Goal: Information Seeking & Learning: Check status

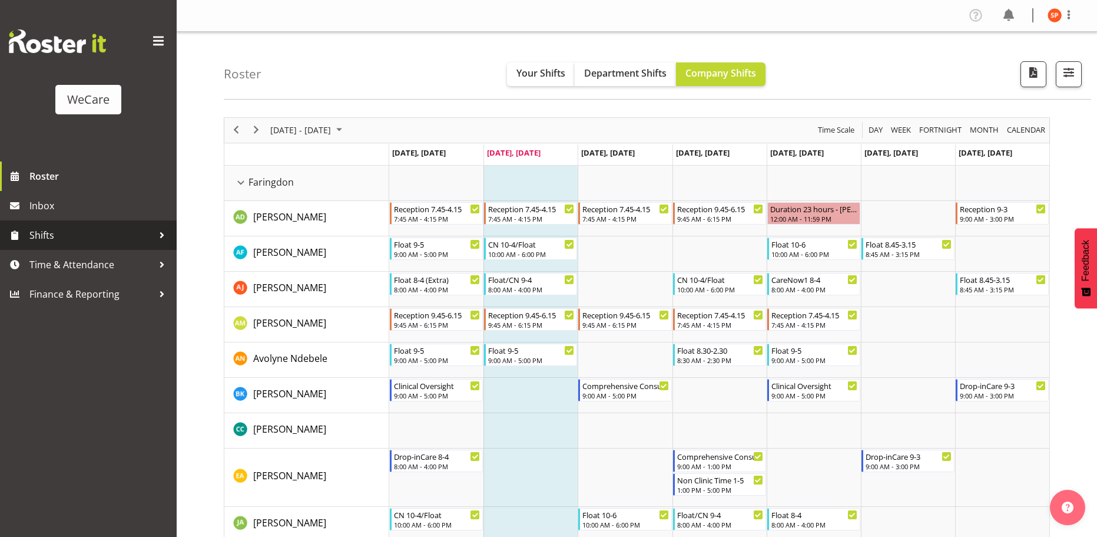
click at [160, 233] on div at bounding box center [162, 235] width 18 height 18
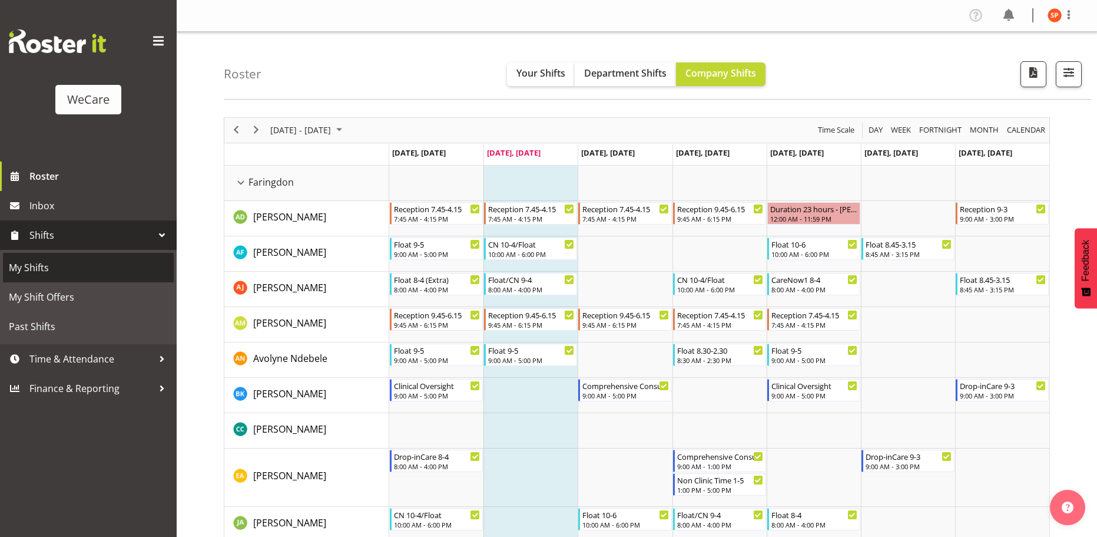
click at [82, 272] on span "My Shifts" at bounding box center [88, 268] width 159 height 18
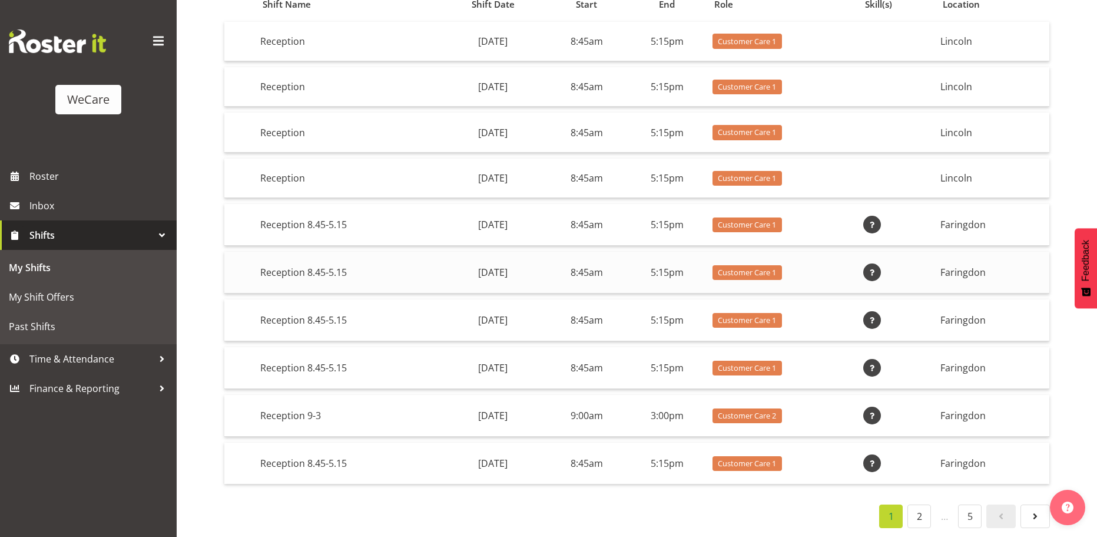
scroll to position [141, 0]
click at [912, 504] on link "2" at bounding box center [920, 516] width 24 height 24
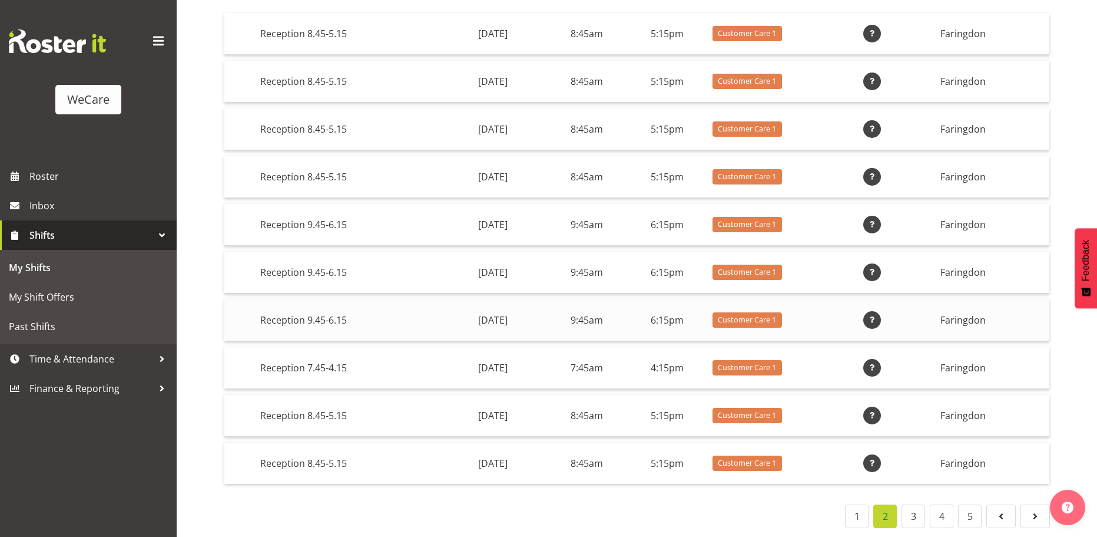
scroll to position [150, 0]
click at [915, 509] on link "3" at bounding box center [914, 516] width 24 height 24
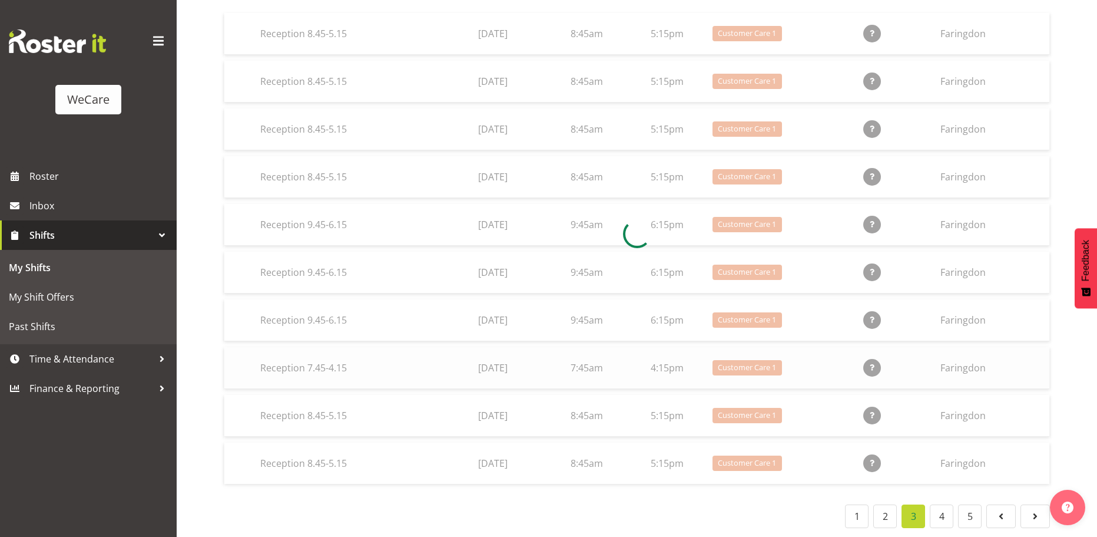
scroll to position [137, 0]
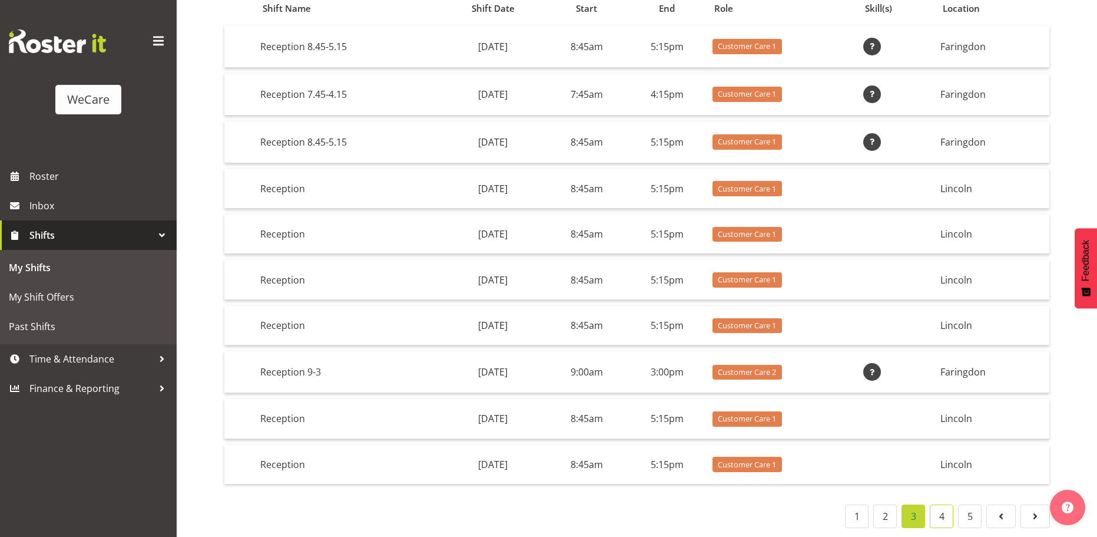
click at [948, 510] on link "4" at bounding box center [942, 516] width 24 height 24
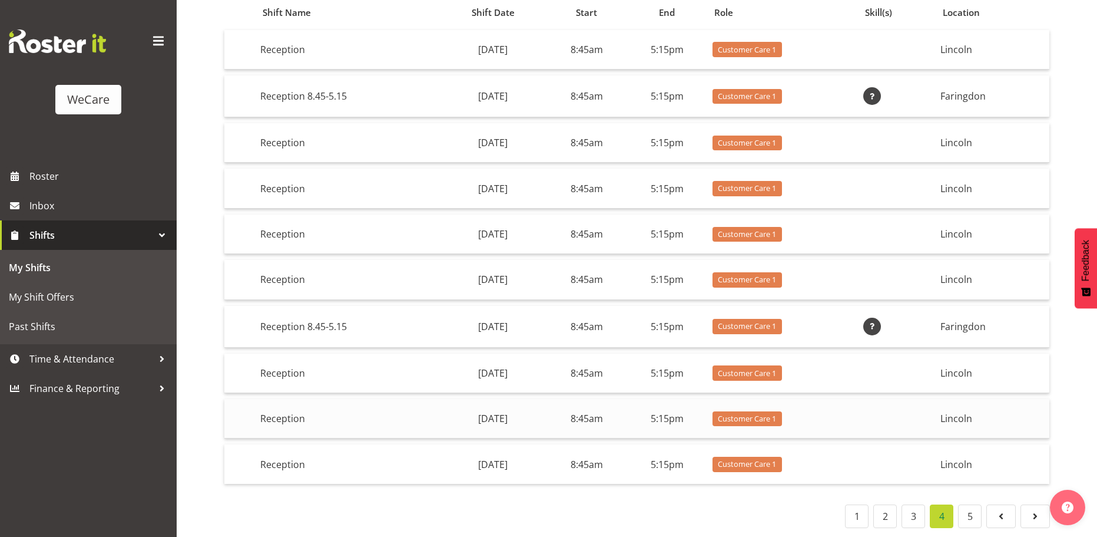
scroll to position [133, 0]
click at [970, 505] on link "5" at bounding box center [970, 516] width 24 height 24
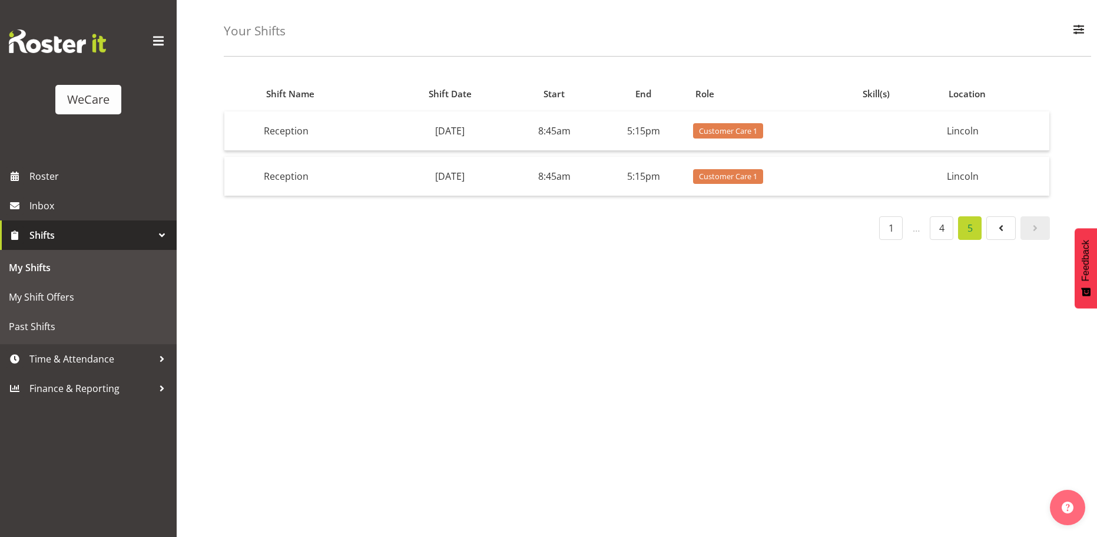
scroll to position [52, 0]
click at [949, 223] on link "4" at bounding box center [942, 228] width 24 height 24
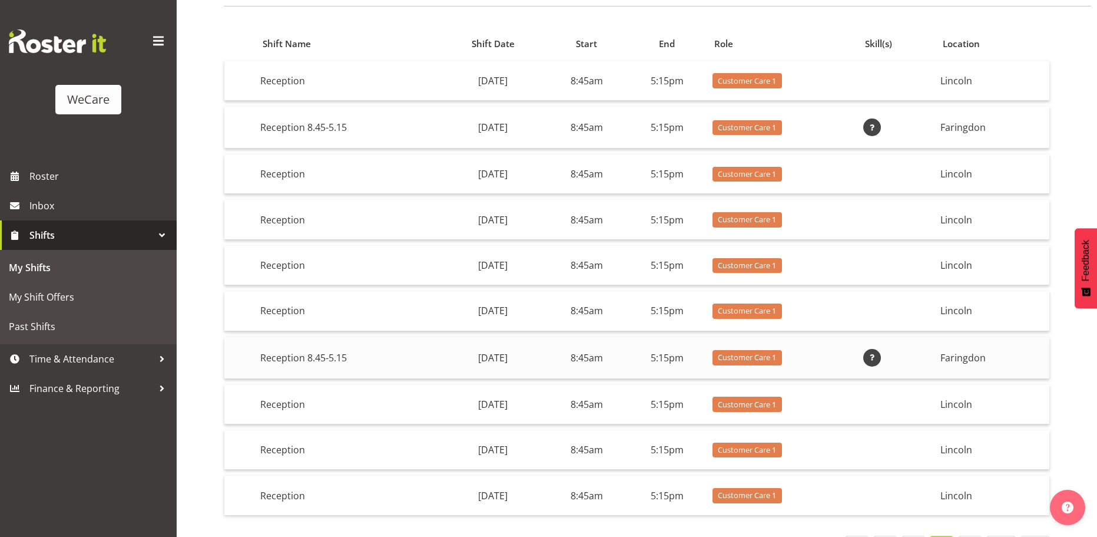
scroll to position [133, 0]
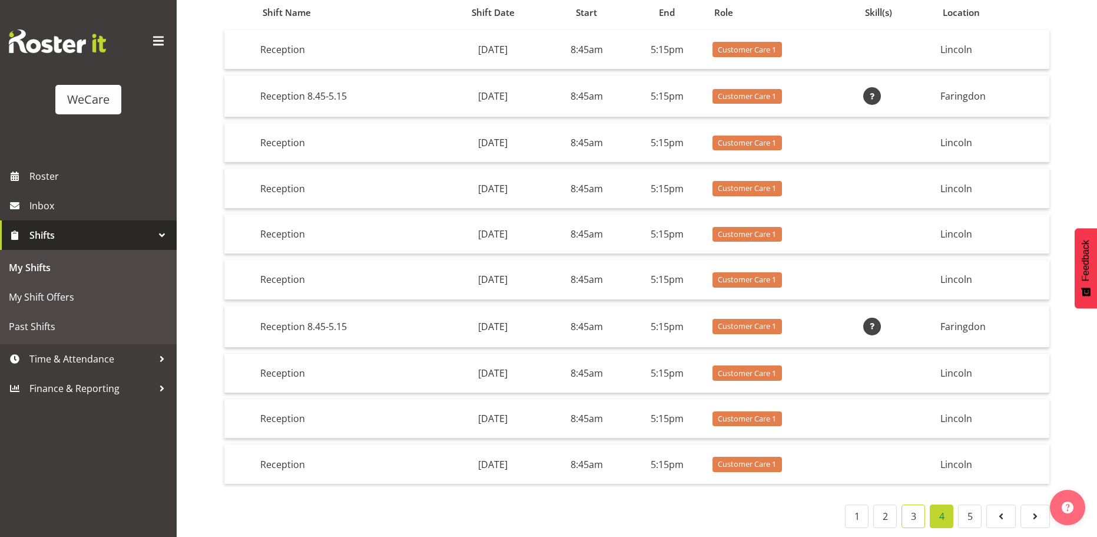
click at [919, 514] on link "3" at bounding box center [914, 516] width 24 height 24
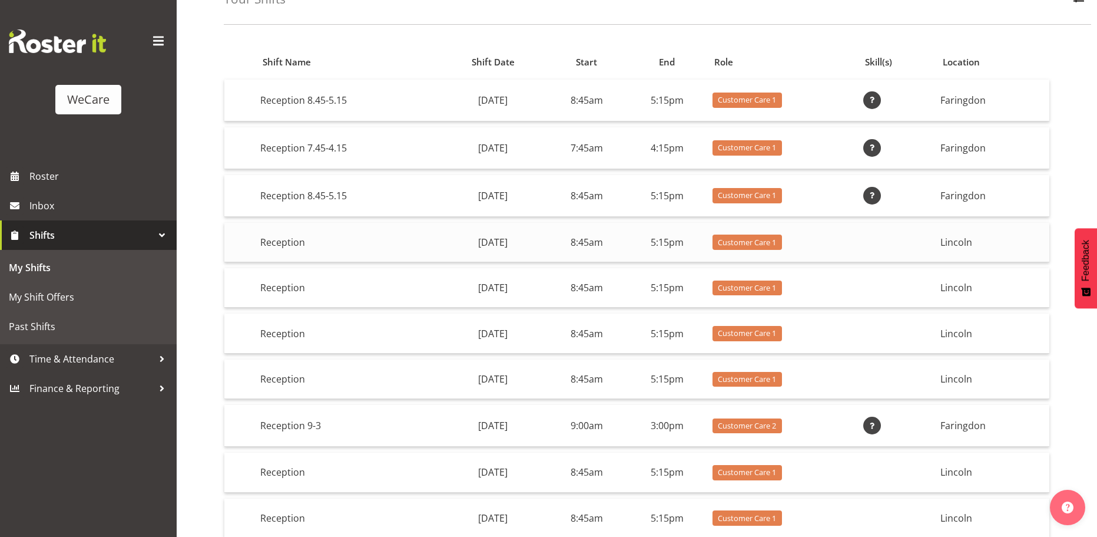
scroll to position [0, 0]
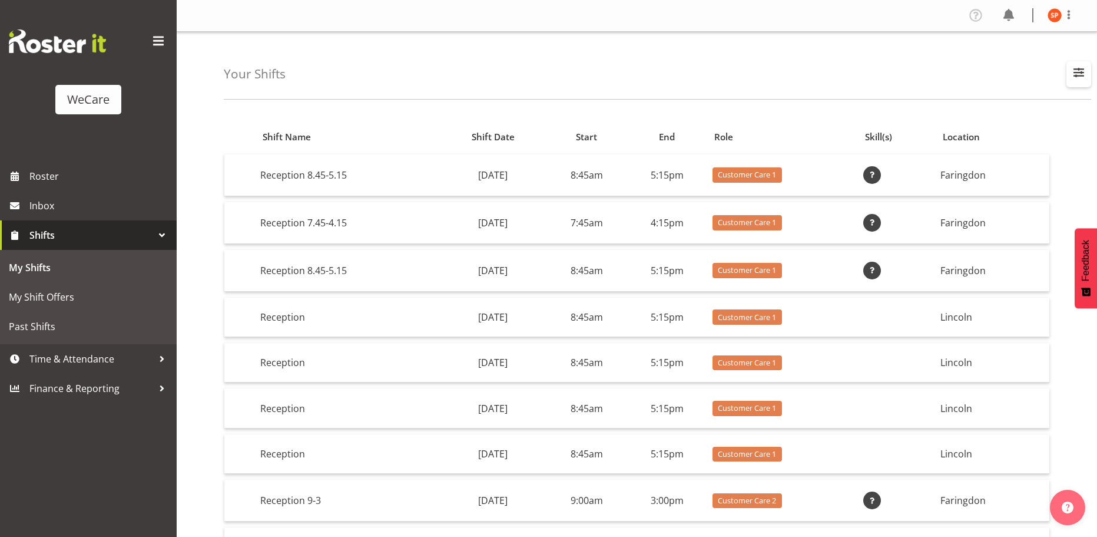
click at [1069, 70] on button "button" at bounding box center [1079, 74] width 25 height 26
drag, startPoint x: 929, startPoint y: 57, endPoint x: 763, endPoint y: 93, distance: 170.5
click at [928, 57] on div "Your Shifts All Locations Business Support Office Faringdon Ilam Lincoln Riccar…" at bounding box center [658, 66] width 868 height 68
click at [69, 180] on span "Roster" at bounding box center [99, 176] width 141 height 18
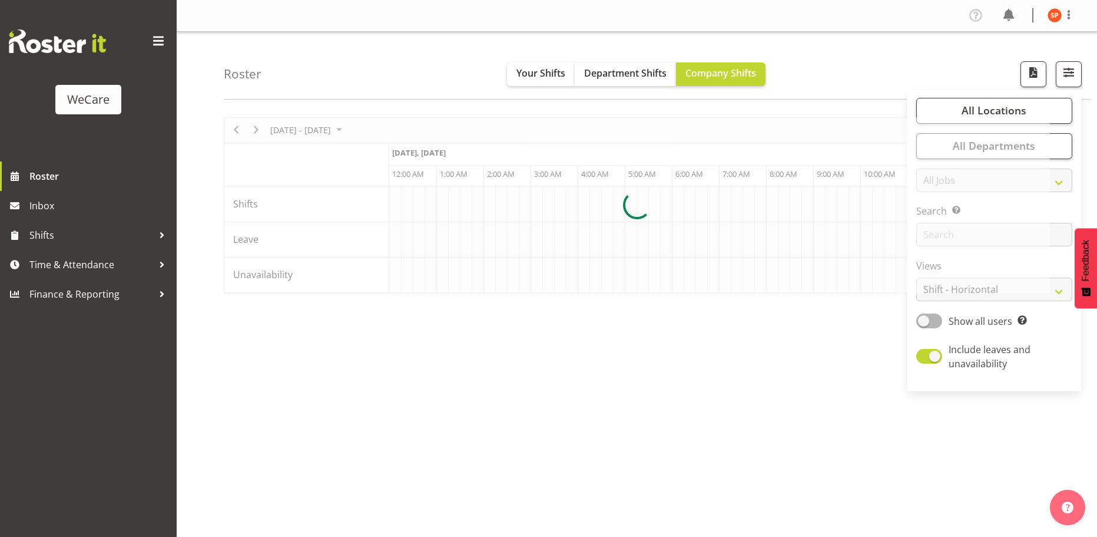
select select "shiftH"
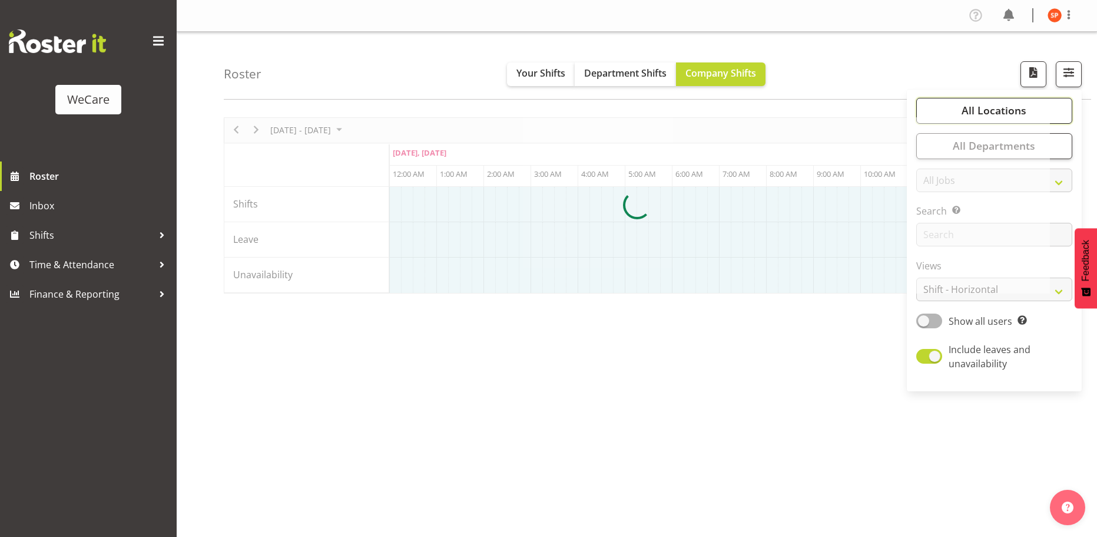
click at [979, 111] on span "All Locations" at bounding box center [994, 110] width 65 height 14
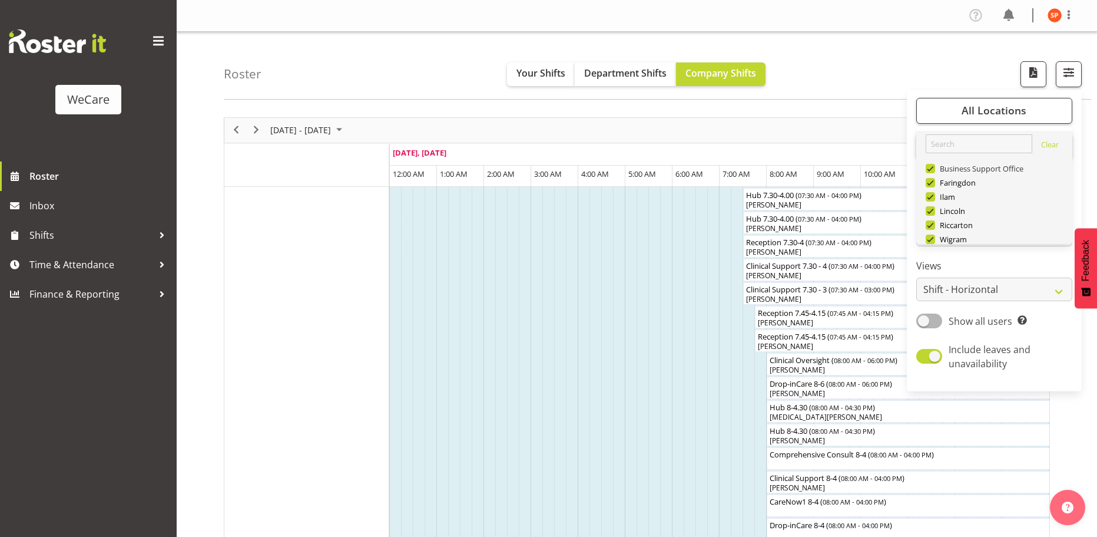
click at [930, 170] on span at bounding box center [930, 168] width 9 height 9
click at [930, 170] on input "Business Support Office" at bounding box center [930, 168] width 8 height 8
checkbox input "false"
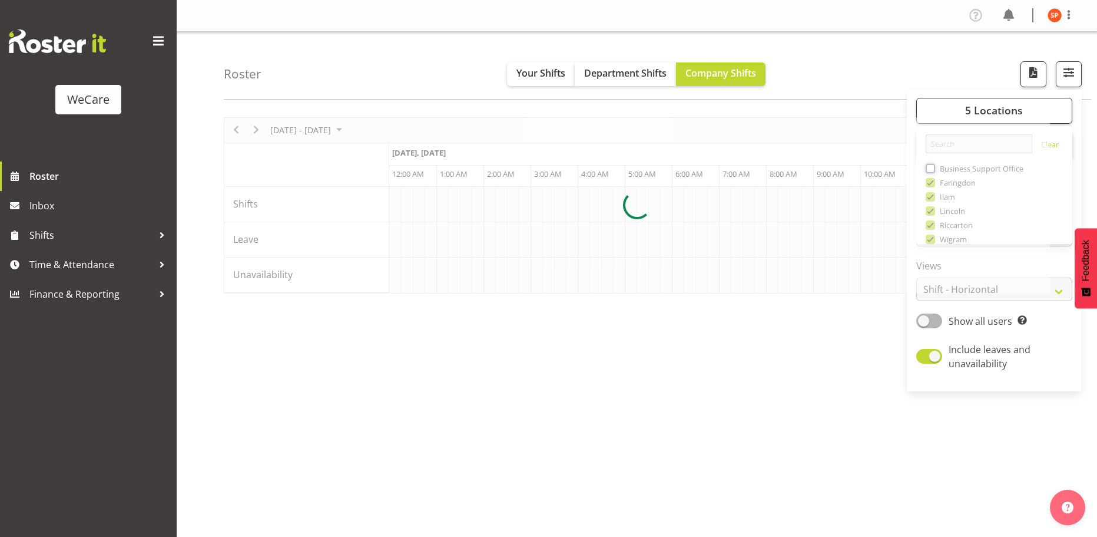
scroll to position [0, 1131]
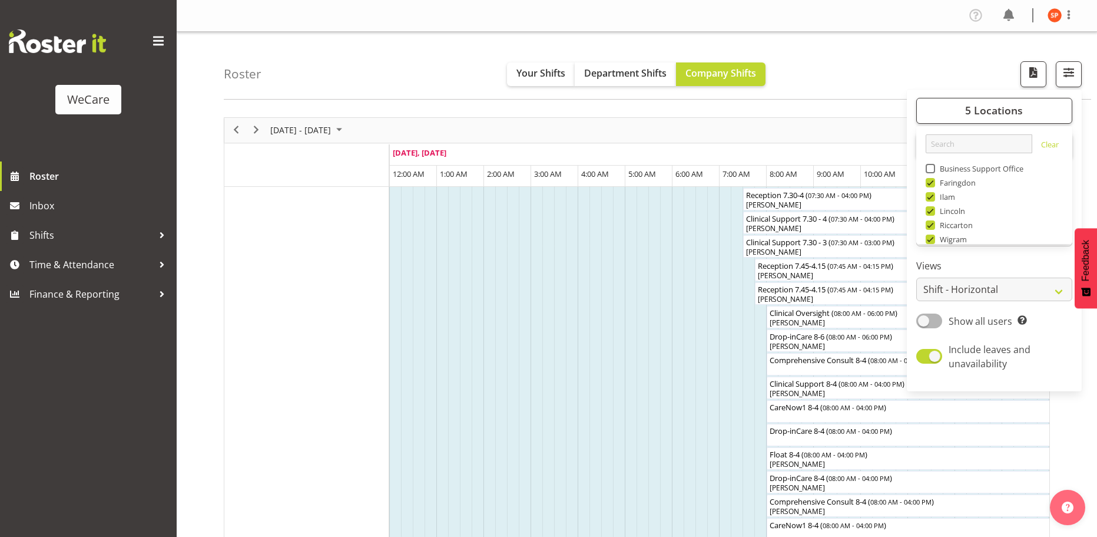
click at [933, 183] on span at bounding box center [930, 182] width 9 height 9
click at [933, 183] on input "Faringdon" at bounding box center [930, 182] width 8 height 8
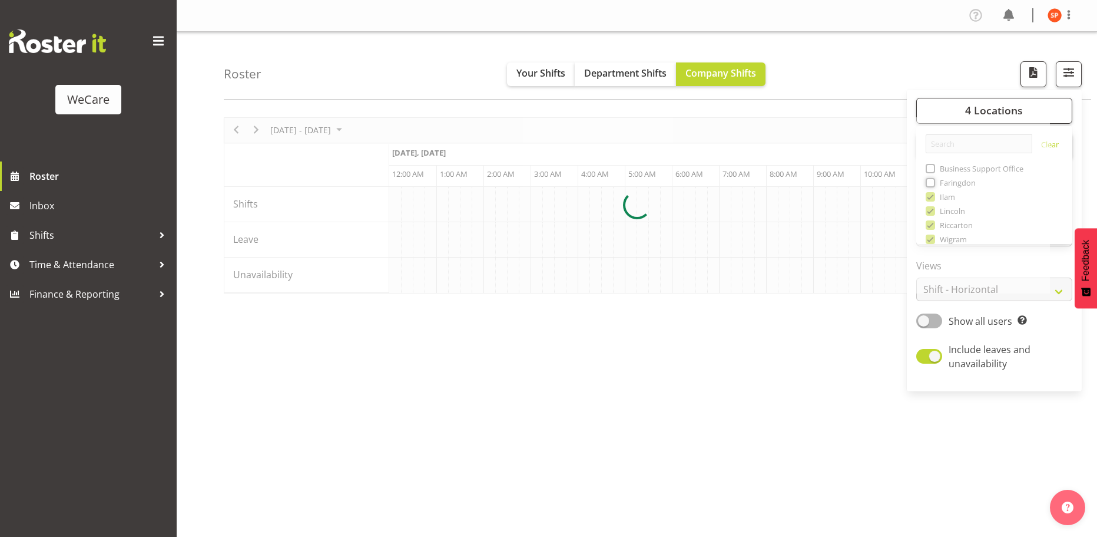
scroll to position [0, 1131]
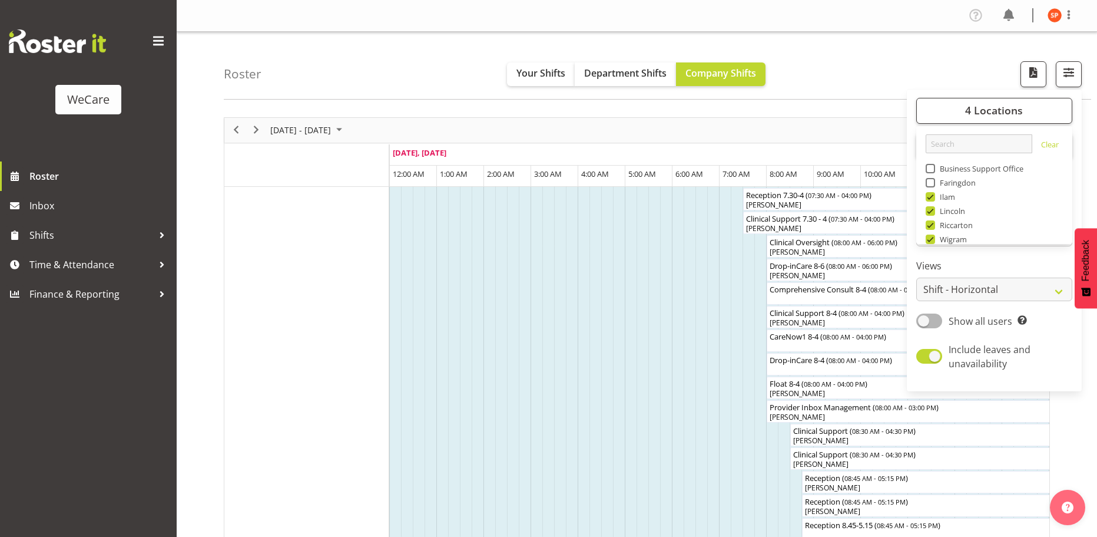
click at [932, 184] on span at bounding box center [930, 182] width 9 height 9
click at [932, 184] on input "Faringdon" at bounding box center [930, 182] width 8 height 8
checkbox input "true"
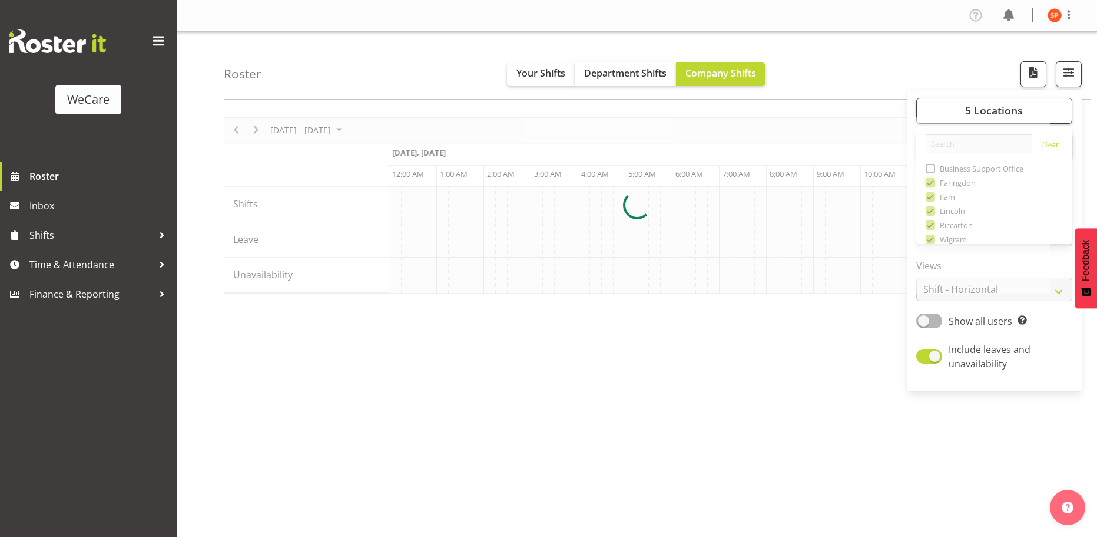
scroll to position [0, 1131]
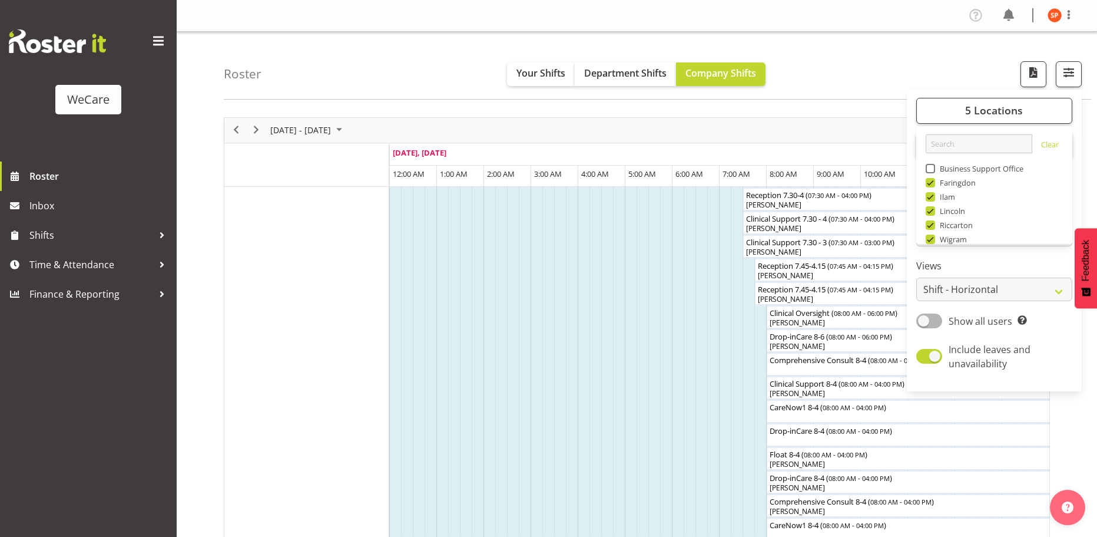
click at [931, 197] on span at bounding box center [930, 196] width 9 height 9
click at [931, 197] on input "Ilam" at bounding box center [930, 197] width 8 height 8
checkbox input "false"
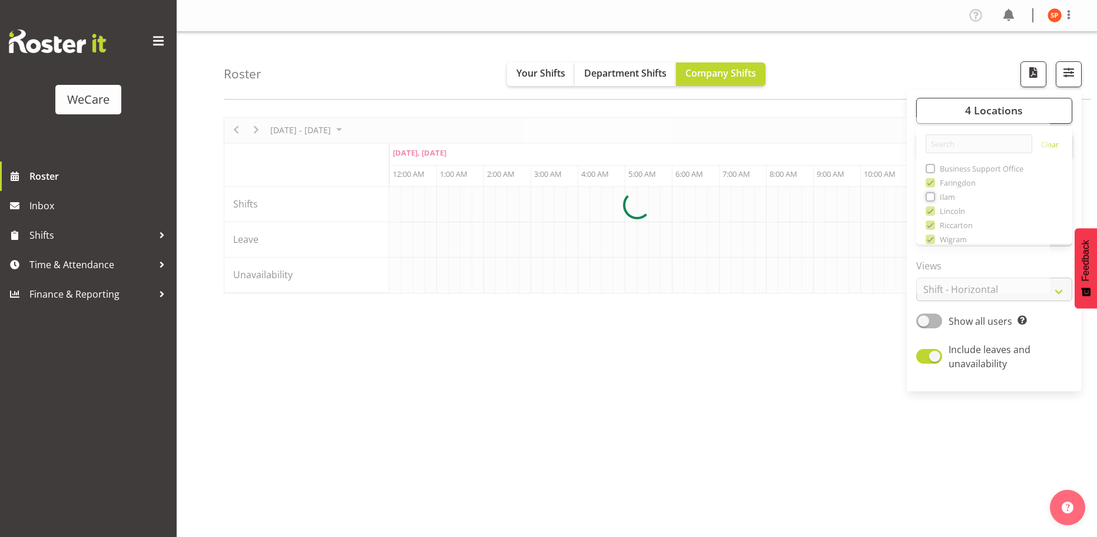
scroll to position [0, 1131]
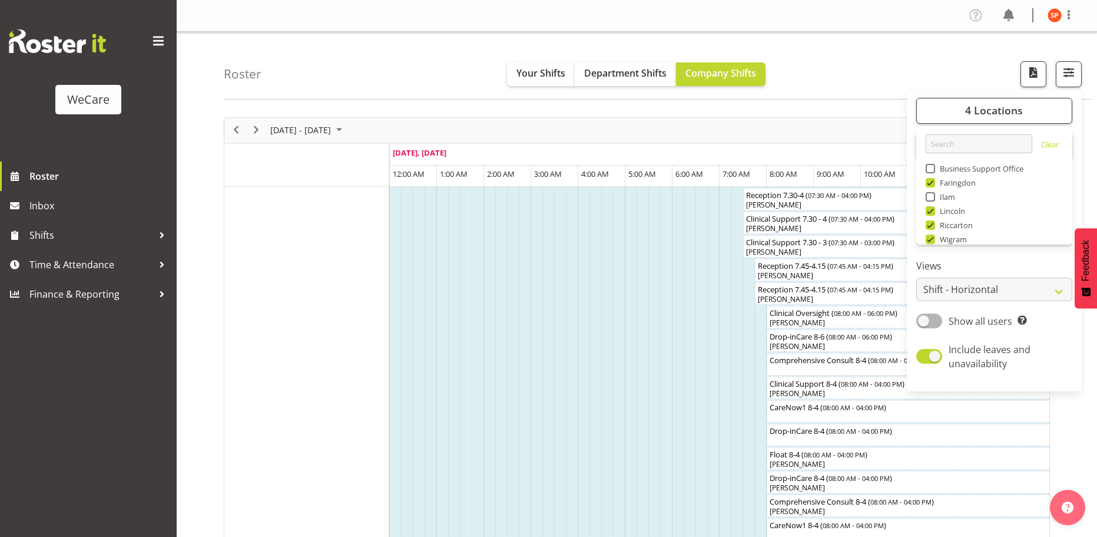
click at [932, 221] on span at bounding box center [930, 224] width 9 height 9
click at [932, 221] on input "Riccarton" at bounding box center [930, 225] width 8 height 8
checkbox input "false"
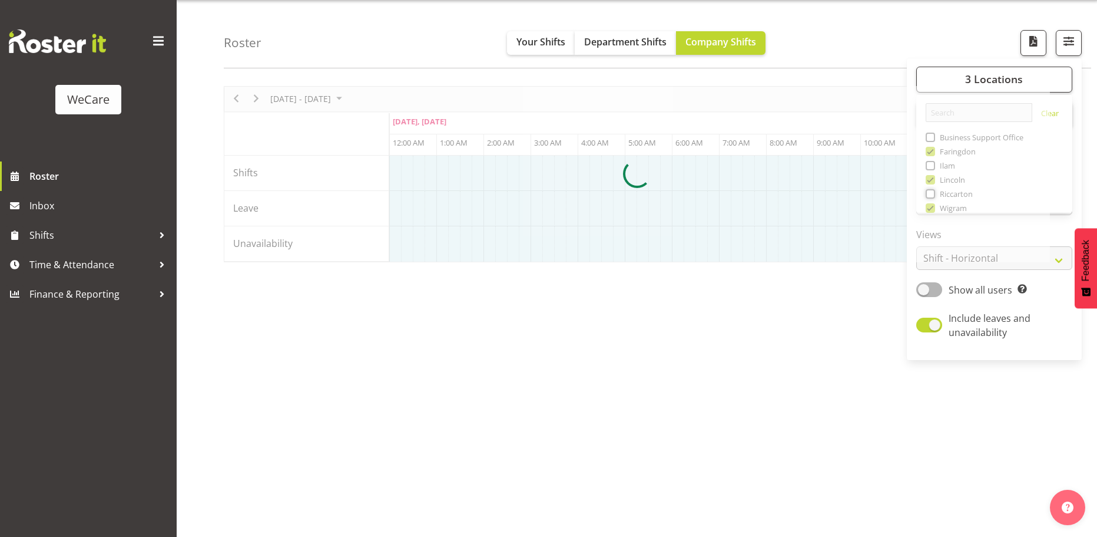
scroll to position [43, 0]
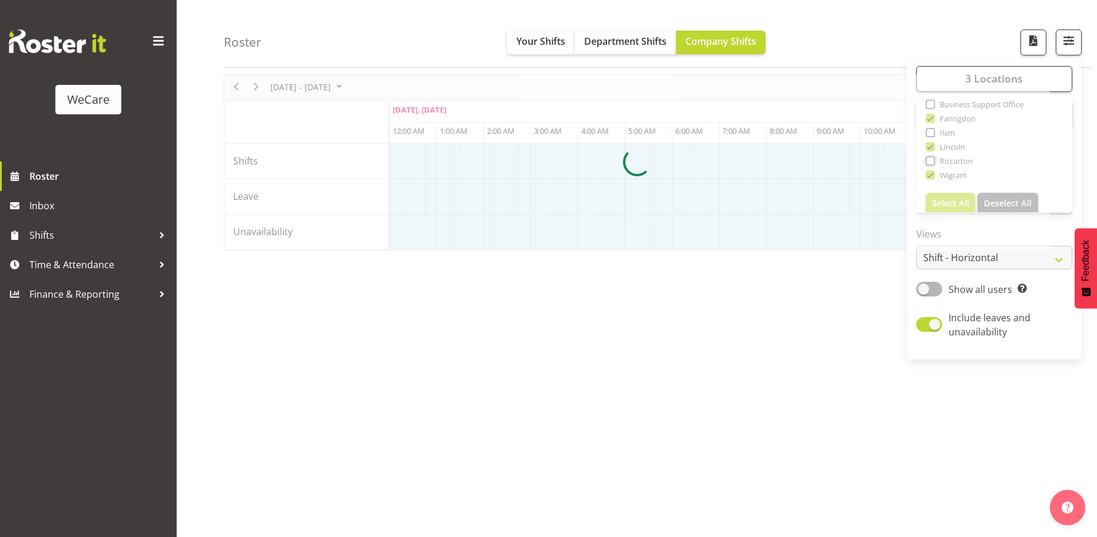
scroll to position [42, 0]
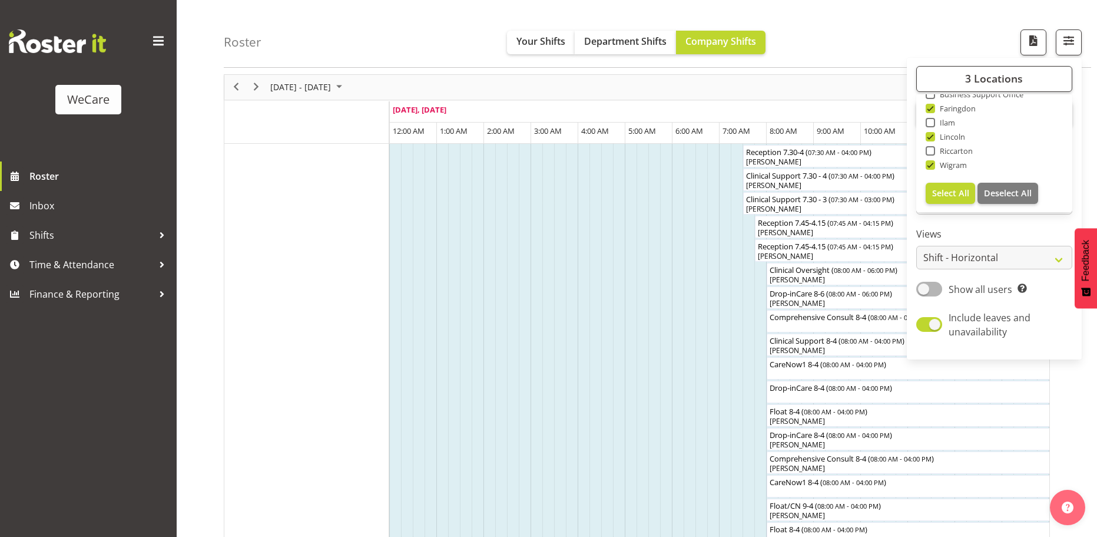
click at [931, 165] on span at bounding box center [930, 164] width 9 height 9
click at [931, 165] on input "Wigram" at bounding box center [930, 165] width 8 height 8
checkbox input "false"
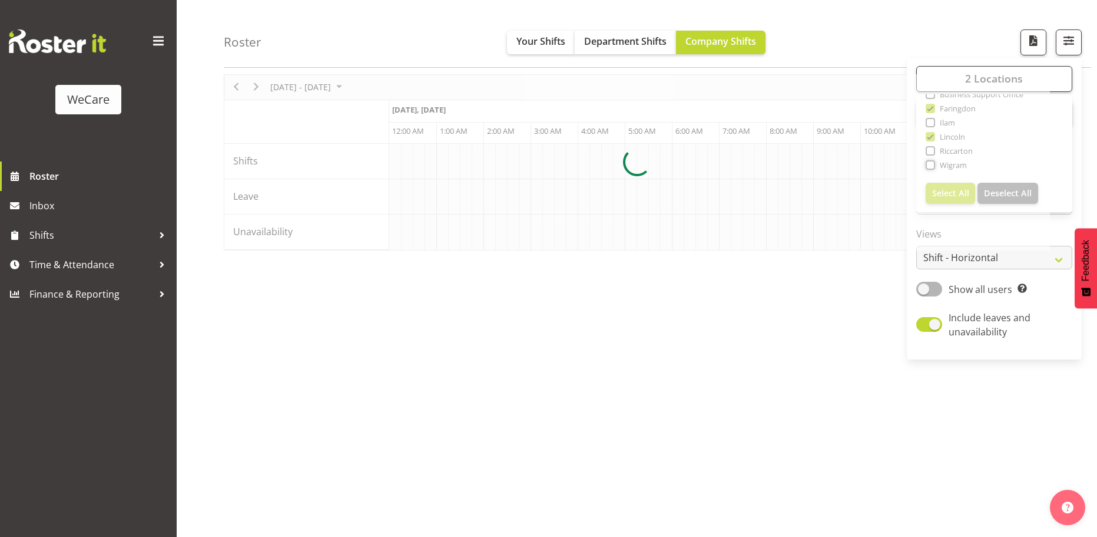
scroll to position [0, 1131]
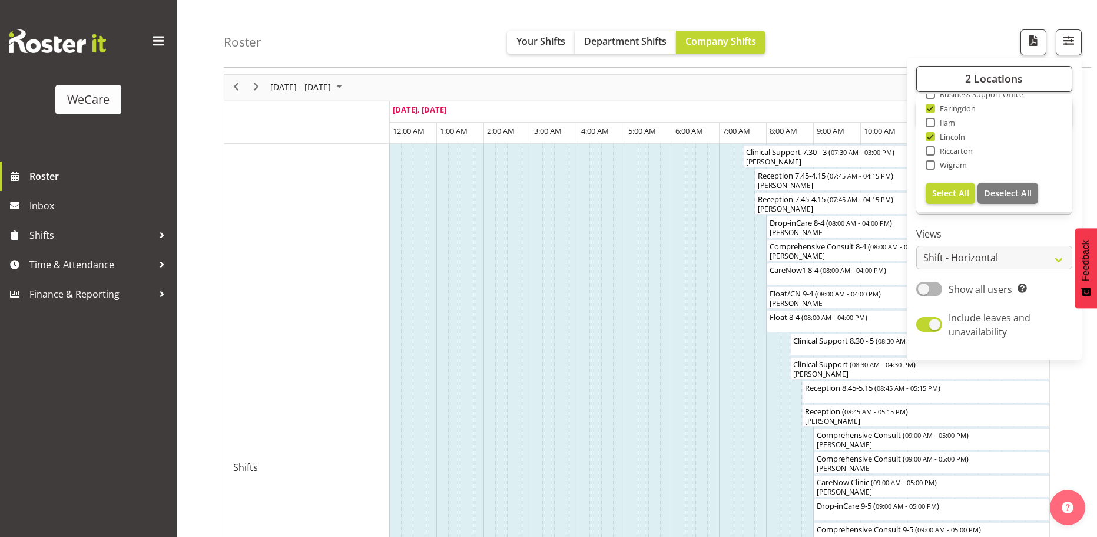
click at [976, 264] on div at bounding box center [637, 491] width 826 height 834
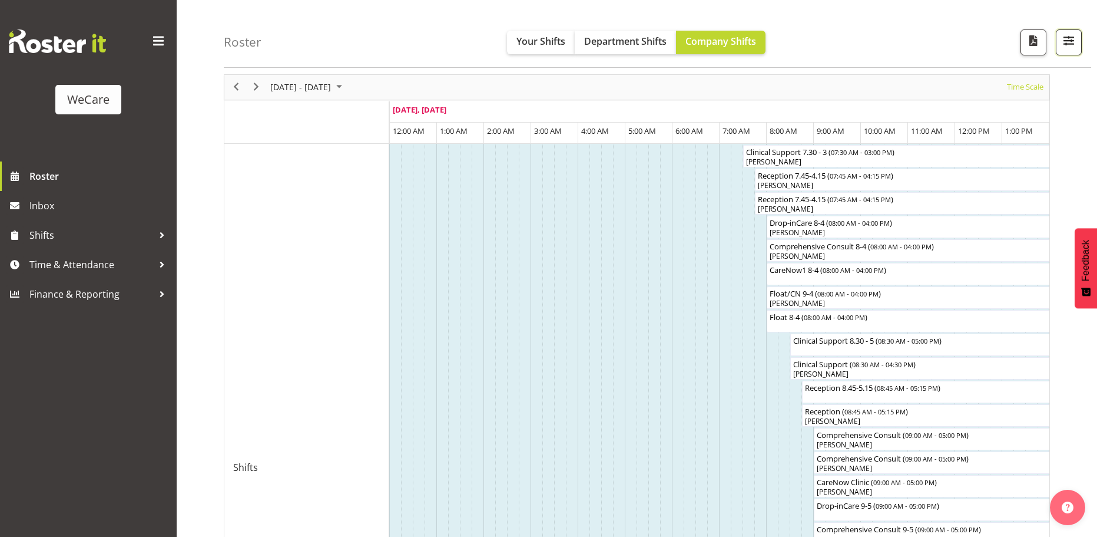
click at [1071, 45] on span "button" at bounding box center [1068, 40] width 15 height 15
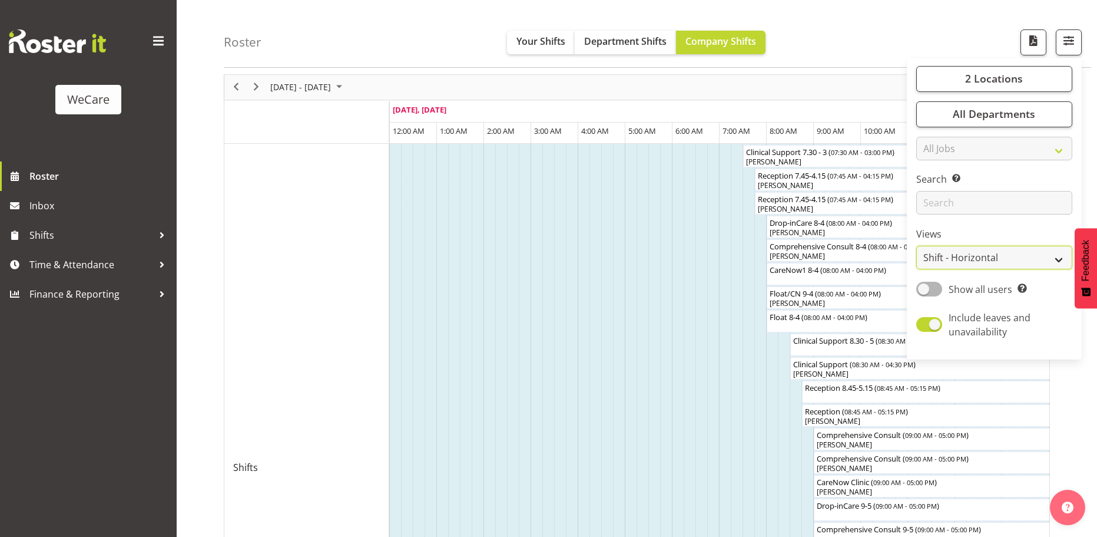
click at [981, 260] on select "Staff Role Shift - Horizontal Shift - Vertical Staff - Location" at bounding box center [994, 258] width 156 height 24
select select "location"
click at [917, 246] on select "Staff Role Shift - Horizontal Shift - Vertical Staff - Location" at bounding box center [994, 258] width 156 height 24
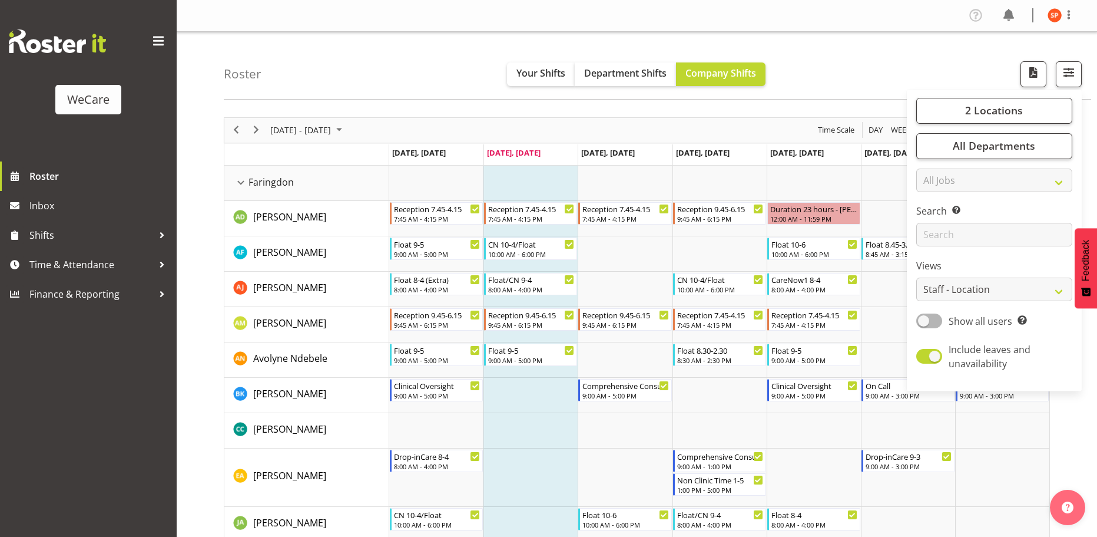
click at [784, 48] on div "Roster Your Shifts Department Shifts Company Shifts 2 Locations Clear Business …" at bounding box center [658, 66] width 868 height 68
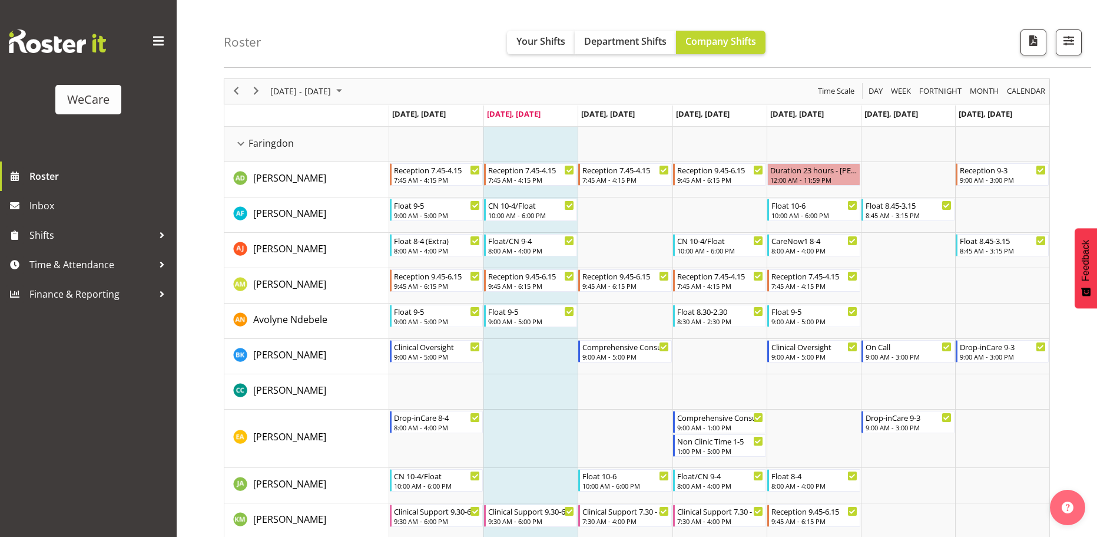
scroll to position [59, 0]
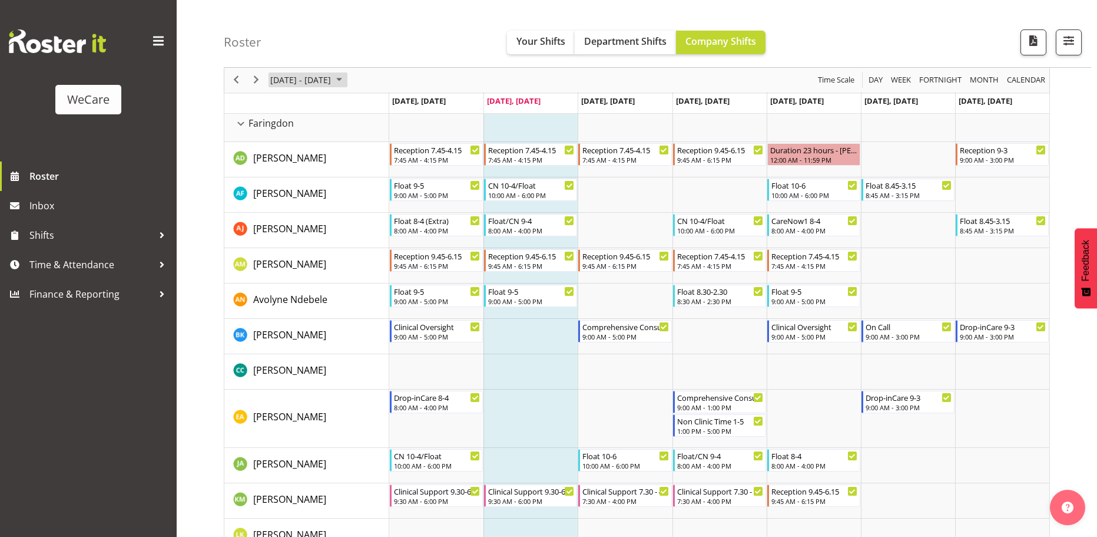
click at [326, 80] on span "[DATE] - [DATE]" at bounding box center [300, 80] width 63 height 15
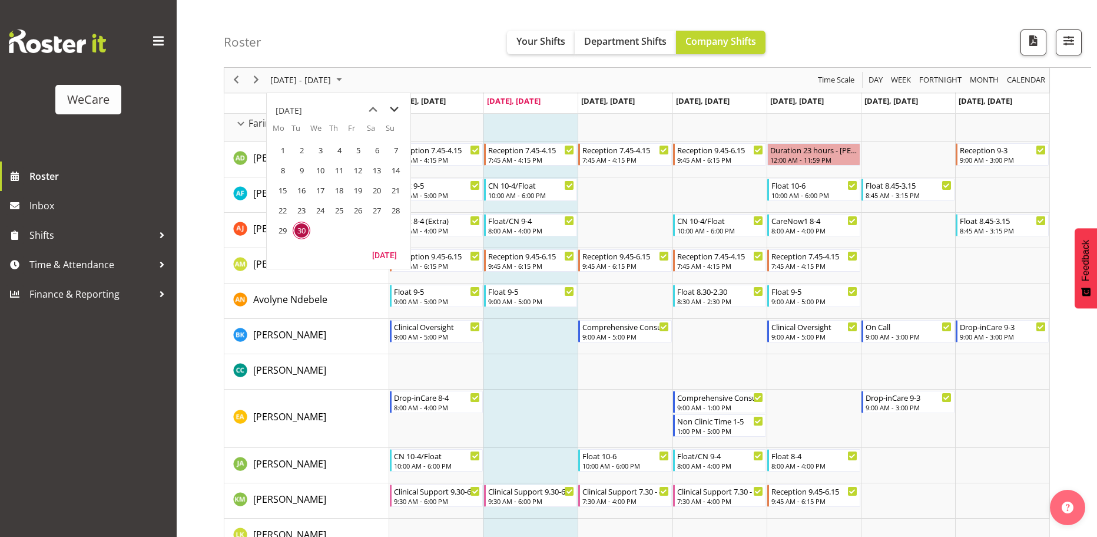
click at [396, 103] on span "next month" at bounding box center [394, 109] width 21 height 21
click at [388, 107] on span "next month" at bounding box center [394, 109] width 21 height 21
click at [279, 170] on span "3" at bounding box center [283, 170] width 18 height 18
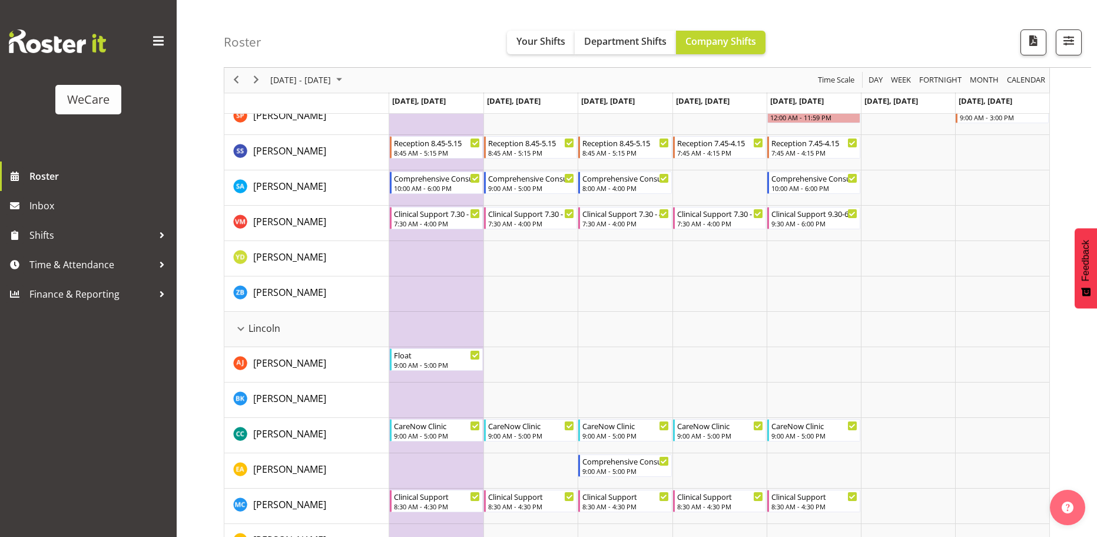
scroll to position [686, 0]
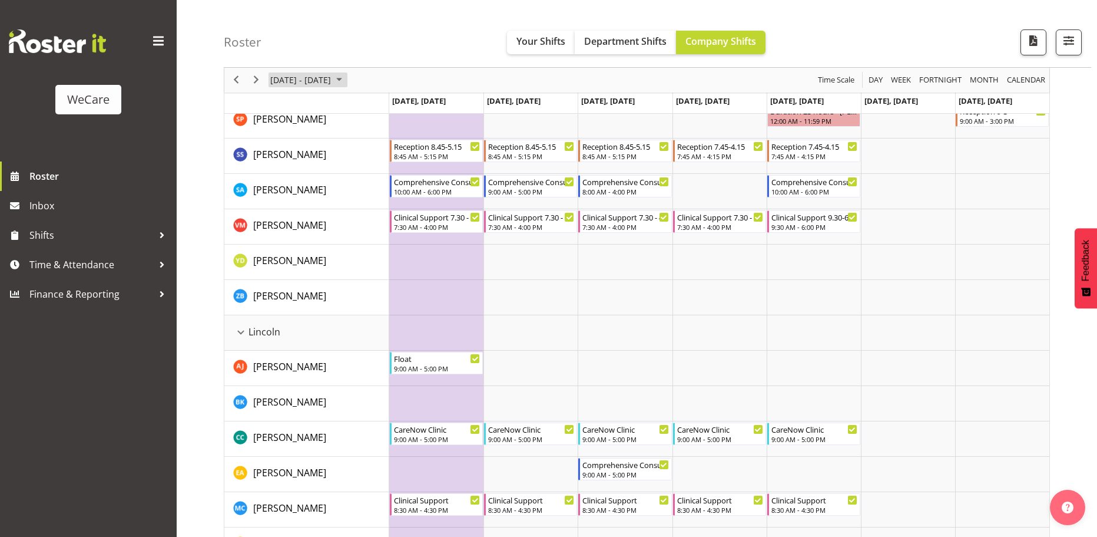
click at [328, 71] on div "November 03 - 09, 2025" at bounding box center [307, 80] width 83 height 25
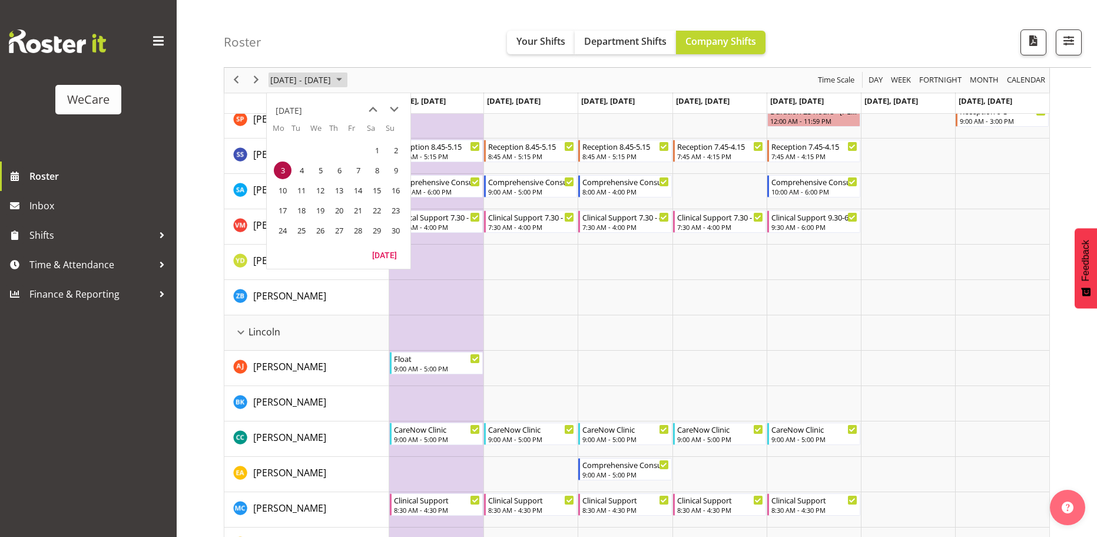
click at [327, 78] on span "November 03 - 09, 2025" at bounding box center [300, 80] width 63 height 15
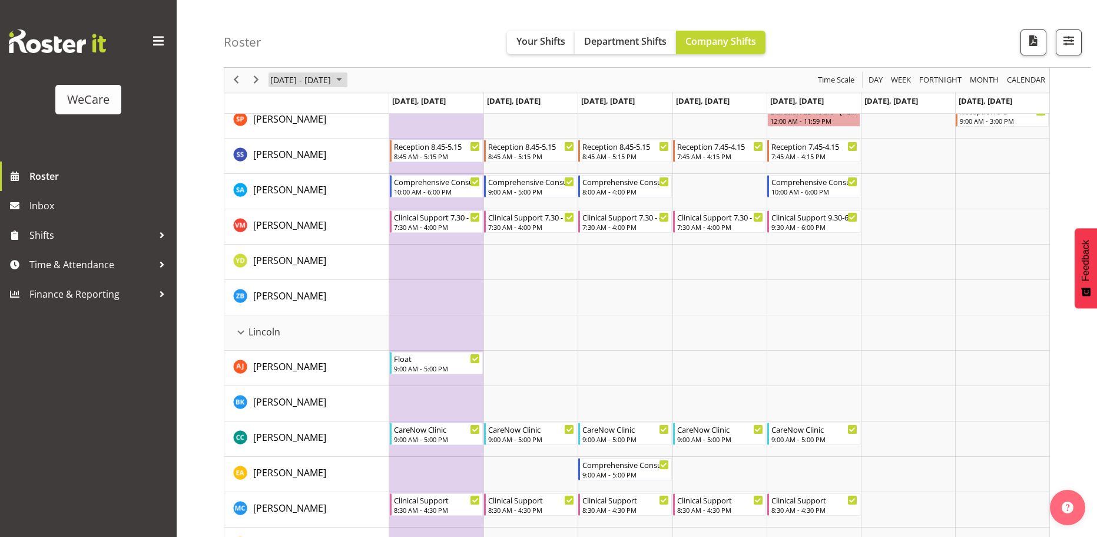
click at [327, 78] on span "November 03 - 09, 2025" at bounding box center [300, 80] width 63 height 15
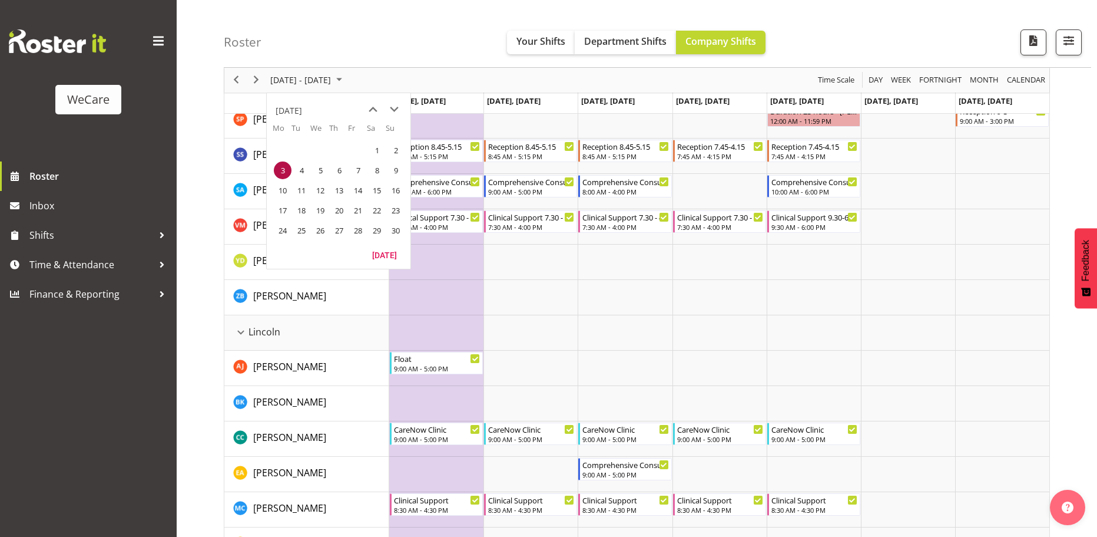
click at [403, 28] on div "Roster Your Shifts Department Shifts Company Shifts 2 Locations Clear Business …" at bounding box center [658, 34] width 868 height 68
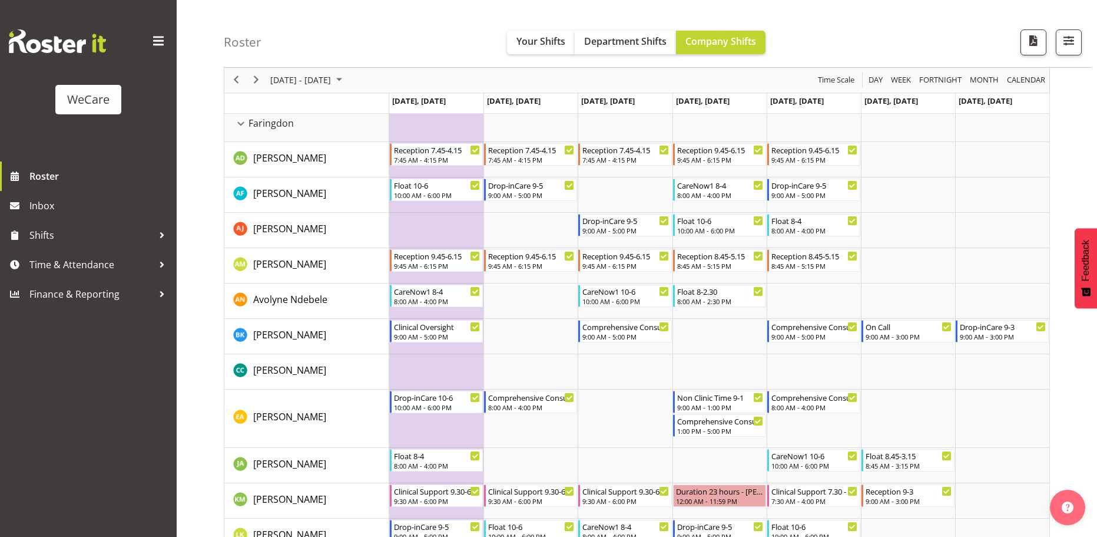
scroll to position [38, 0]
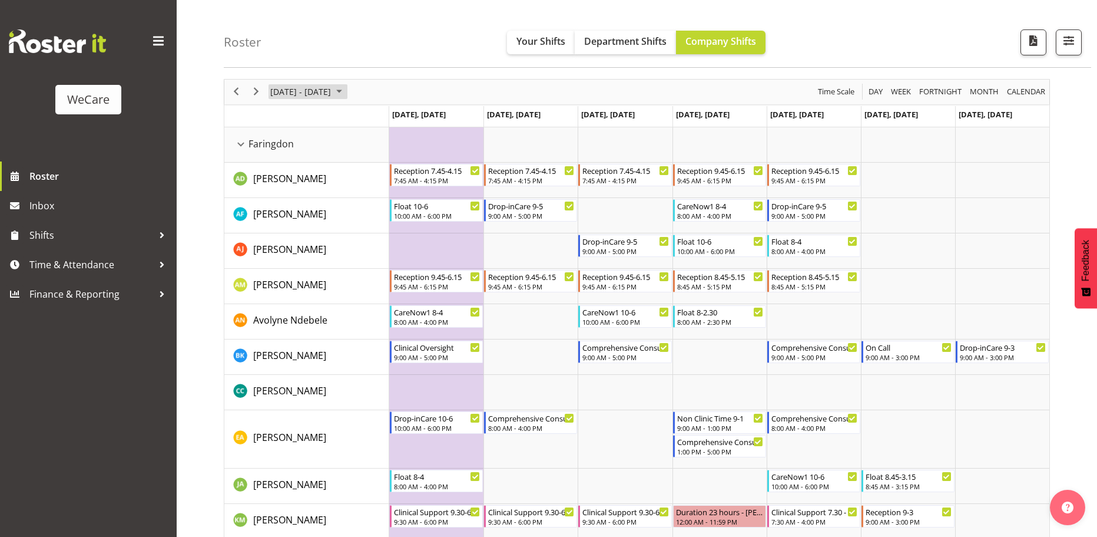
click at [325, 92] on span "November 03 - 09, 2025" at bounding box center [300, 91] width 63 height 15
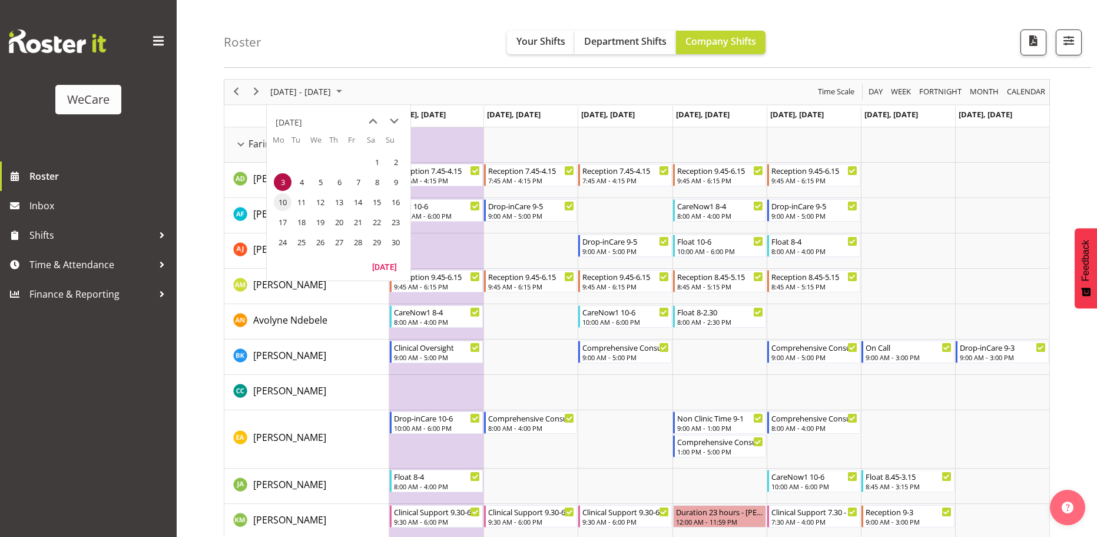
click at [284, 200] on span "10" at bounding box center [283, 202] width 18 height 18
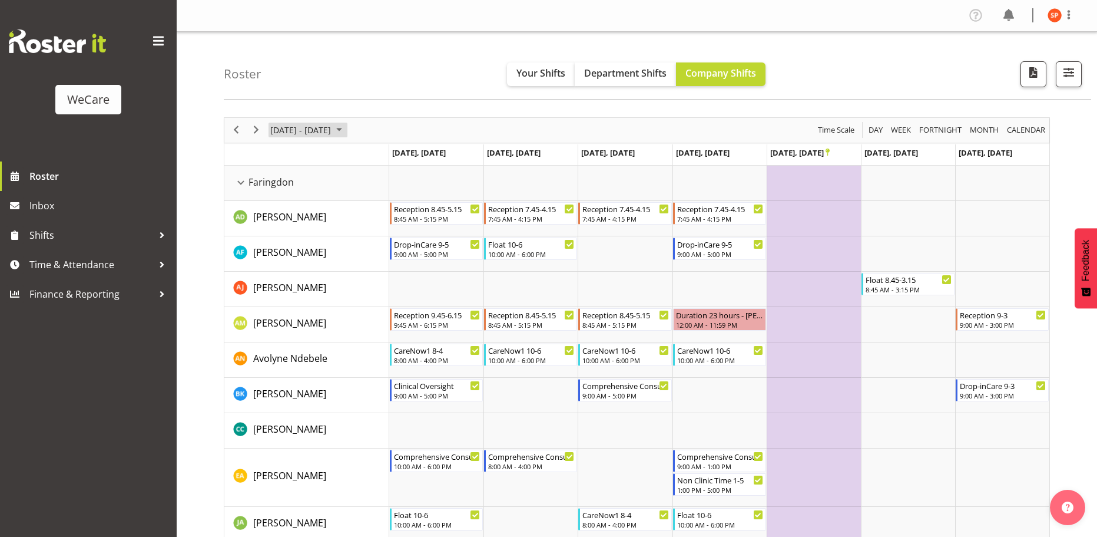
click at [332, 131] on span "November 10 - 16, 2025" at bounding box center [300, 130] width 63 height 15
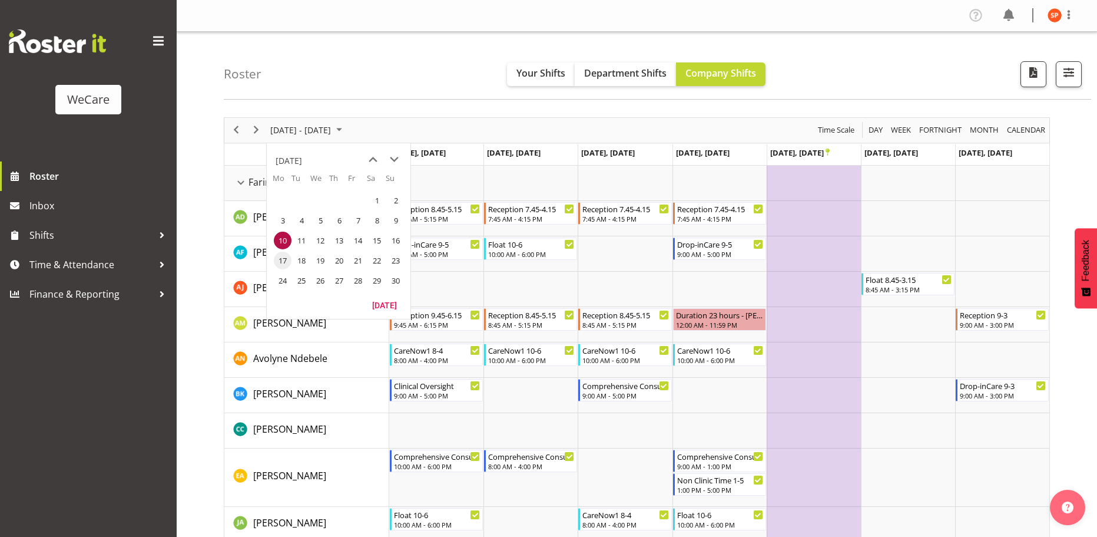
click at [283, 258] on span "17" at bounding box center [283, 260] width 18 height 18
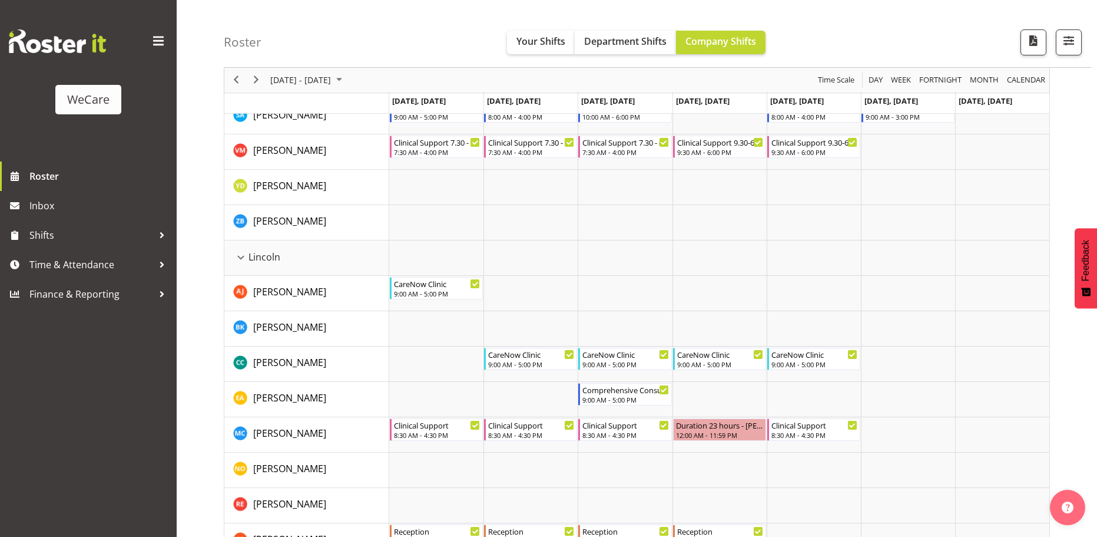
scroll to position [745, 0]
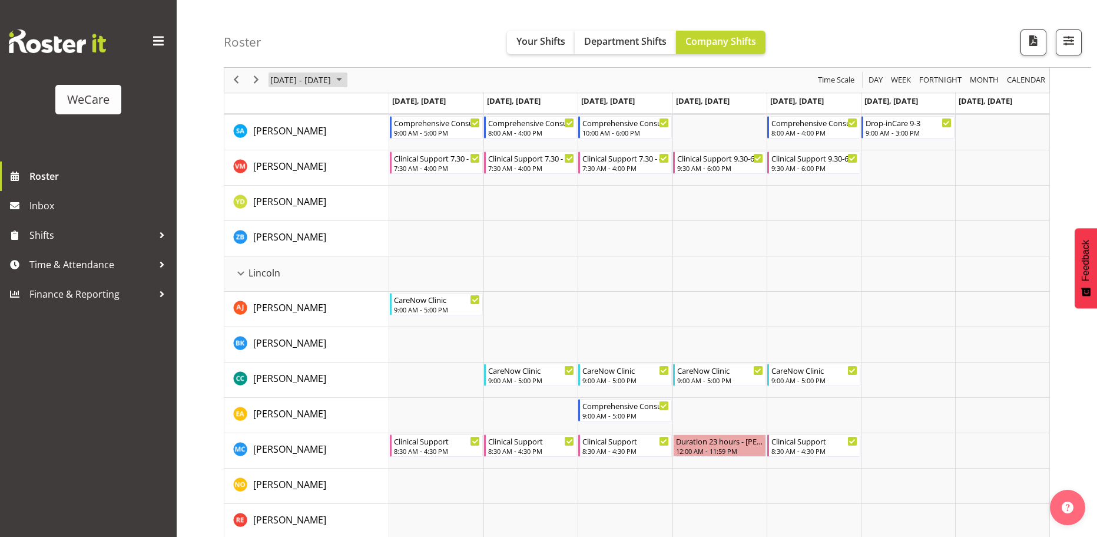
click at [310, 78] on span "November 17 - 23, 2025" at bounding box center [300, 80] width 63 height 15
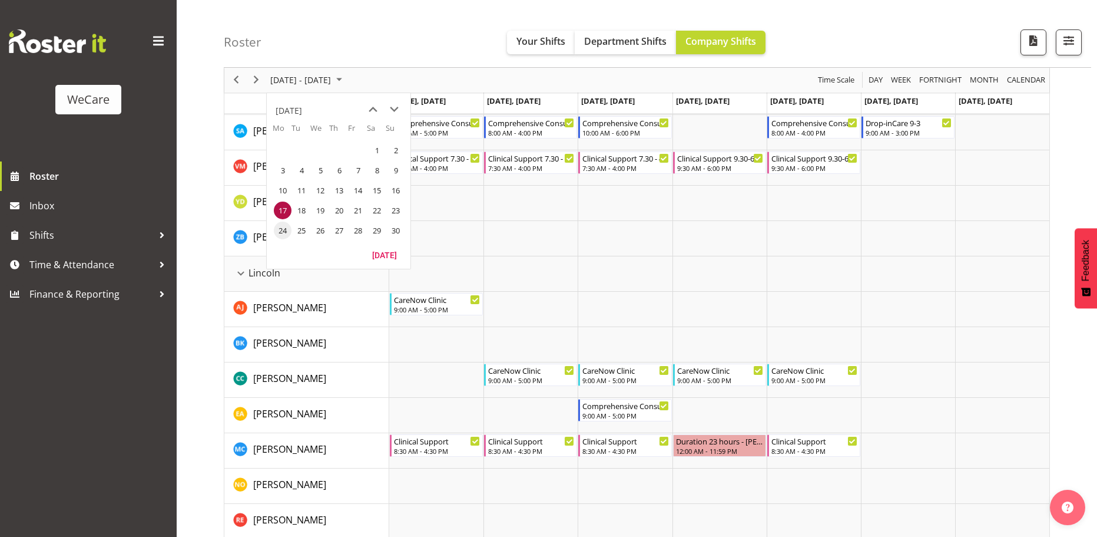
click at [287, 230] on span "24" at bounding box center [283, 230] width 18 height 18
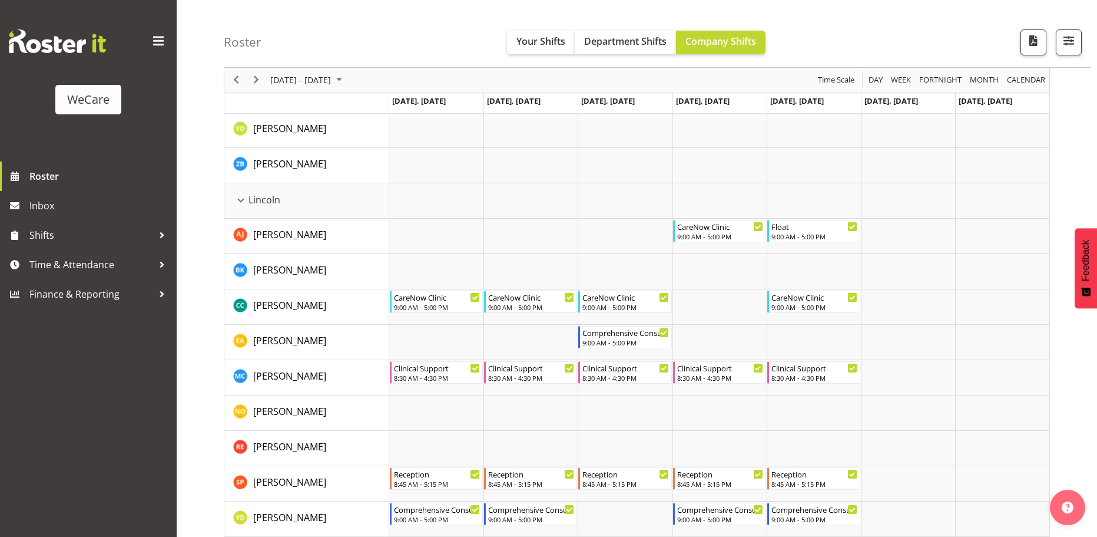
scroll to position [745, 0]
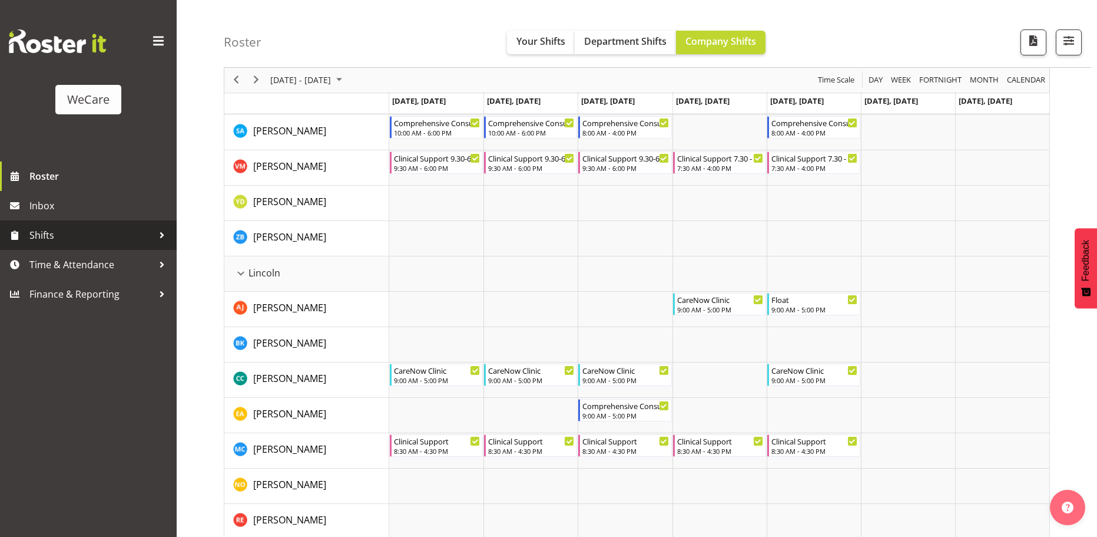
click at [143, 233] on span "Shifts" at bounding box center [91, 235] width 124 height 18
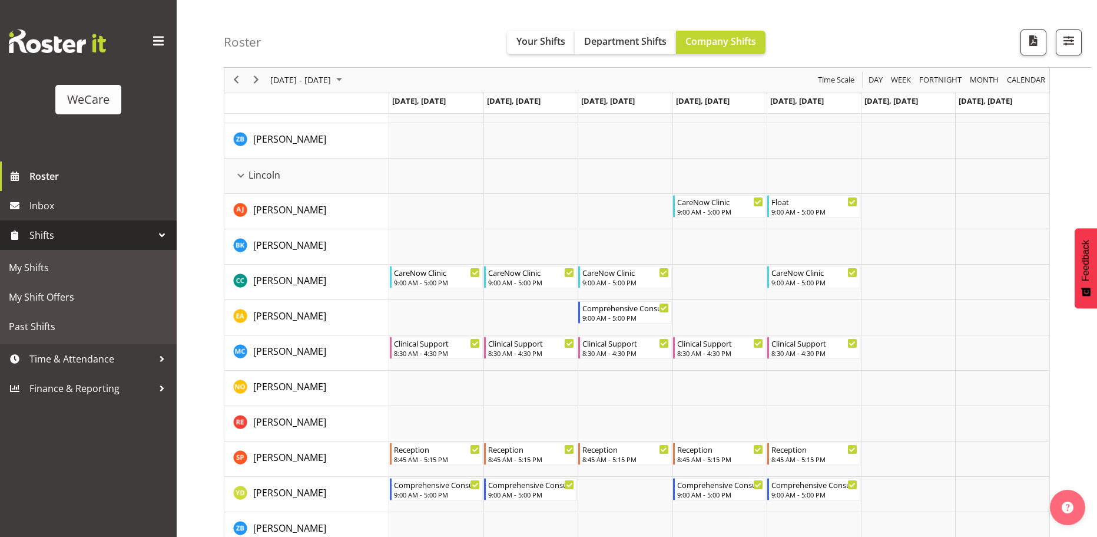
scroll to position [863, 0]
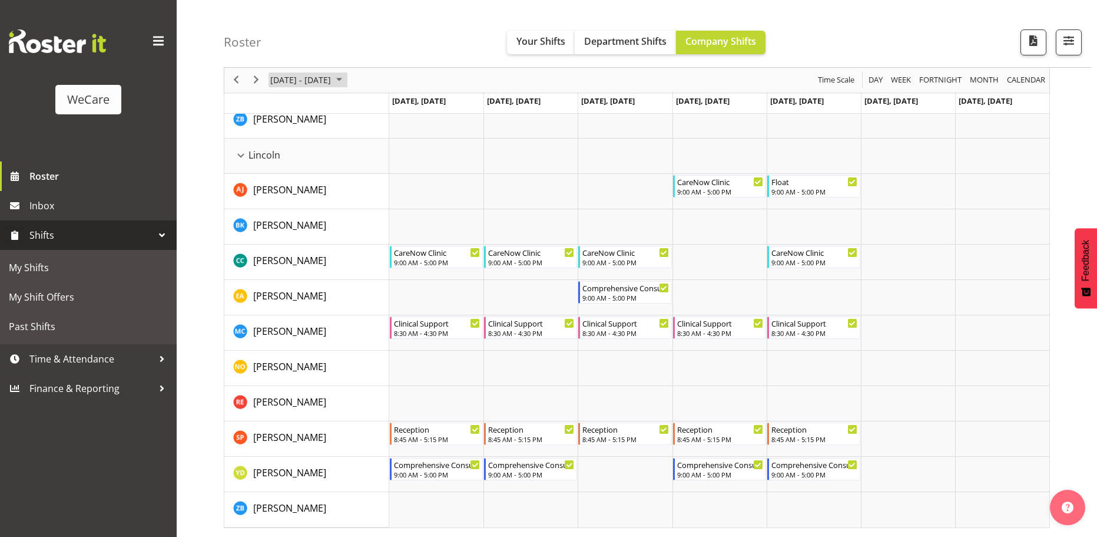
click at [332, 81] on span "November 24 - 30, 2025" at bounding box center [300, 80] width 63 height 15
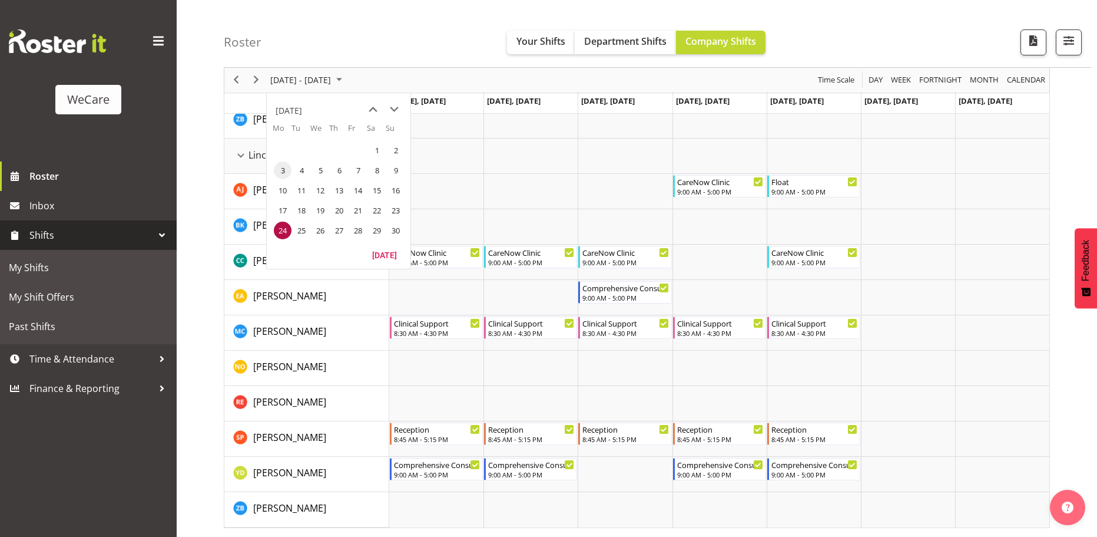
click at [283, 165] on span "3" at bounding box center [283, 170] width 18 height 18
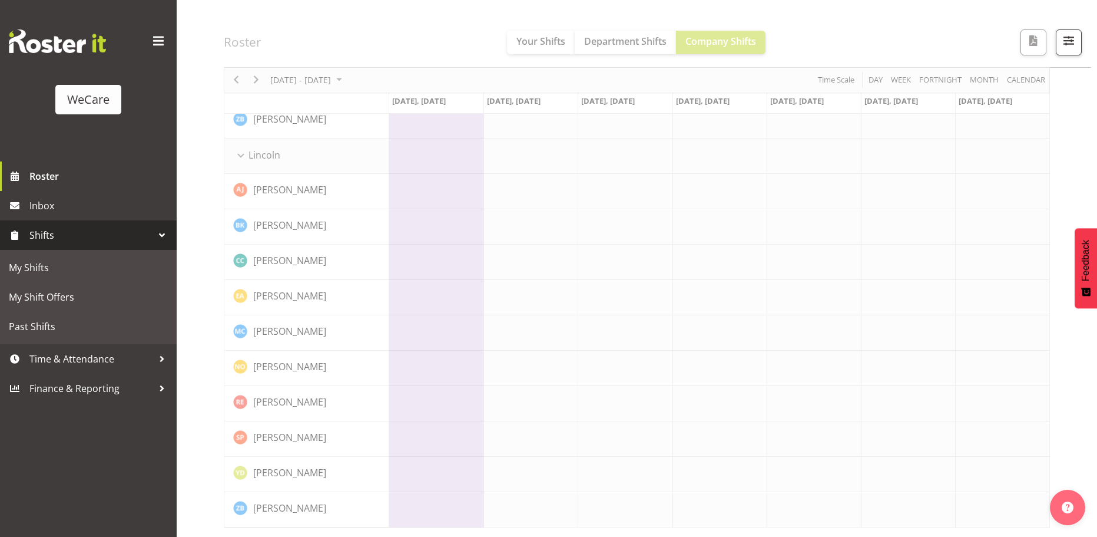
scroll to position [840, 0]
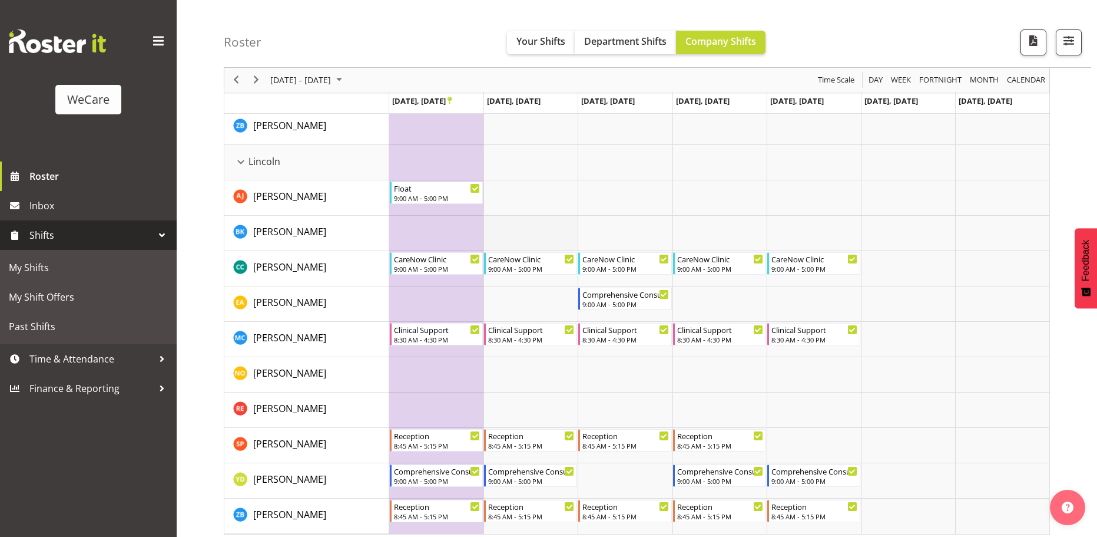
scroll to position [863, 0]
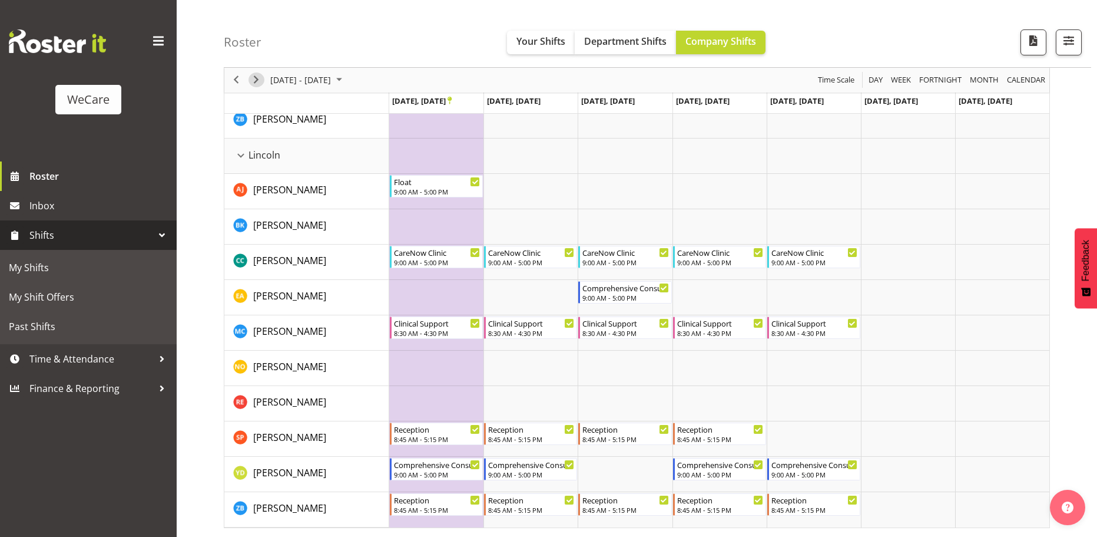
click at [261, 78] on span "Next" at bounding box center [256, 80] width 14 height 15
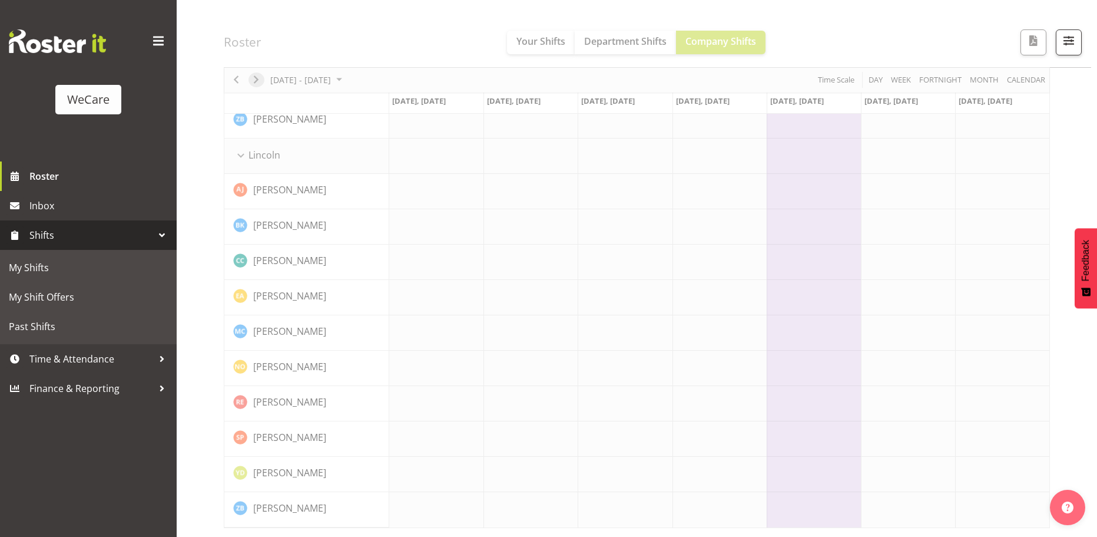
scroll to position [840, 0]
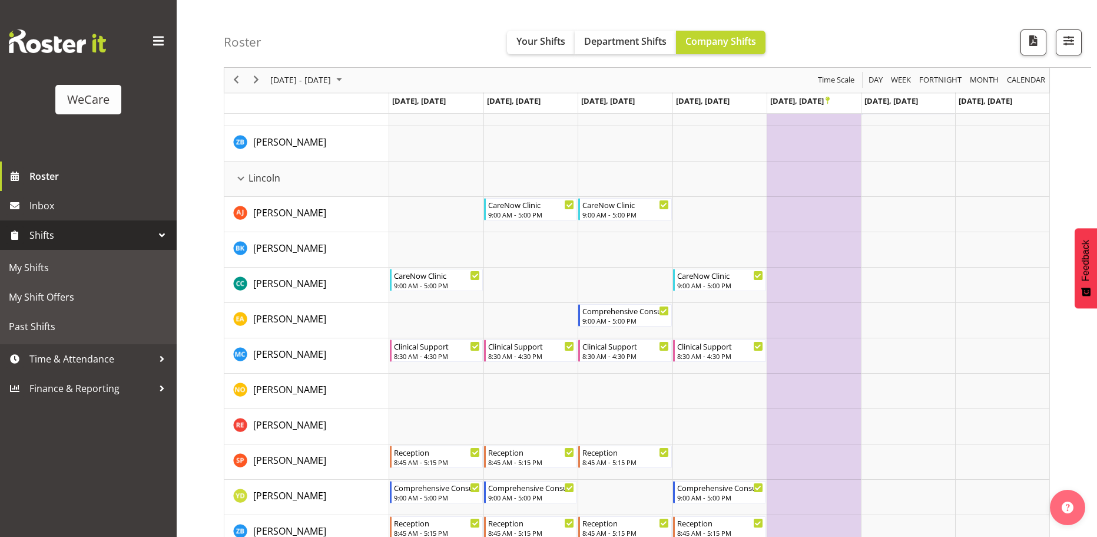
scroll to position [863, 0]
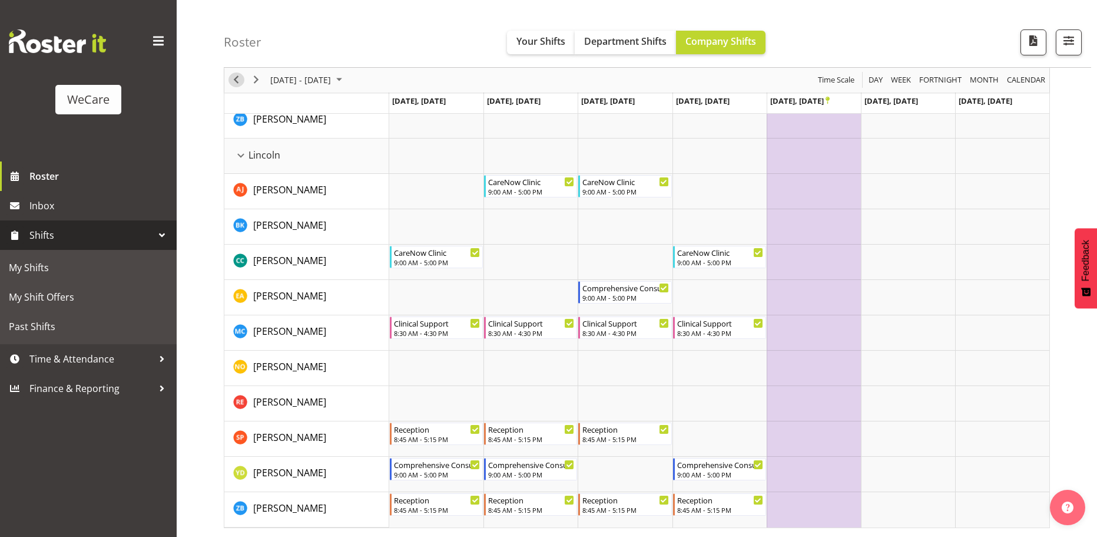
click at [240, 80] on span "Previous" at bounding box center [236, 80] width 14 height 15
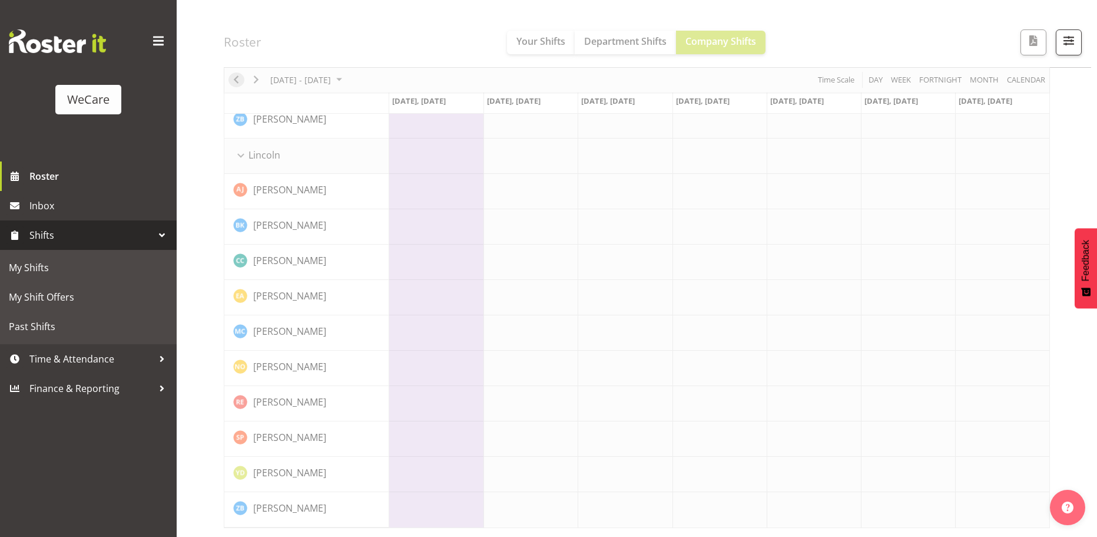
scroll to position [840, 0]
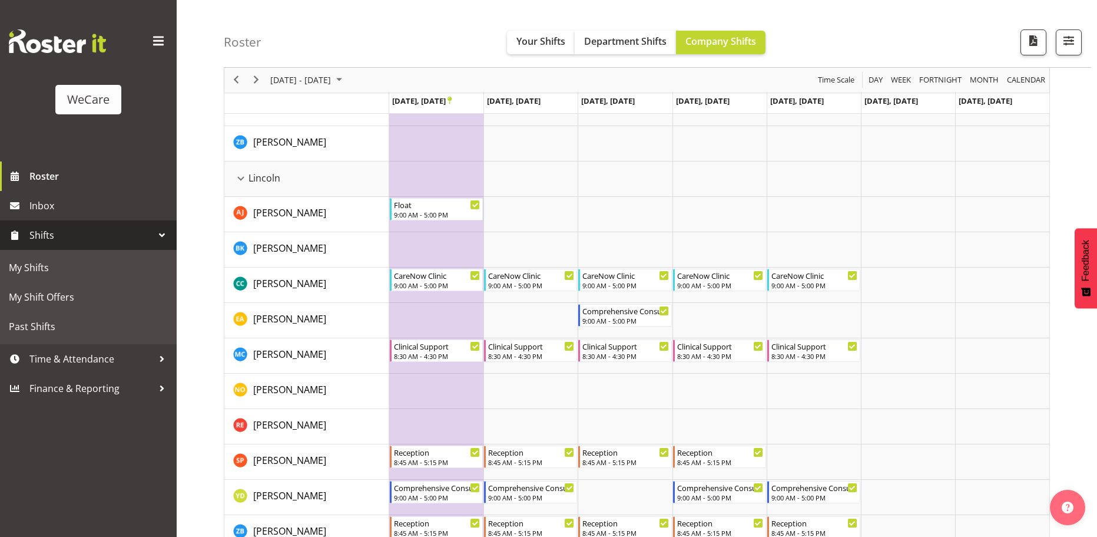
scroll to position [863, 0]
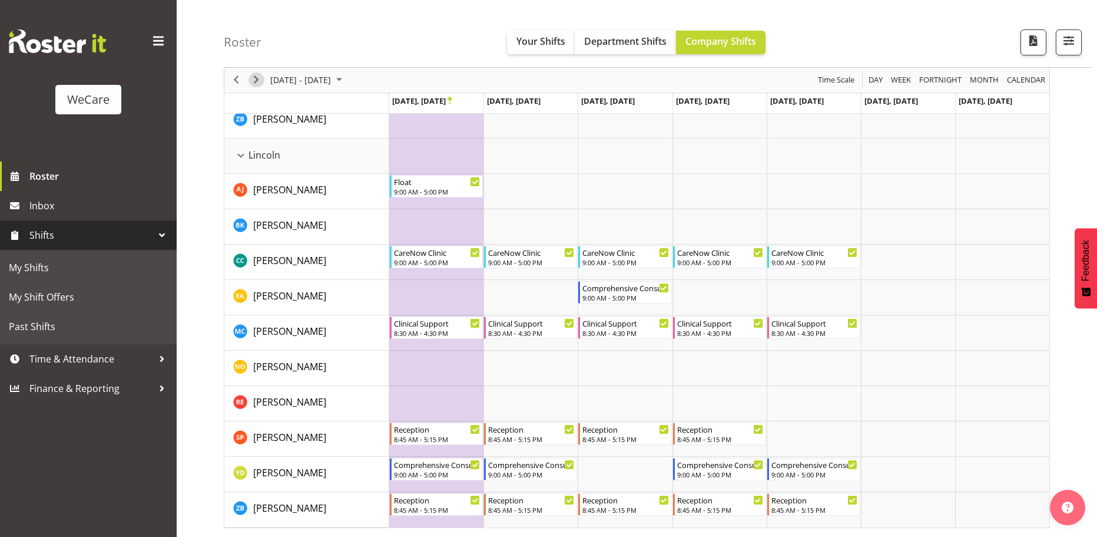
click at [261, 82] on span "Next" at bounding box center [256, 80] width 14 height 15
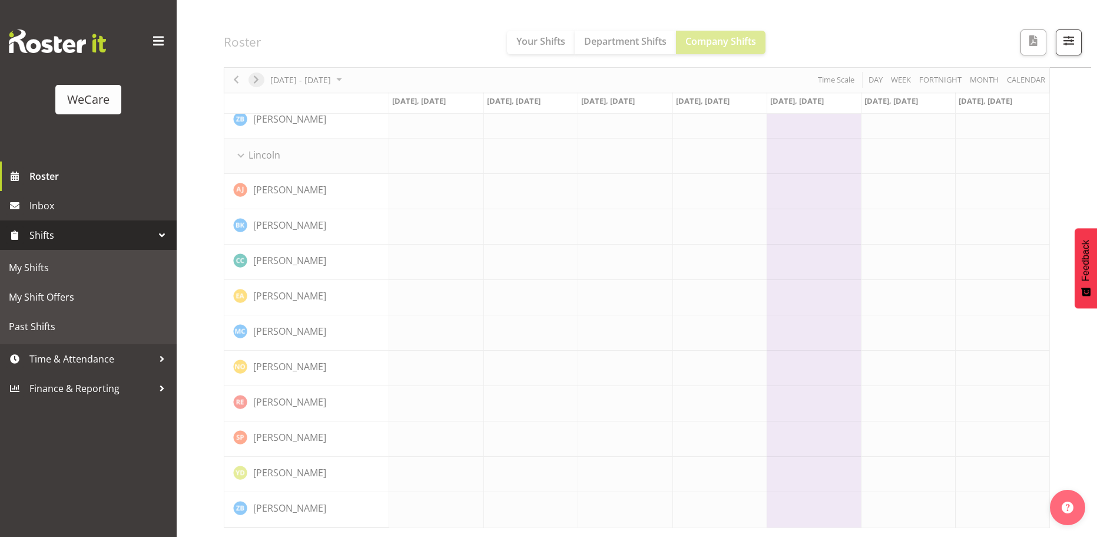
scroll to position [840, 0]
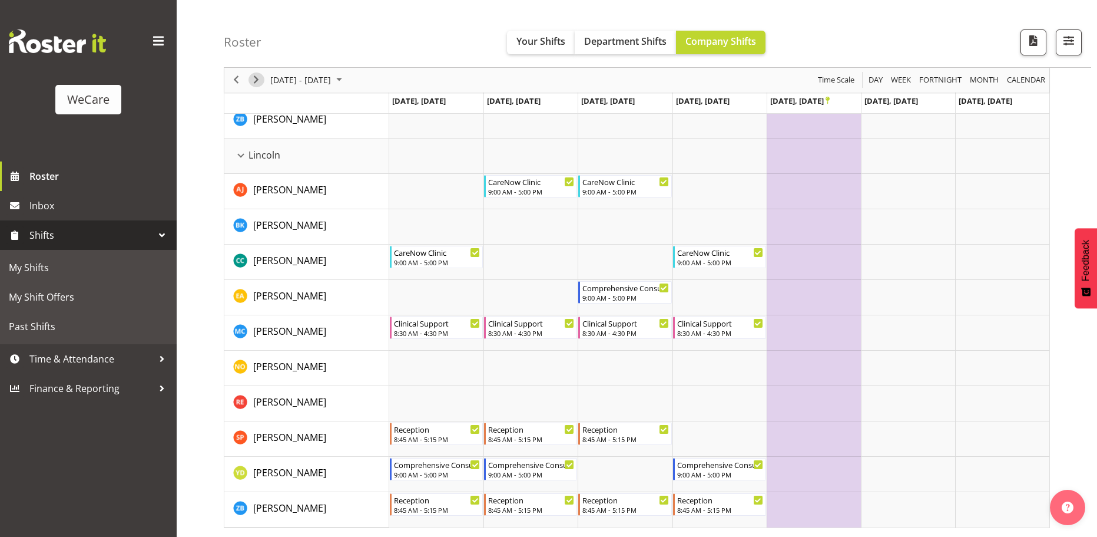
click at [256, 82] on span "Next" at bounding box center [256, 80] width 14 height 15
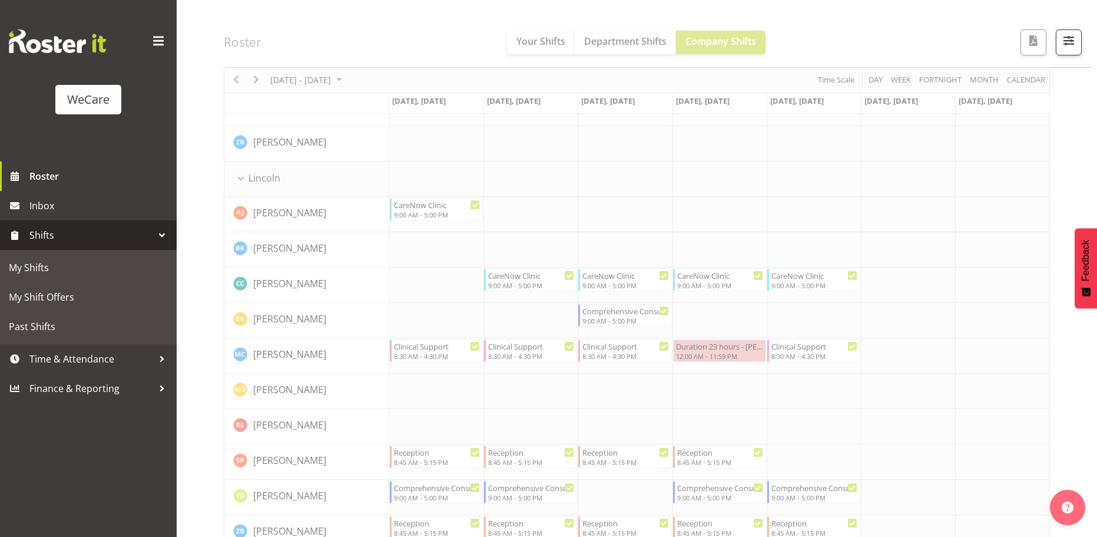
scroll to position [863, 0]
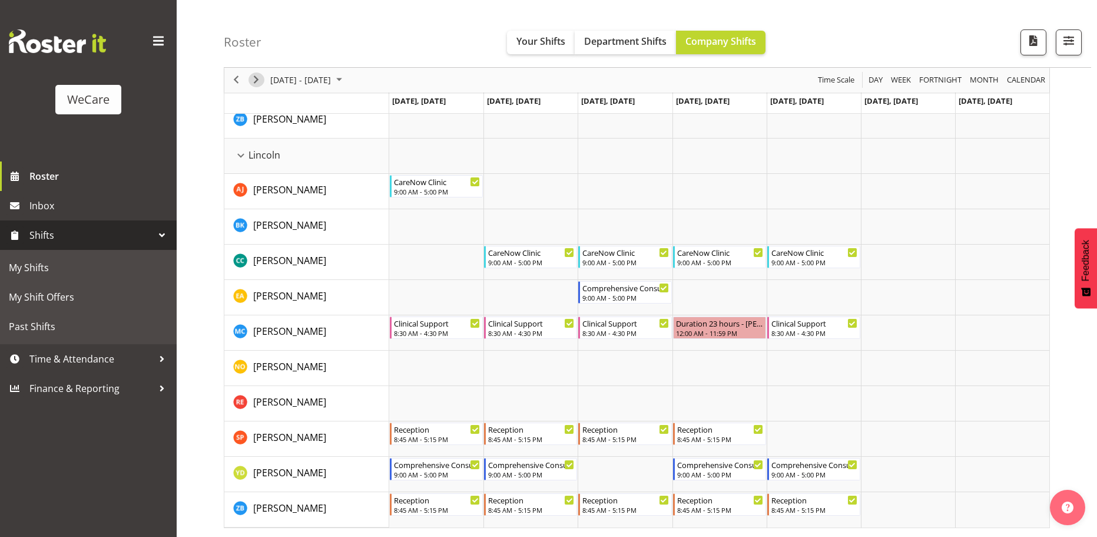
click at [252, 81] on span "Next" at bounding box center [256, 80] width 14 height 15
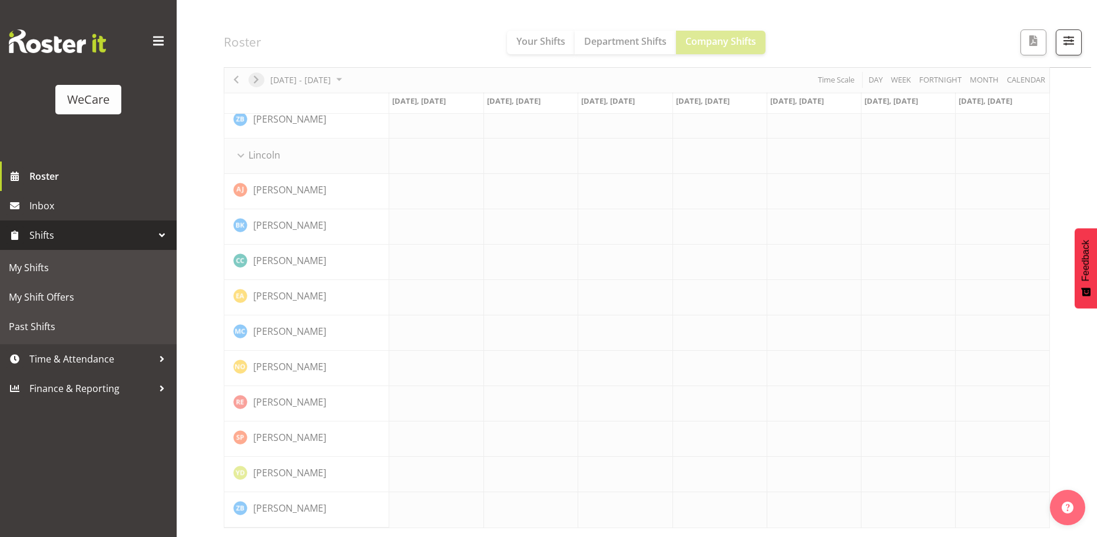
scroll to position [840, 0]
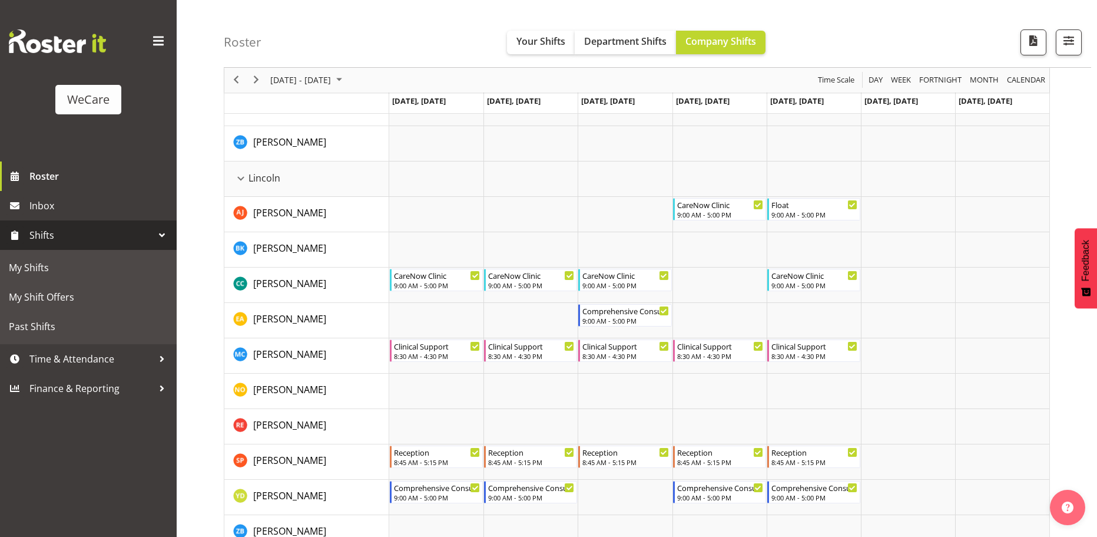
scroll to position [863, 0]
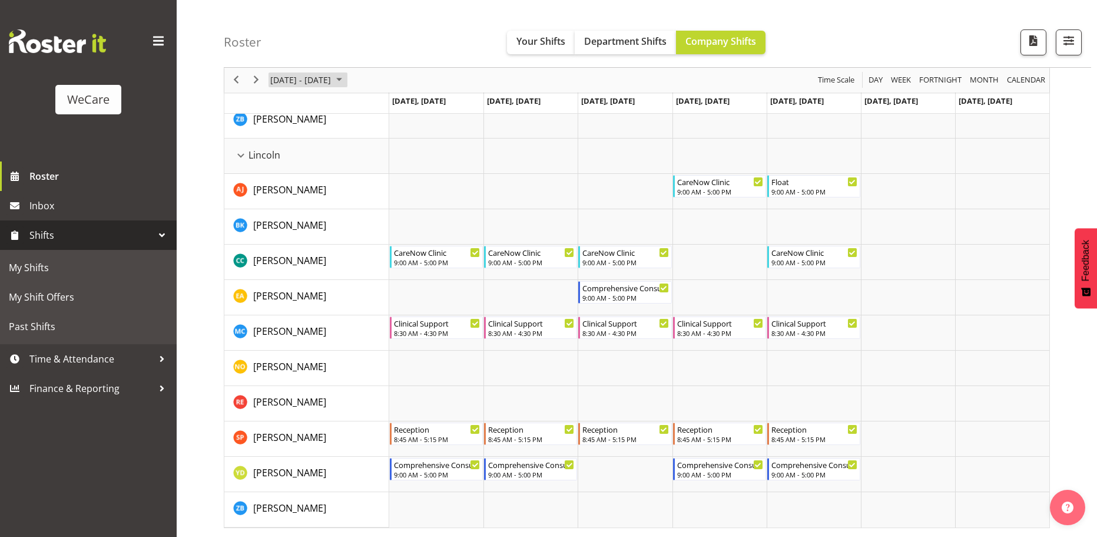
click at [346, 81] on span "November 2025" at bounding box center [339, 80] width 14 height 15
click at [432, 59] on div "Roster Your Shifts Department Shifts Company Shifts 2 Locations Clear Business …" at bounding box center [658, 34] width 868 height 68
click at [818, 398] on td "Timeline Week of November 24, 2025" at bounding box center [814, 403] width 94 height 35
click at [885, 18] on div "Roster Your Shifts Department Shifts Company Shifts 2 Locations Clear Business …" at bounding box center [658, 34] width 868 height 68
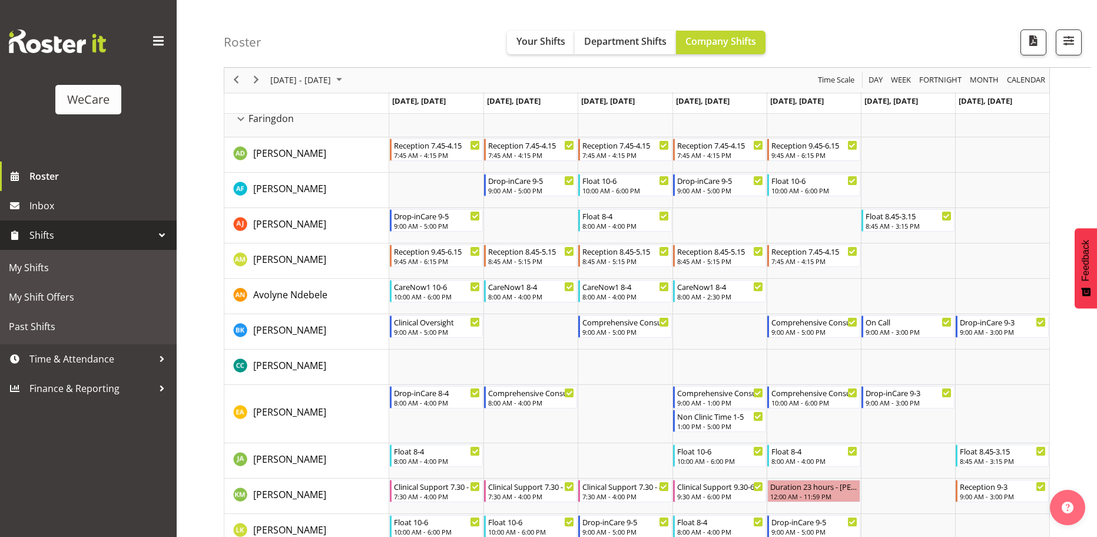
scroll to position [0, 0]
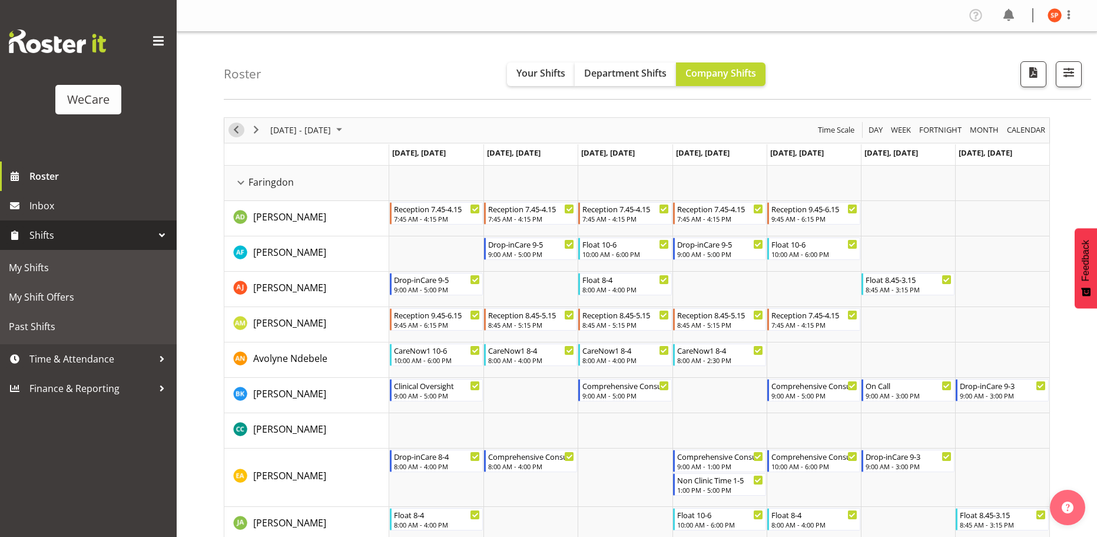
click at [237, 134] on span "Previous" at bounding box center [236, 130] width 14 height 15
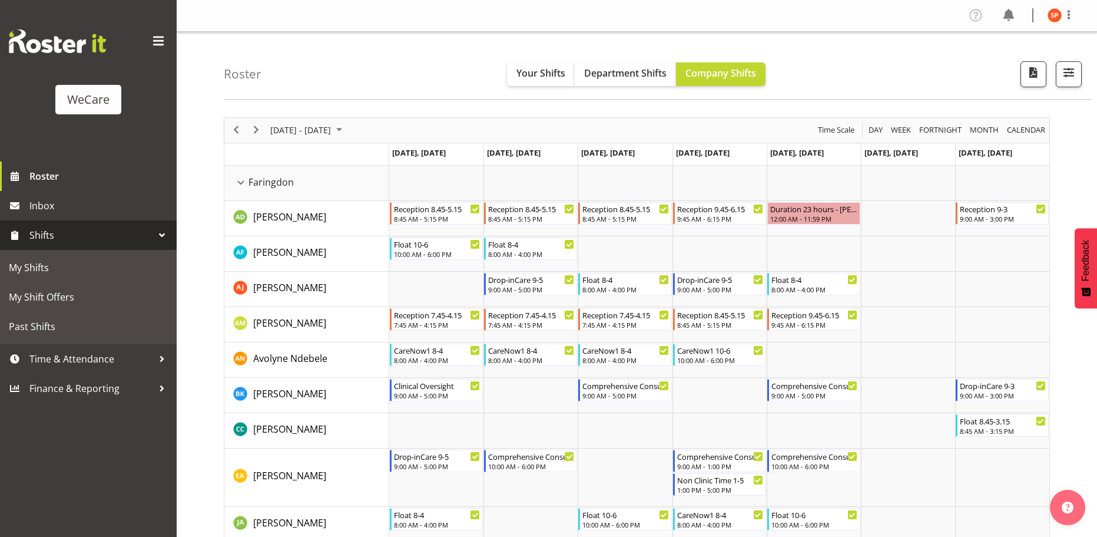
click at [877, 52] on div "Roster Your Shifts Department Shifts Company Shifts 2 Locations Clear Business …" at bounding box center [658, 66] width 868 height 68
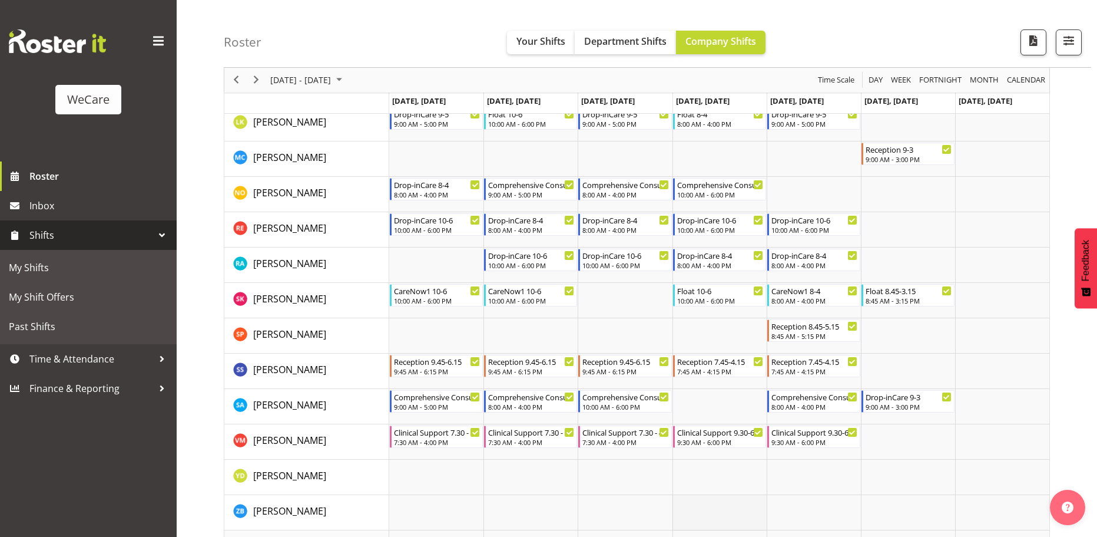
scroll to position [863, 0]
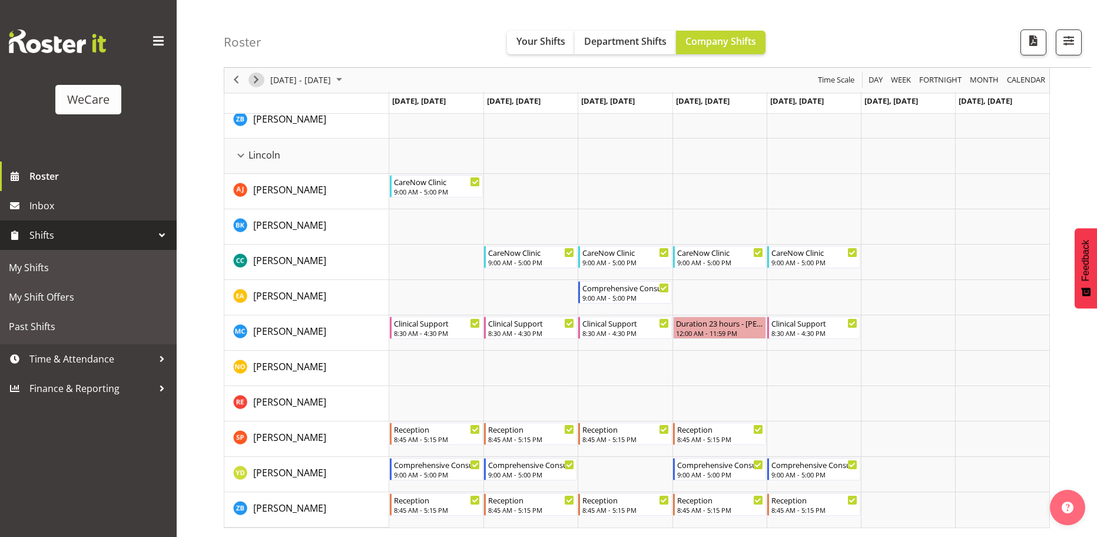
click at [256, 80] on span "Next" at bounding box center [256, 80] width 14 height 15
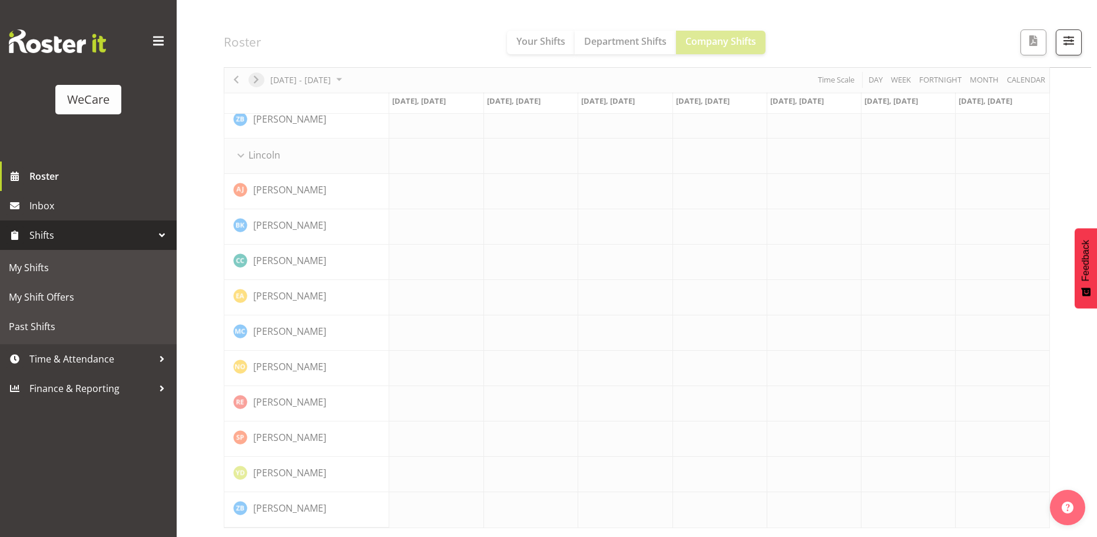
scroll to position [840, 0]
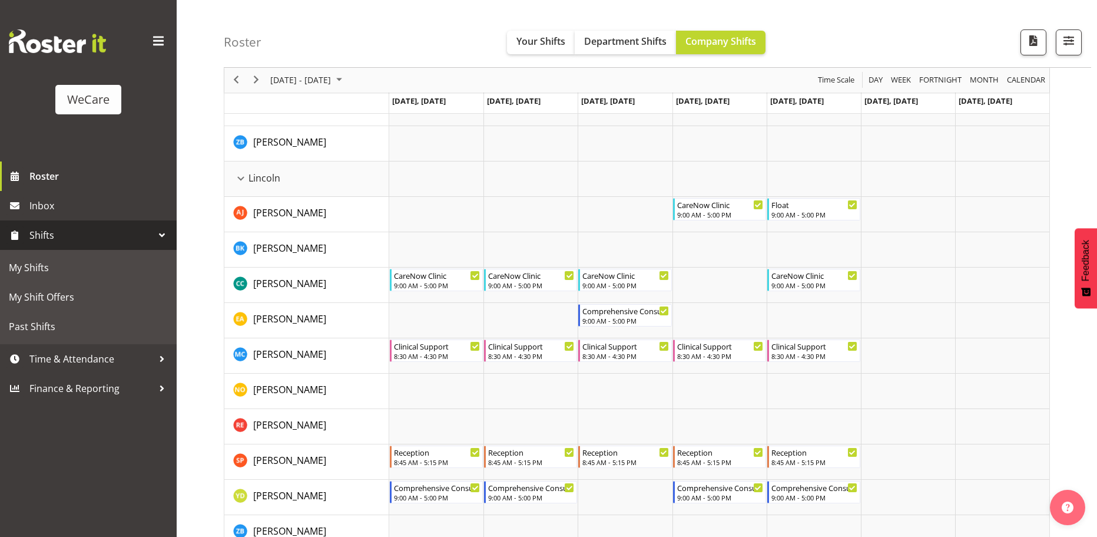
scroll to position [863, 0]
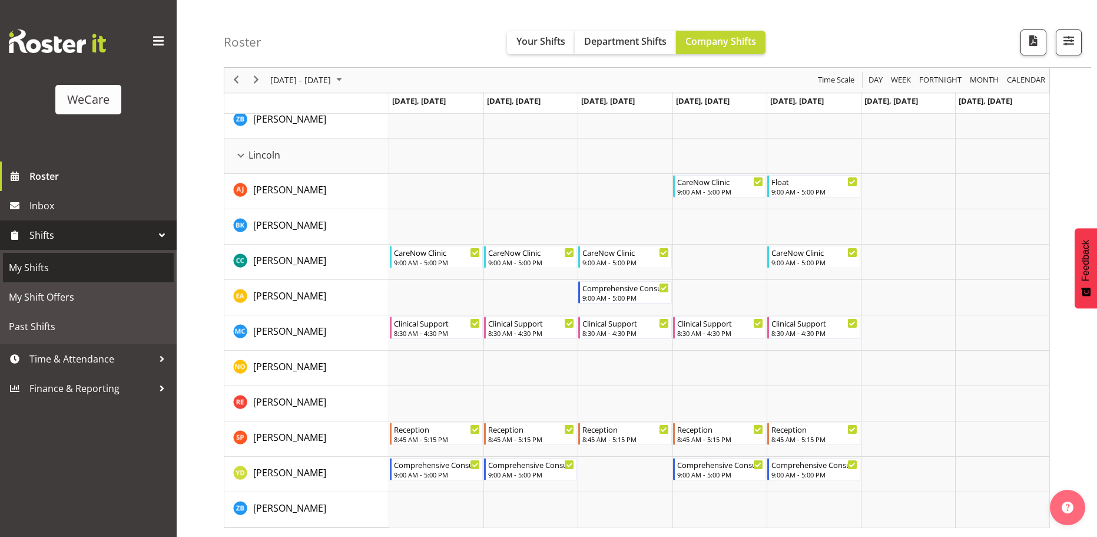
click at [48, 267] on span "My Shifts" at bounding box center [88, 268] width 159 height 18
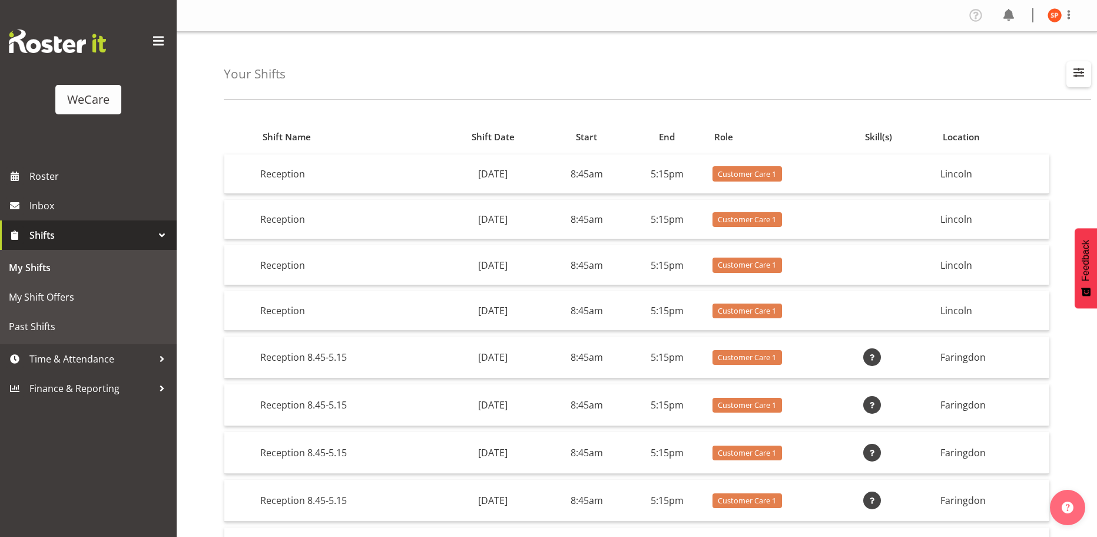
click at [1078, 71] on span "button" at bounding box center [1078, 72] width 15 height 15
click at [1008, 66] on div "Your Shifts All Locations Business Support Office Faringdon Ilam Lincoln Riccar…" at bounding box center [658, 66] width 868 height 68
click at [1069, 18] on span at bounding box center [1069, 15] width 14 height 14
click at [856, 95] on div "Your Shifts All Locations Business Support Office Faringdon Ilam Lincoln Riccar…" at bounding box center [658, 66] width 868 height 68
click at [48, 263] on span "My Shifts" at bounding box center [88, 268] width 159 height 18
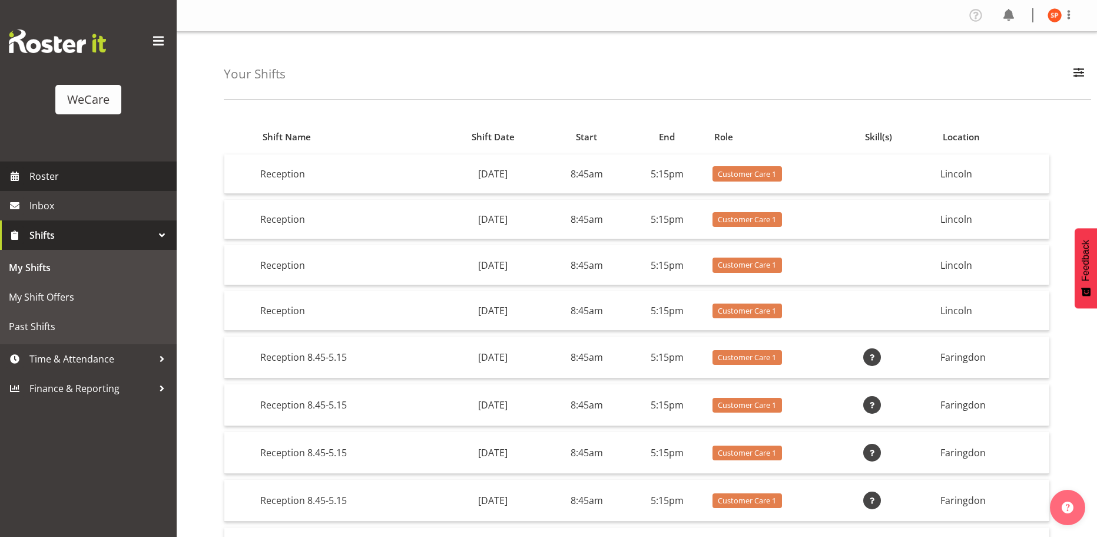
drag, startPoint x: 78, startPoint y: 173, endPoint x: 114, endPoint y: 170, distance: 36.0
click at [78, 172] on span "Roster" at bounding box center [99, 176] width 141 height 18
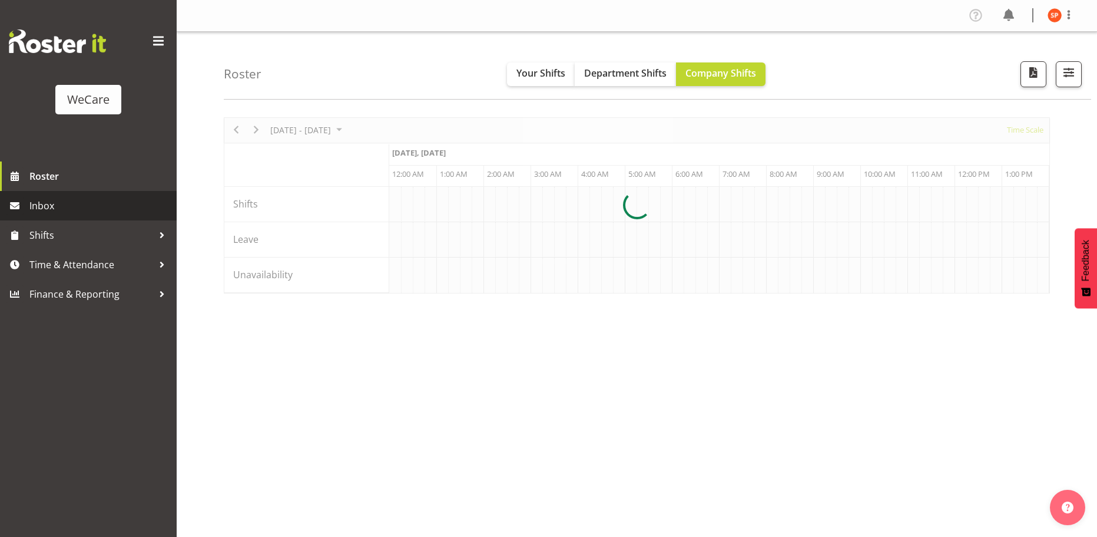
select select "shiftH"
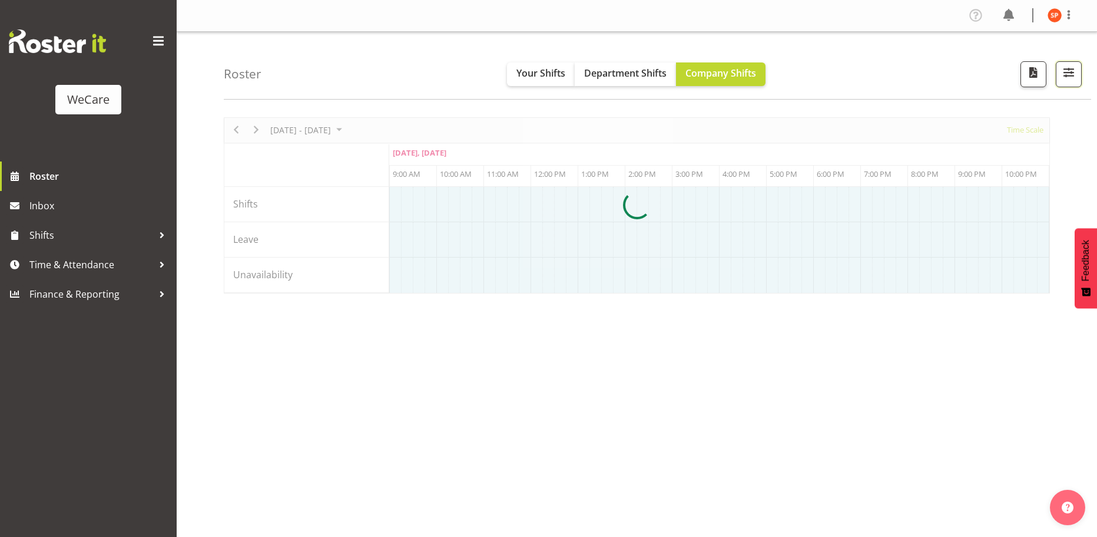
click at [1077, 73] on button "button" at bounding box center [1069, 74] width 26 height 26
click at [547, 75] on span "Your Shifts" at bounding box center [541, 73] width 49 height 13
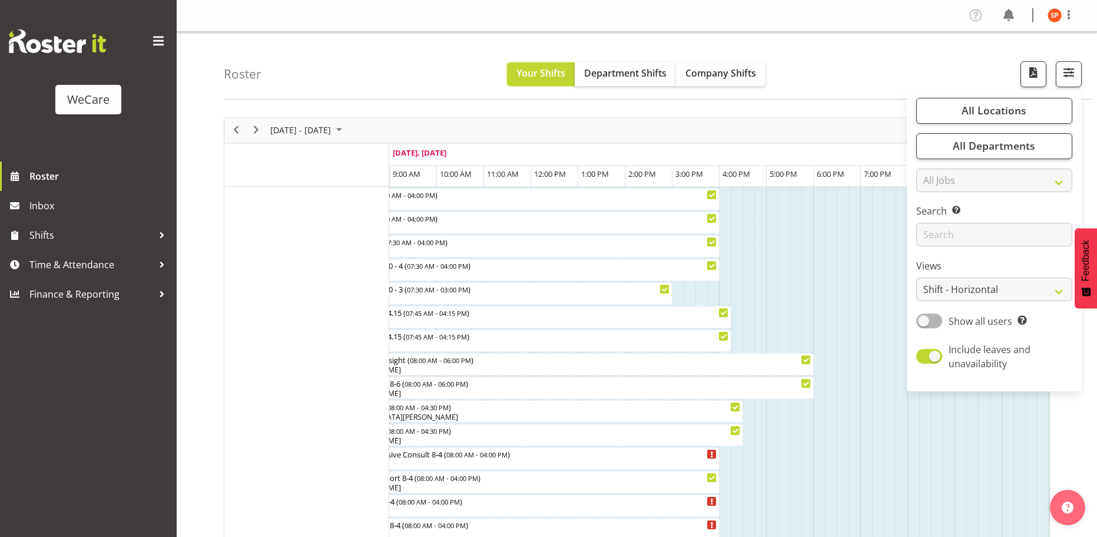
click at [556, 73] on span "Your Shifts" at bounding box center [541, 73] width 49 height 13
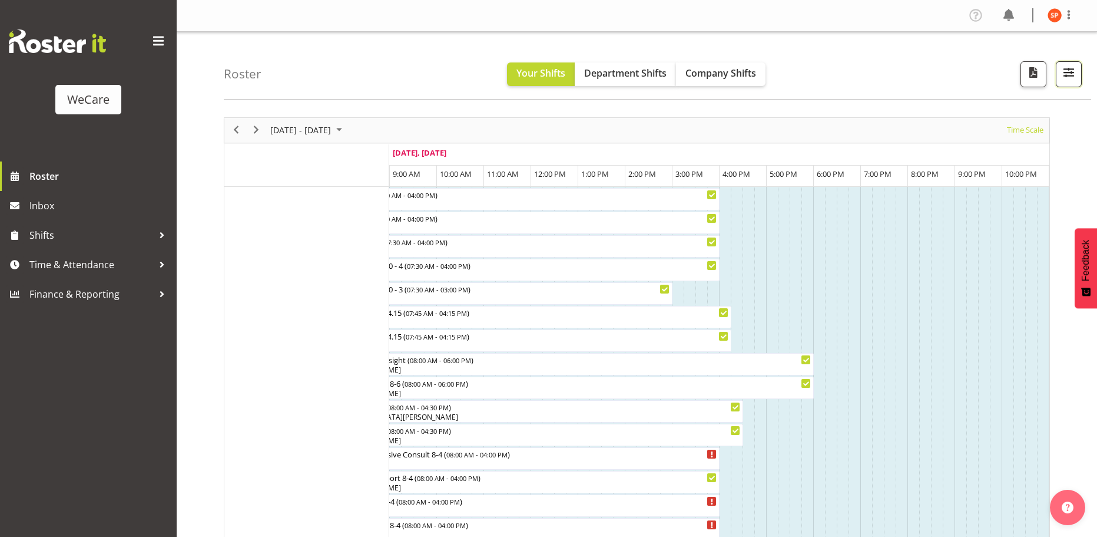
click at [1068, 70] on span "button" at bounding box center [1068, 72] width 15 height 15
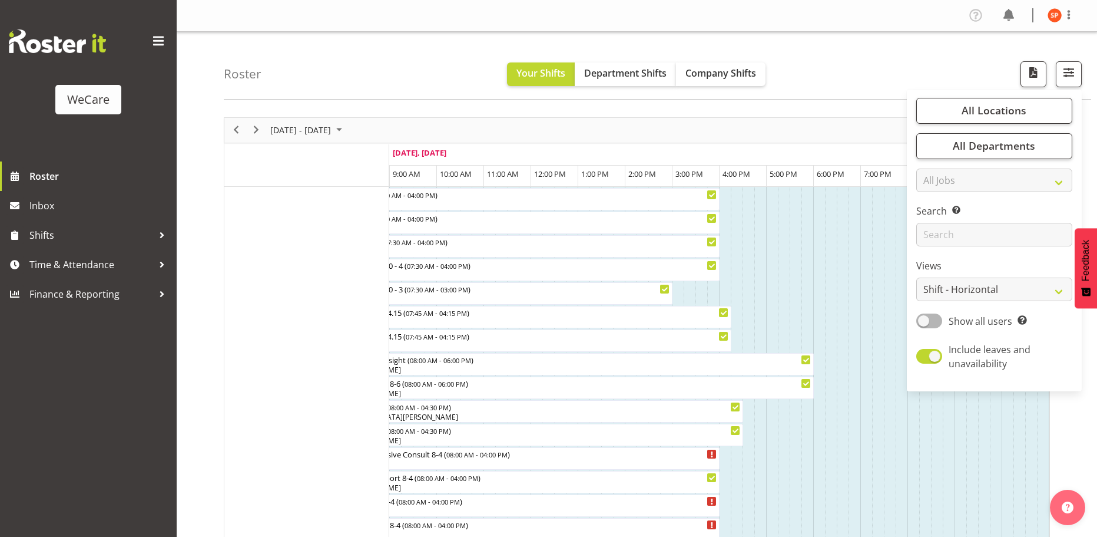
click at [832, 68] on div "Roster Your Shifts Department Shifts Company Shifts All Locations Clear Busines…" at bounding box center [658, 66] width 868 height 68
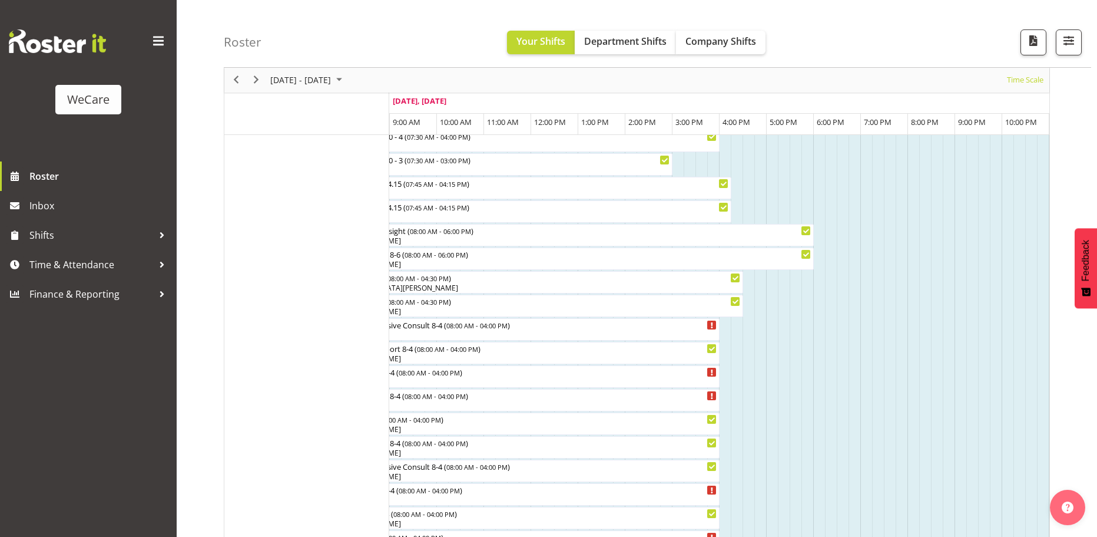
scroll to position [187, 0]
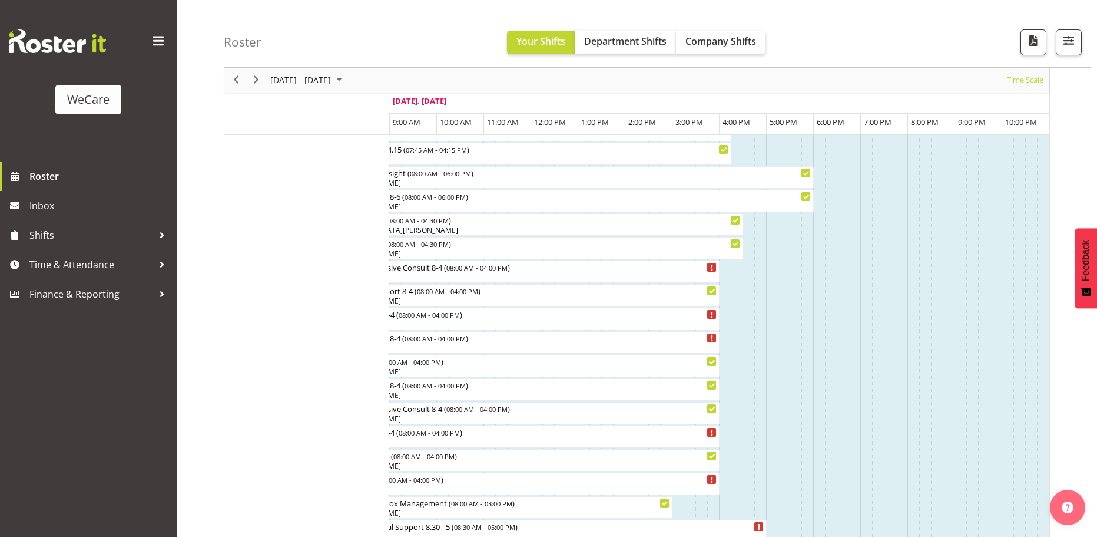
drag, startPoint x: 452, startPoint y: 153, endPoint x: 581, endPoint y: 157, distance: 129.6
drag, startPoint x: 522, startPoint y: 102, endPoint x: 509, endPoint y: 105, distance: 13.3
click at [664, 108] on td "[DATE], [DATE]" at bounding box center [530, 102] width 1131 height 21
click at [295, 84] on span "[DATE] - [DATE]" at bounding box center [300, 80] width 63 height 15
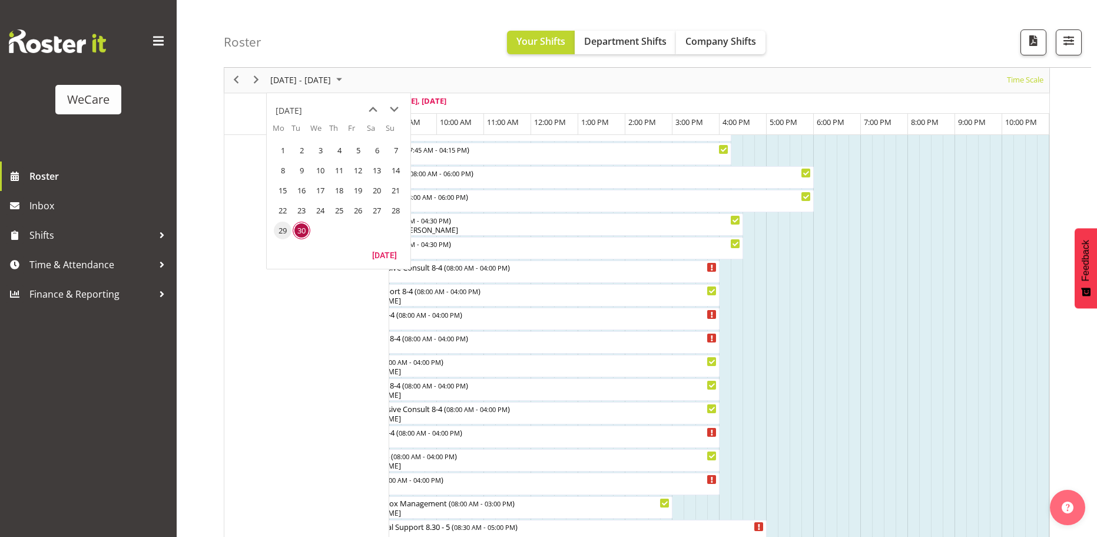
click at [281, 231] on span "29" at bounding box center [283, 230] width 18 height 18
click at [0, 0] on div at bounding box center [0, 0] width 0 height 0
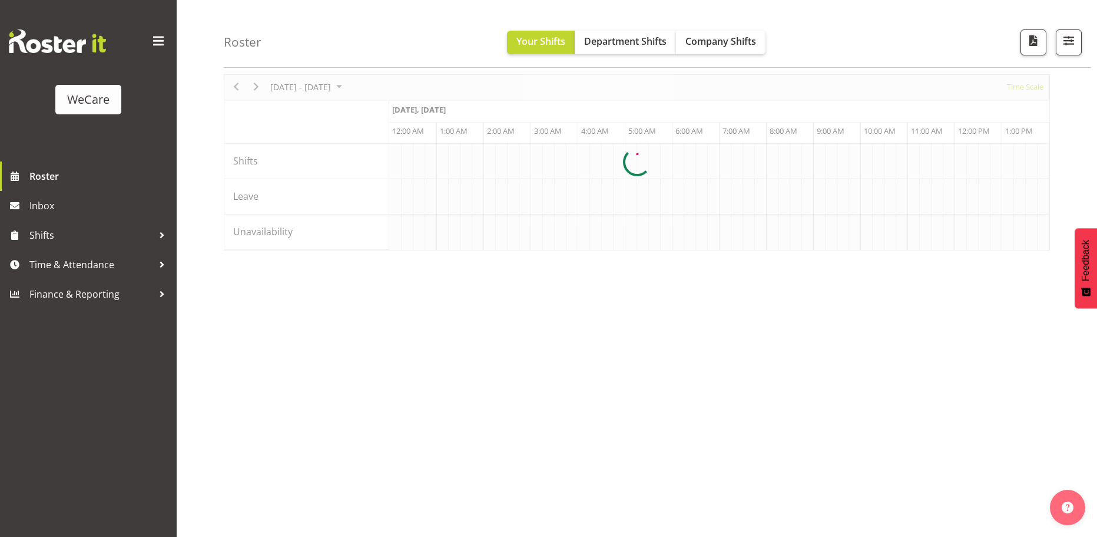
scroll to position [0, 1131]
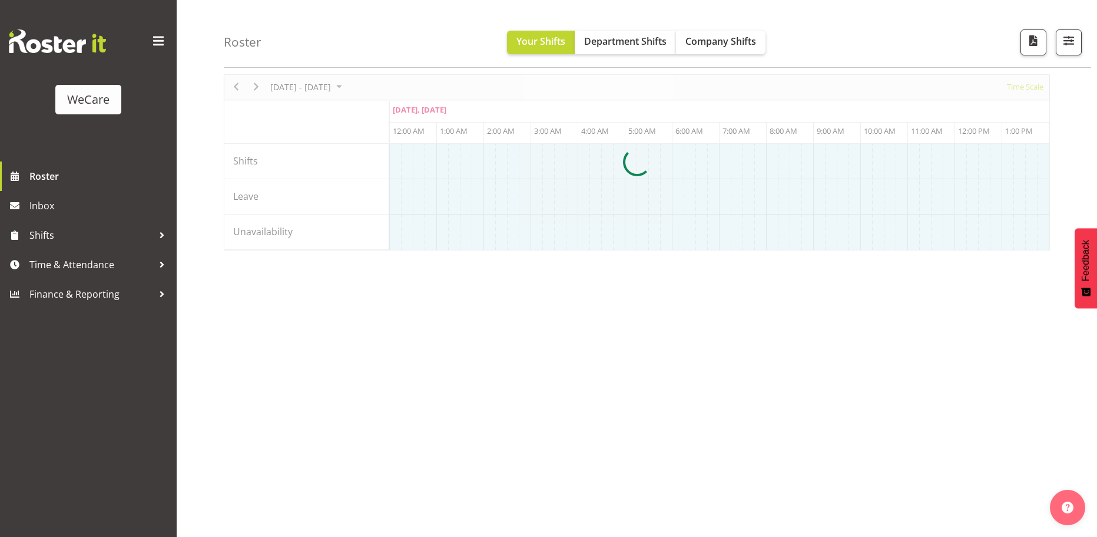
click at [1023, 89] on div at bounding box center [637, 162] width 826 height 176
click at [1025, 84] on div at bounding box center [637, 162] width 826 height 176
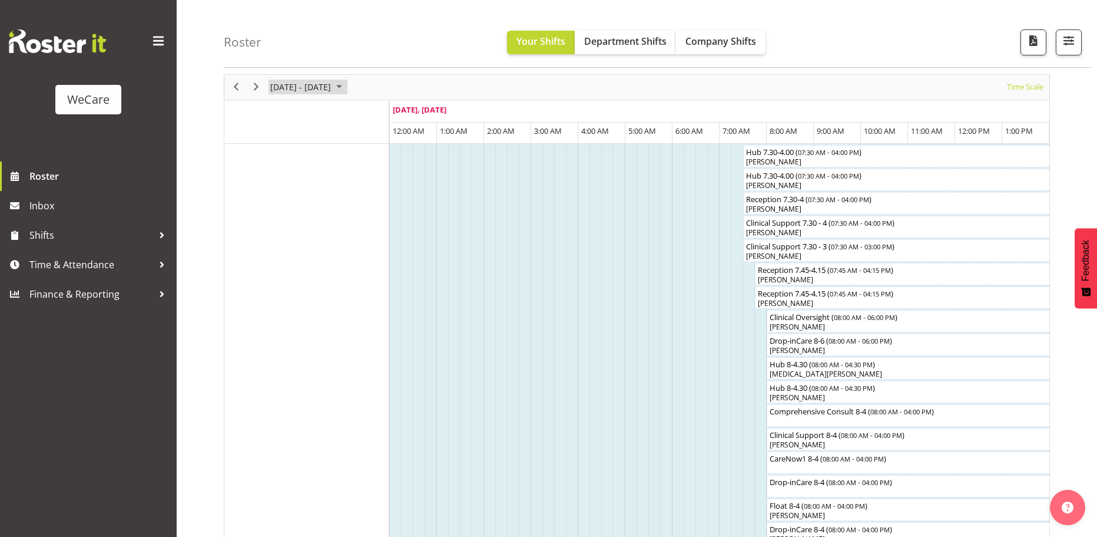
click at [346, 88] on span "September 2025" at bounding box center [339, 87] width 14 height 15
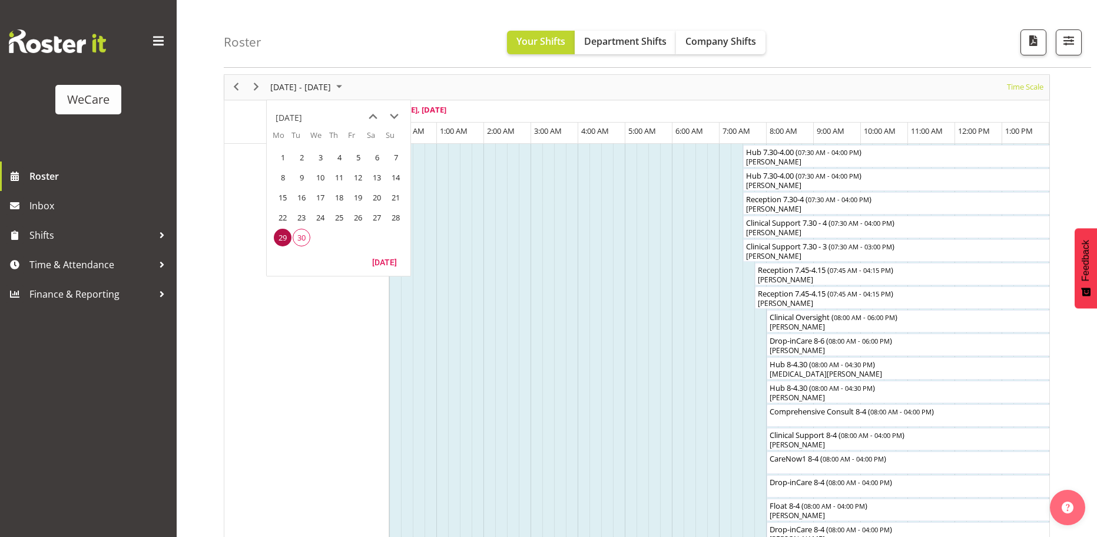
click at [814, 20] on div "Roster Your Shifts Department Shifts Company Shifts All Locations Clear Busines…" at bounding box center [658, 34] width 868 height 68
click at [1027, 87] on span "Time Scale" at bounding box center [1025, 87] width 39 height 15
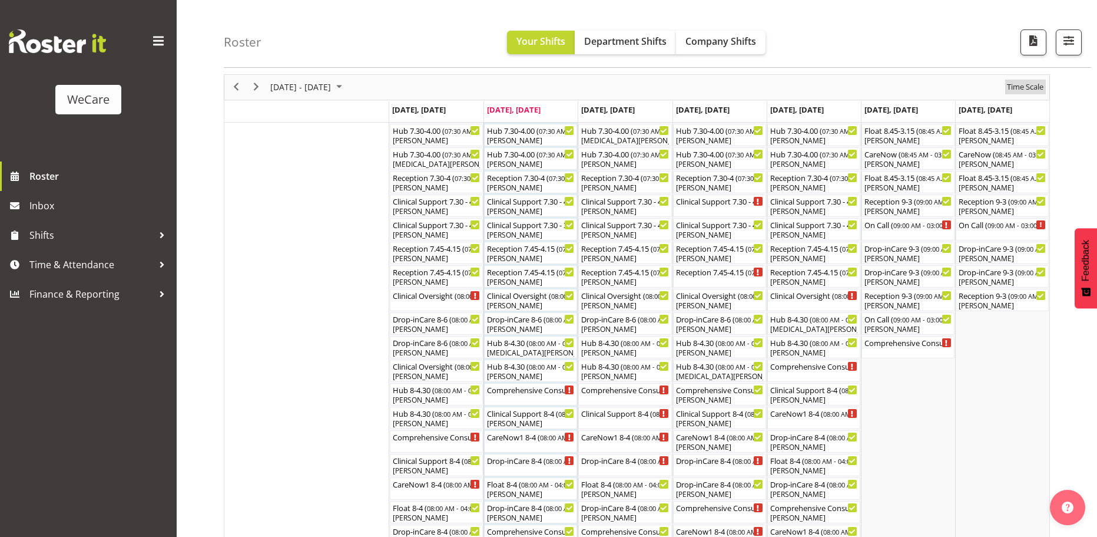
click at [1027, 88] on span "Time Scale" at bounding box center [1025, 87] width 39 height 15
click at [1068, 38] on span "button" at bounding box center [1068, 40] width 15 height 15
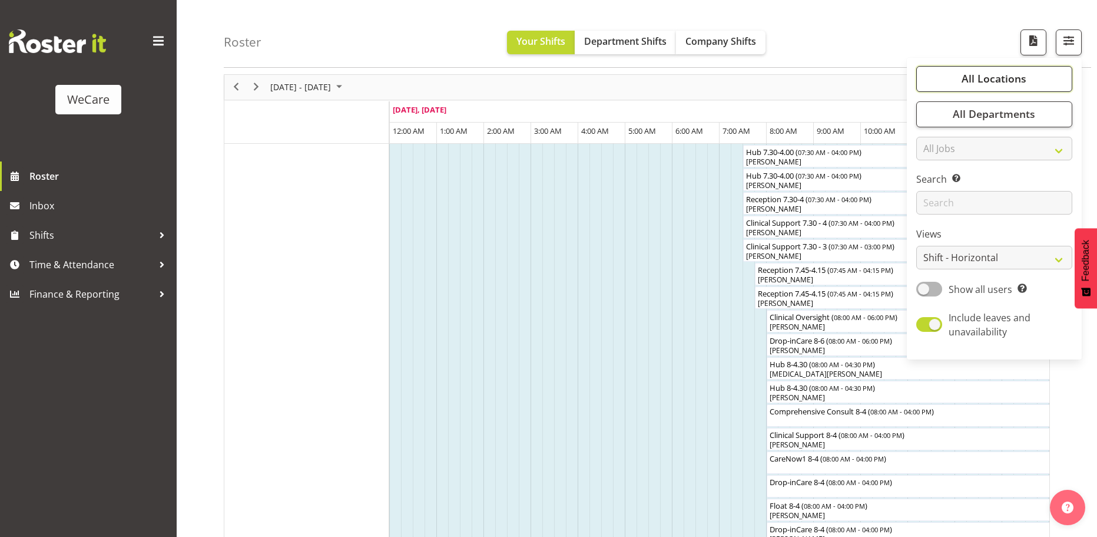
click at [1014, 84] on span "All Locations" at bounding box center [994, 79] width 65 height 14
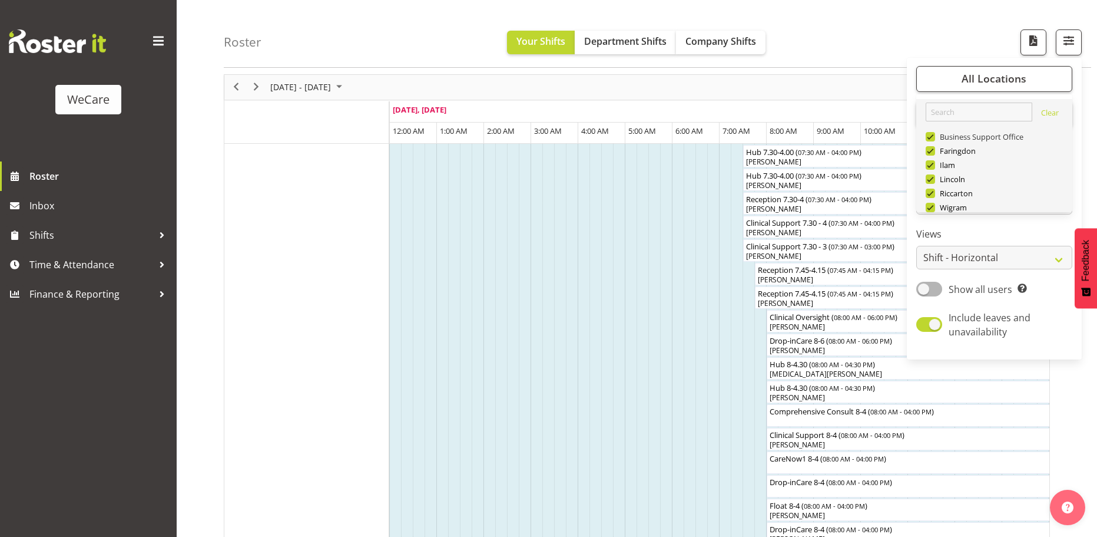
click at [928, 138] on span at bounding box center [930, 136] width 9 height 9
click at [928, 138] on input "Business Support Office" at bounding box center [930, 137] width 8 height 8
checkbox input "false"
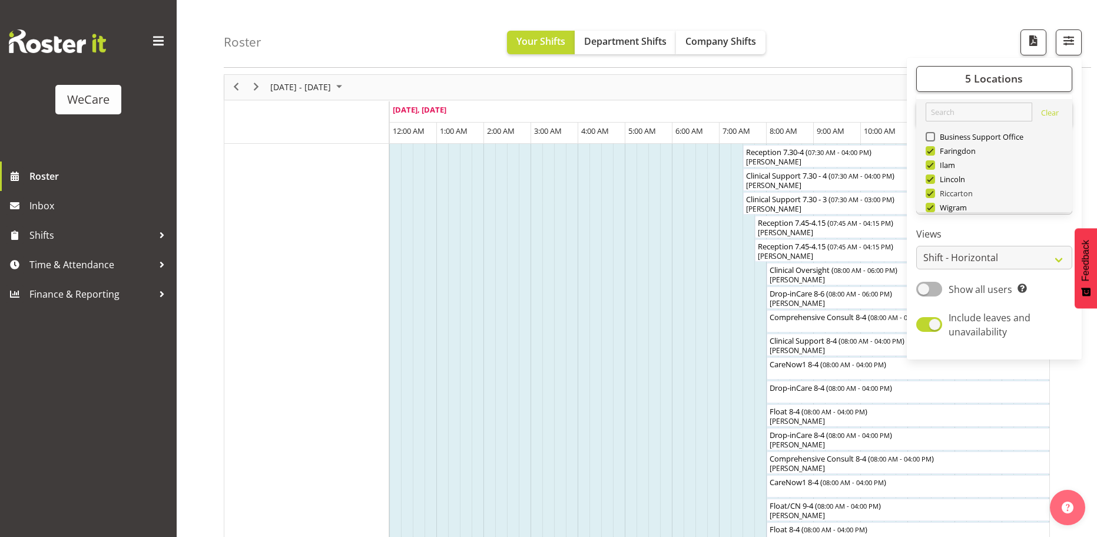
scroll to position [42, 0]
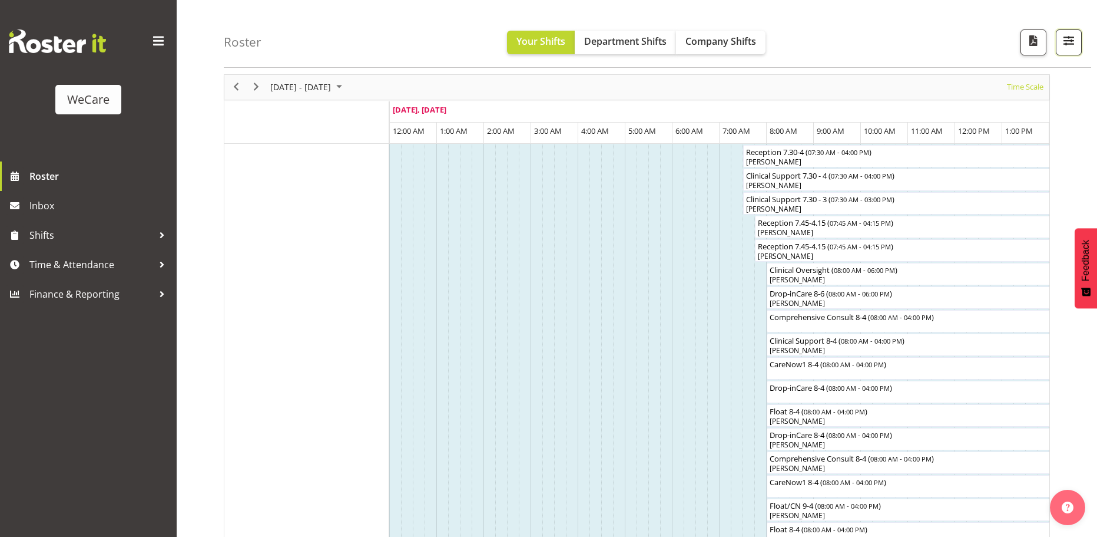
click at [1073, 47] on span "button" at bounding box center [1068, 40] width 15 height 15
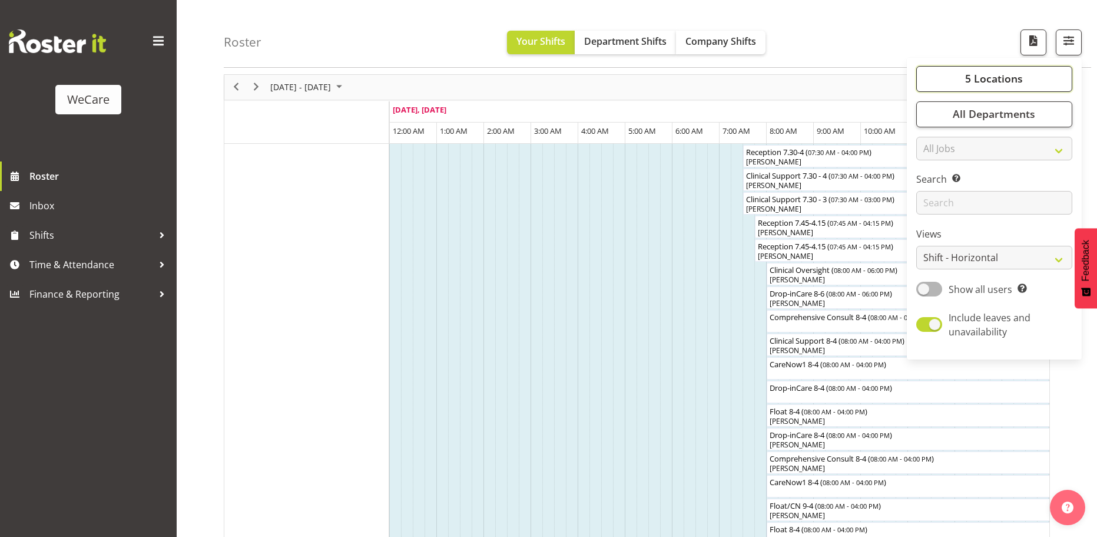
click at [983, 80] on span "5 Locations" at bounding box center [994, 79] width 58 height 14
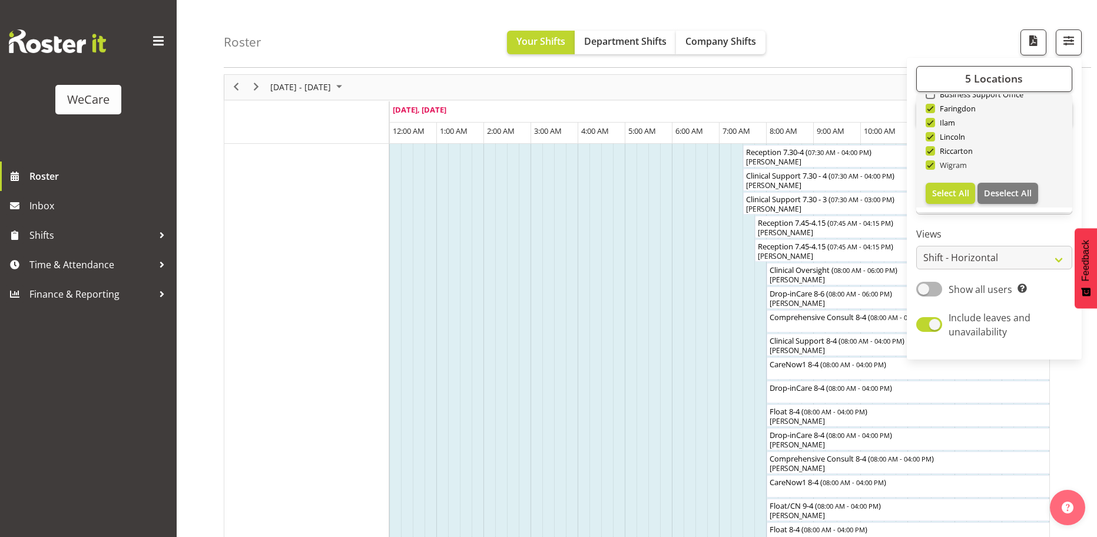
click at [934, 162] on span at bounding box center [930, 164] width 9 height 9
click at [934, 162] on input "Wigram" at bounding box center [930, 165] width 8 height 8
checkbox input "false"
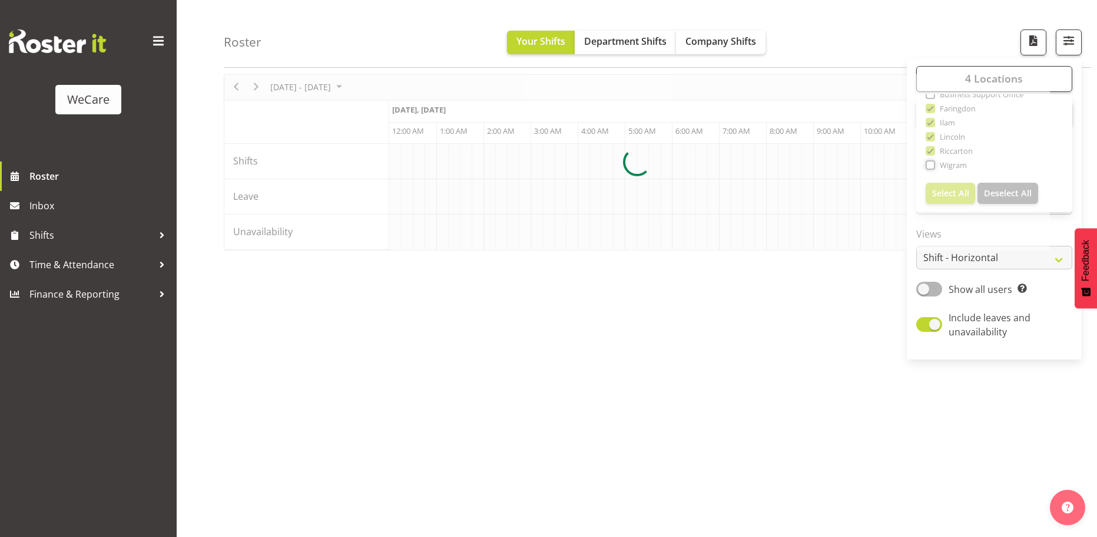
scroll to position [0, 1131]
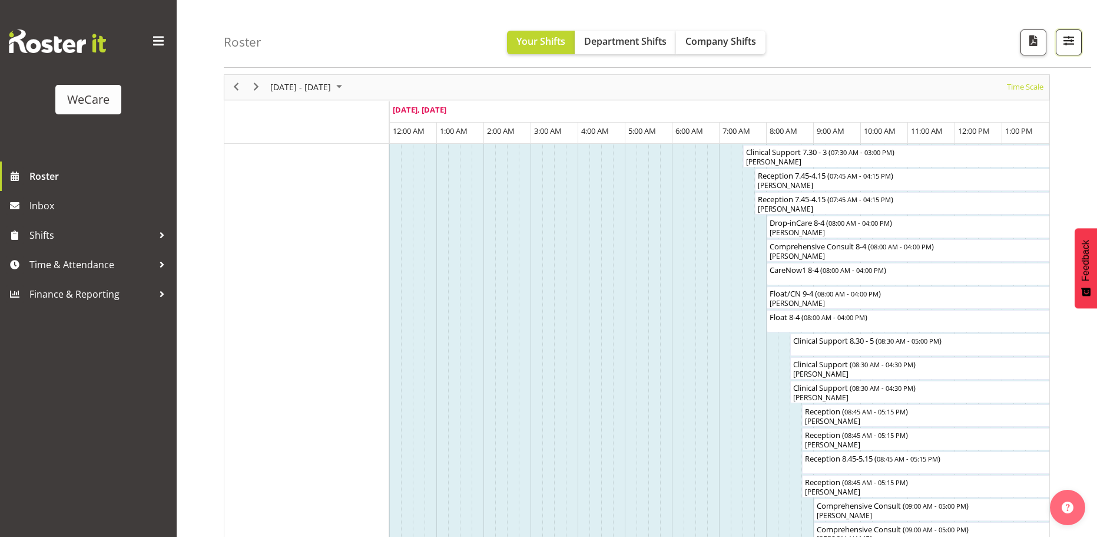
click at [1068, 45] on span "button" at bounding box center [1068, 40] width 15 height 15
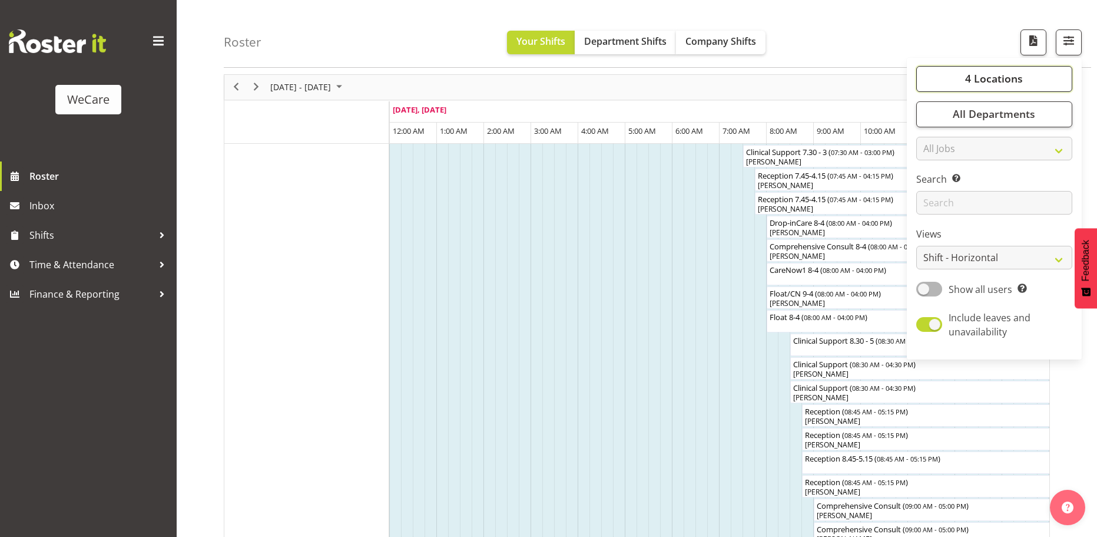
click at [985, 87] on button "4 Locations" at bounding box center [994, 79] width 156 height 26
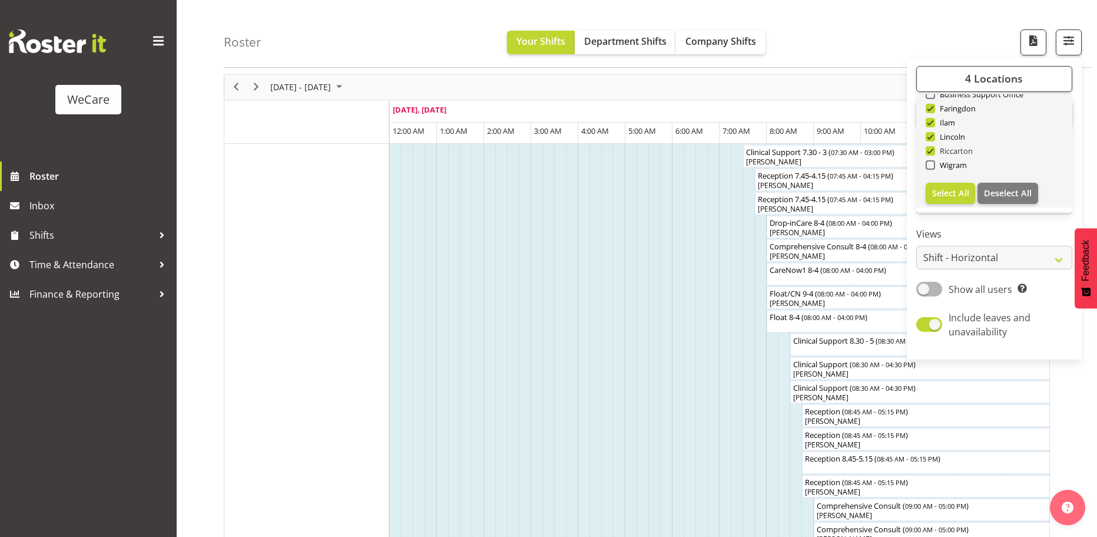
click at [934, 153] on span at bounding box center [930, 150] width 9 height 9
click at [934, 153] on input "Riccarton" at bounding box center [930, 151] width 8 height 8
checkbox input "false"
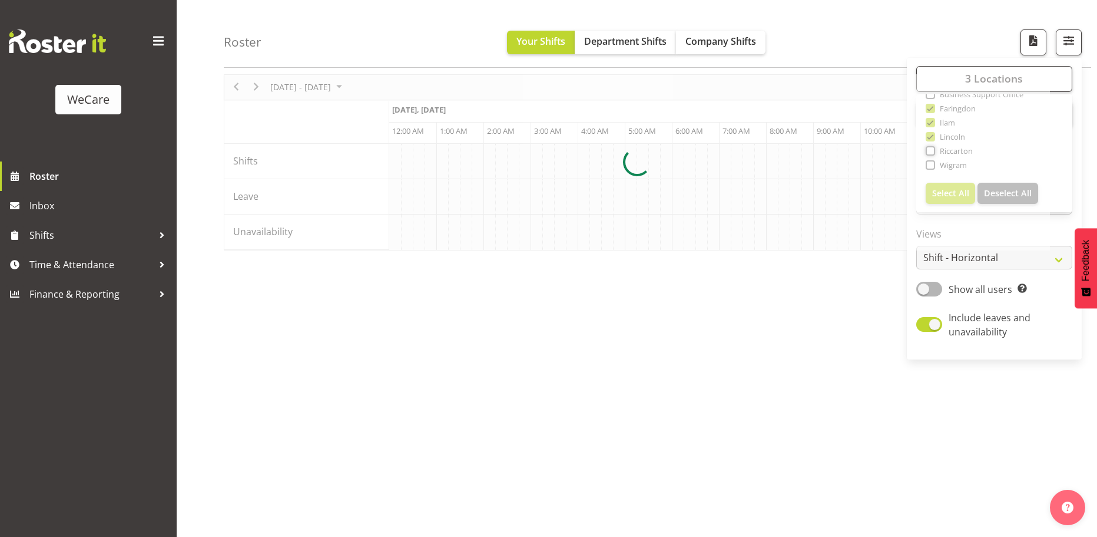
scroll to position [0, 1131]
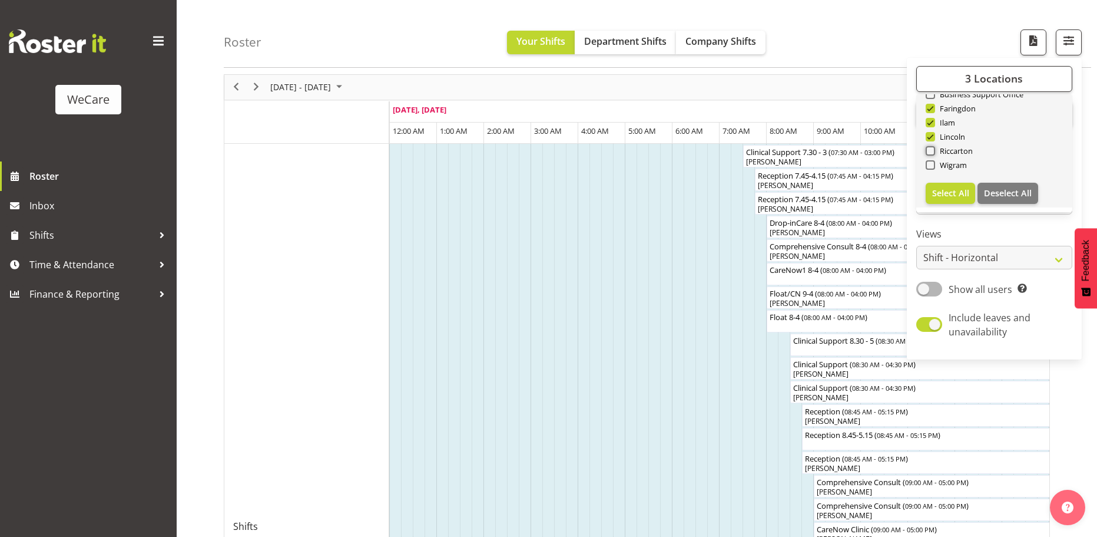
scroll to position [7, 0]
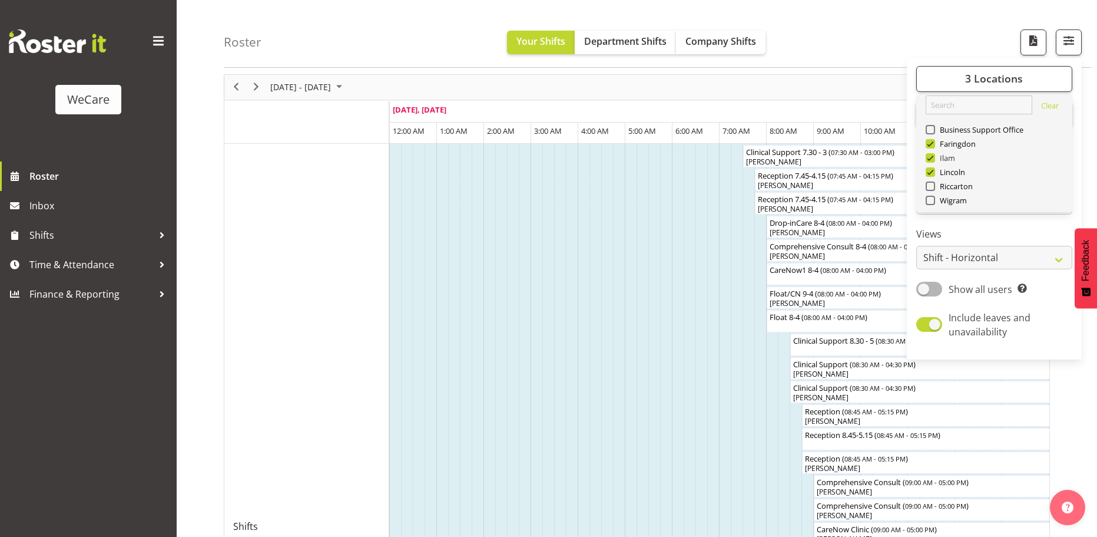
click at [932, 157] on span at bounding box center [930, 157] width 9 height 9
click at [932, 157] on input "Ilam" at bounding box center [930, 158] width 8 height 8
checkbox input "false"
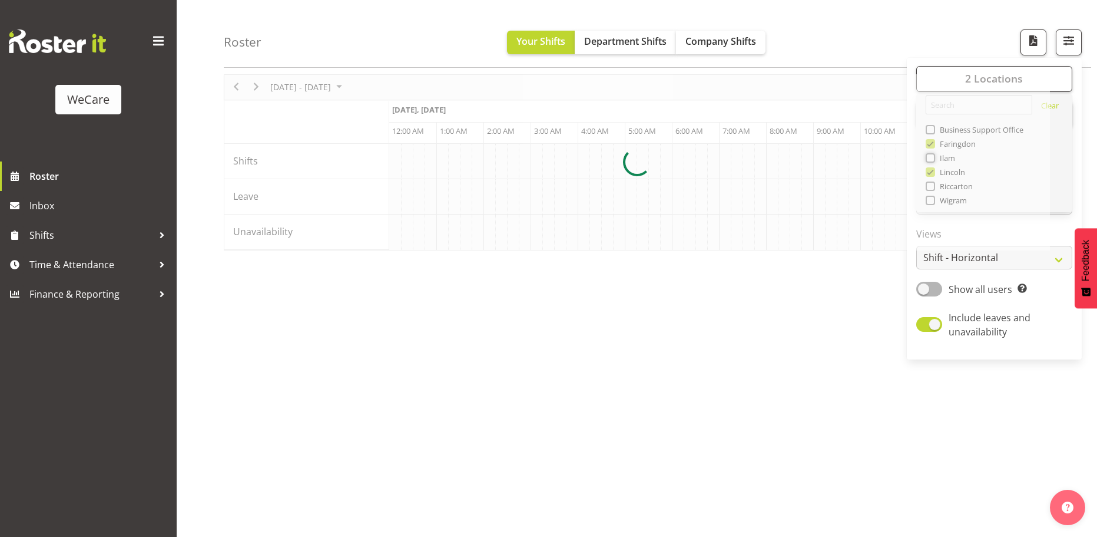
scroll to position [0, 1131]
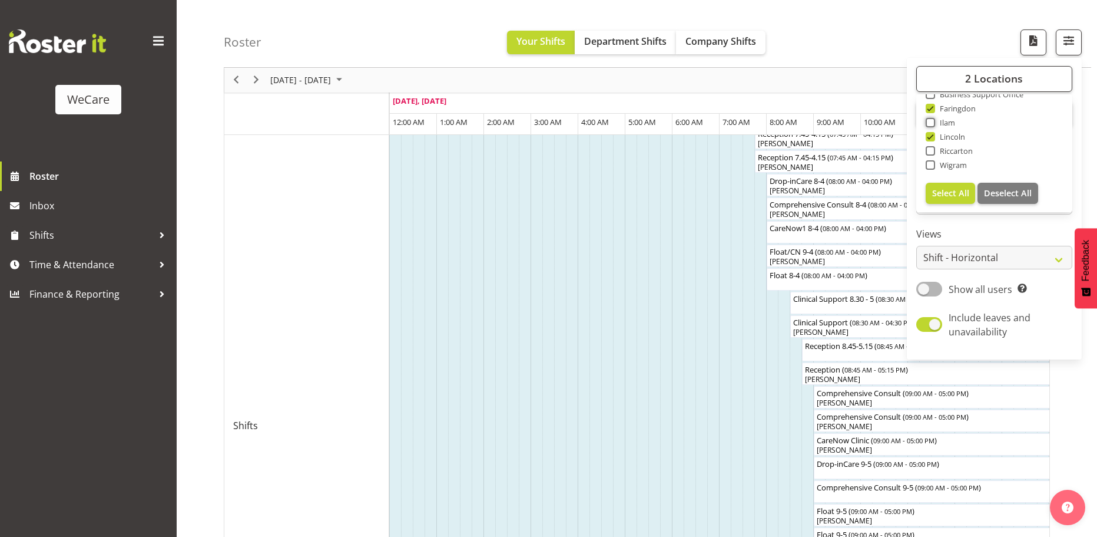
scroll to position [102, 0]
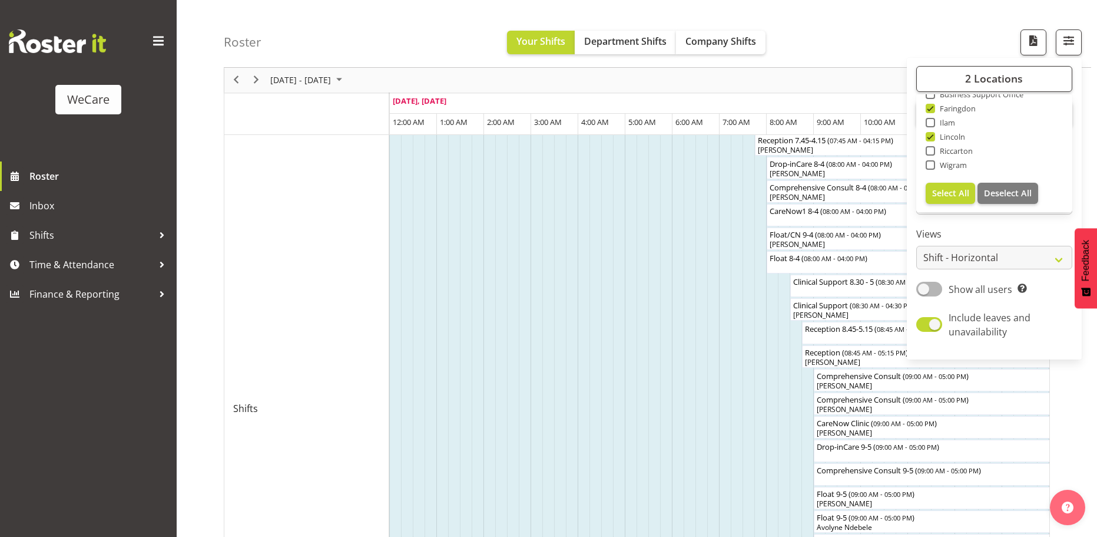
click at [1002, 223] on div "2 Locations Clear Business Support Office [GEOGRAPHIC_DATA] Ilam [GEOGRAPHIC_DA…" at bounding box center [994, 208] width 175 height 292
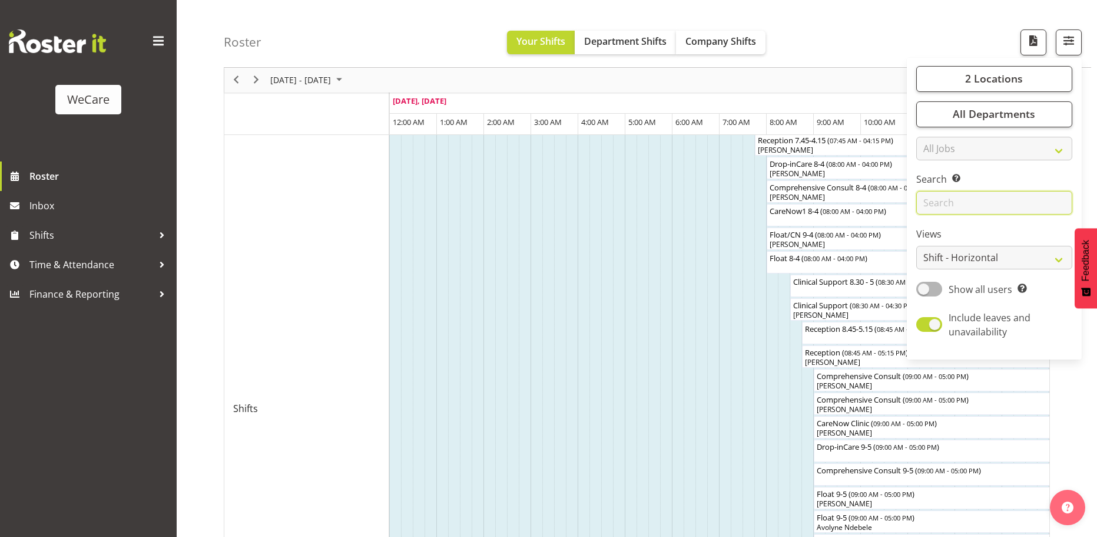
click at [967, 200] on input "text" at bounding box center [994, 203] width 156 height 24
click at [1012, 256] on select "Staff Role Shift - Horizontal Shift - Vertical Staff - Location" at bounding box center [994, 258] width 156 height 24
select select "staff"
click at [917, 246] on select "Staff Role Shift - Horizontal Shift - Vertical Staff - Location" at bounding box center [994, 258] width 156 height 24
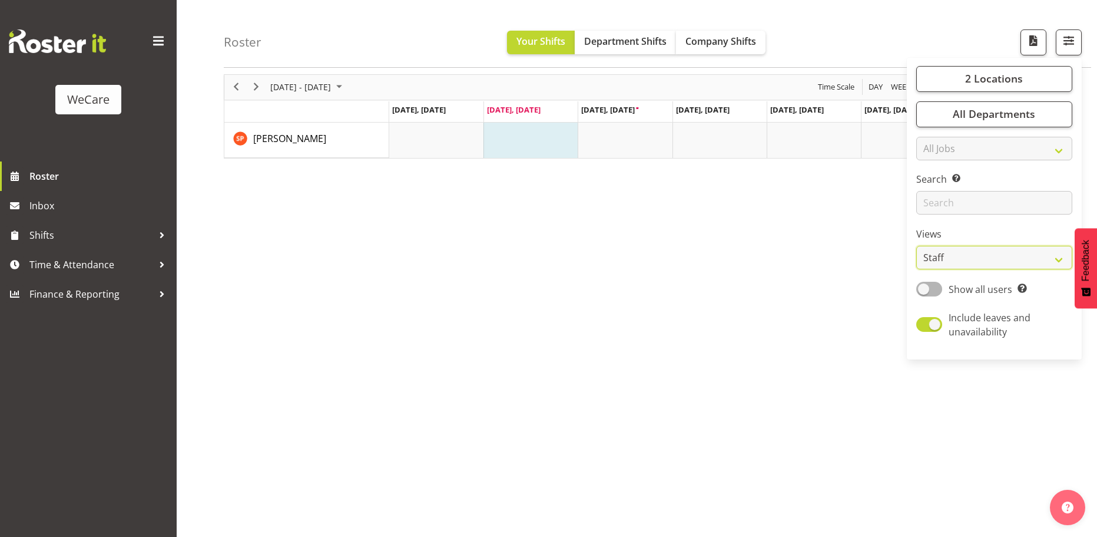
scroll to position [0, 0]
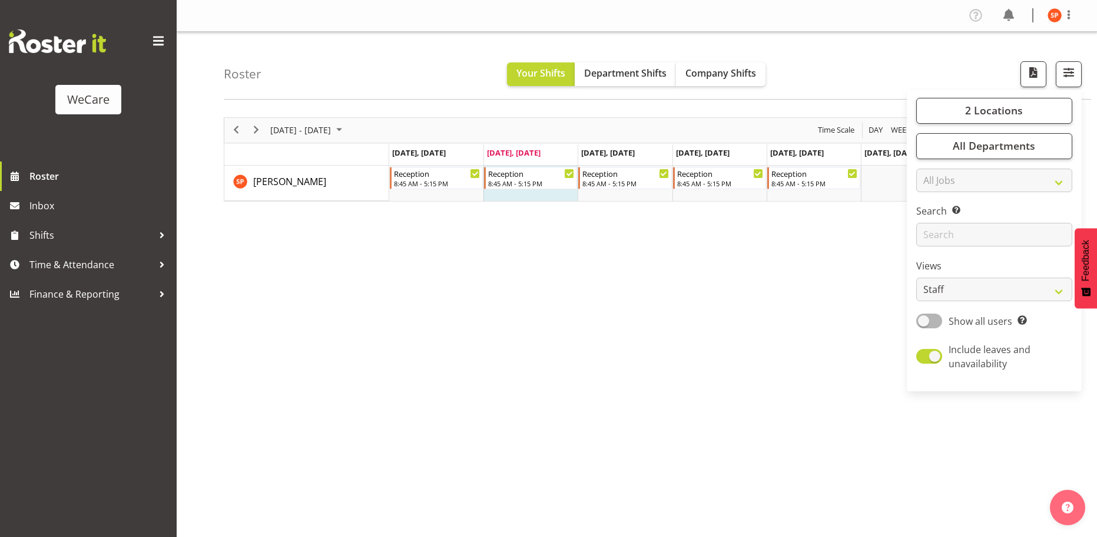
click at [805, 304] on div "[DATE] - [DATE] [DATE] Day Week Fortnight Month calendar Month Agenda Time Scal…" at bounding box center [660, 343] width 873 height 471
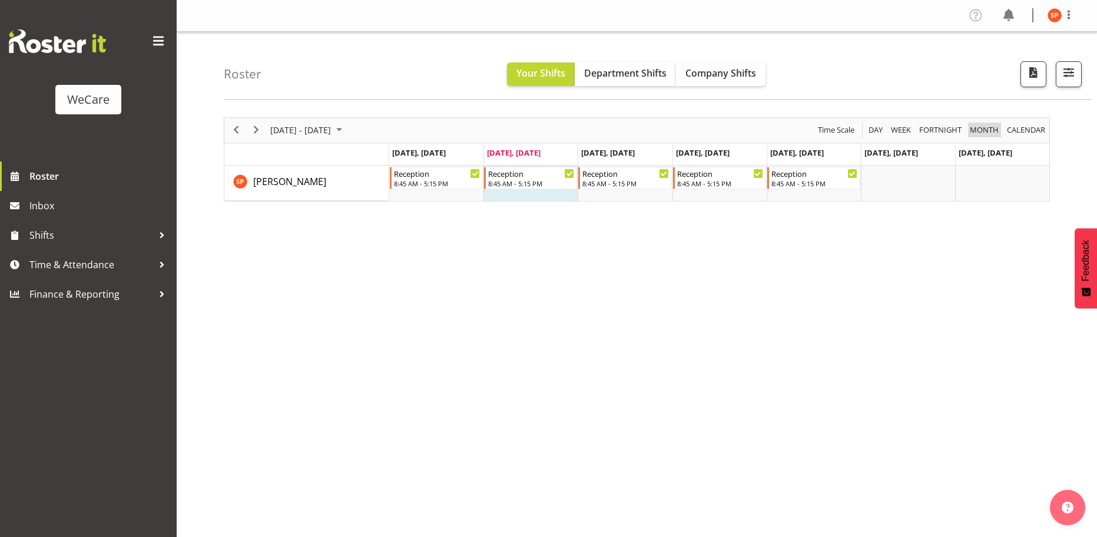
click at [995, 131] on span "Month" at bounding box center [984, 130] width 31 height 15
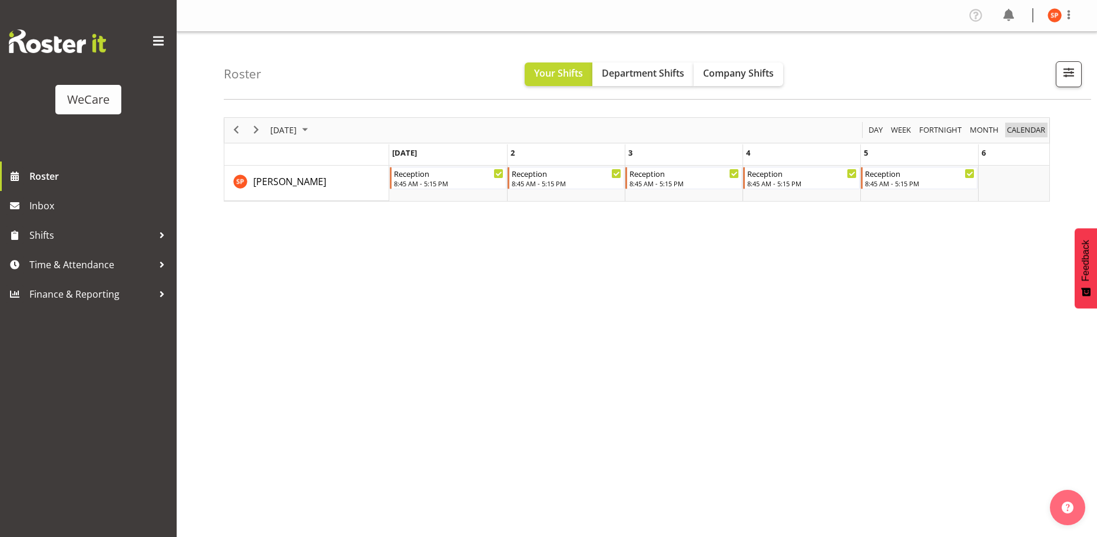
click at [1010, 131] on span "calendar" at bounding box center [1026, 130] width 41 height 15
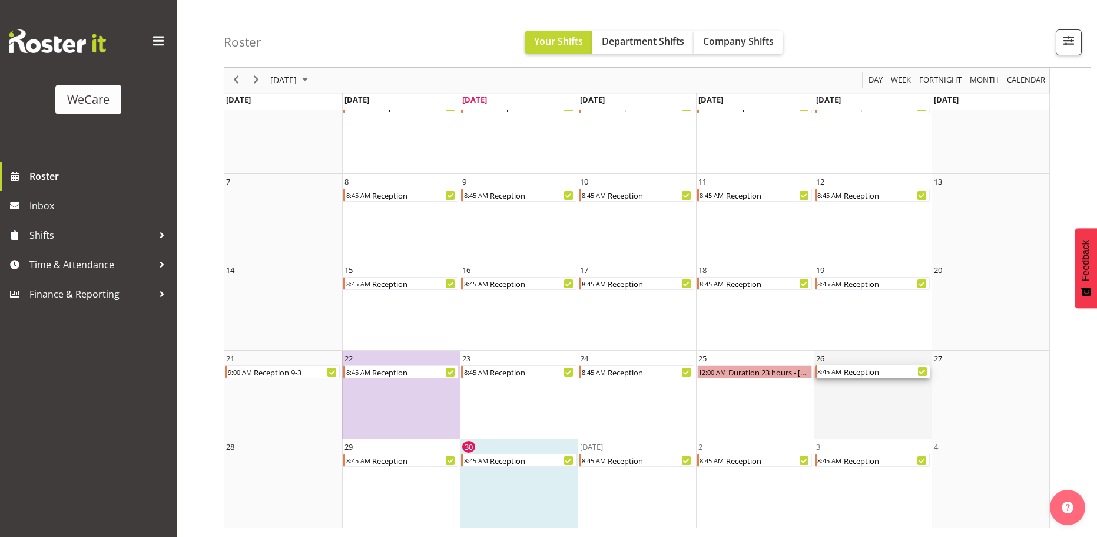
click at [899, 370] on div "Reception" at bounding box center [886, 371] width 87 height 13
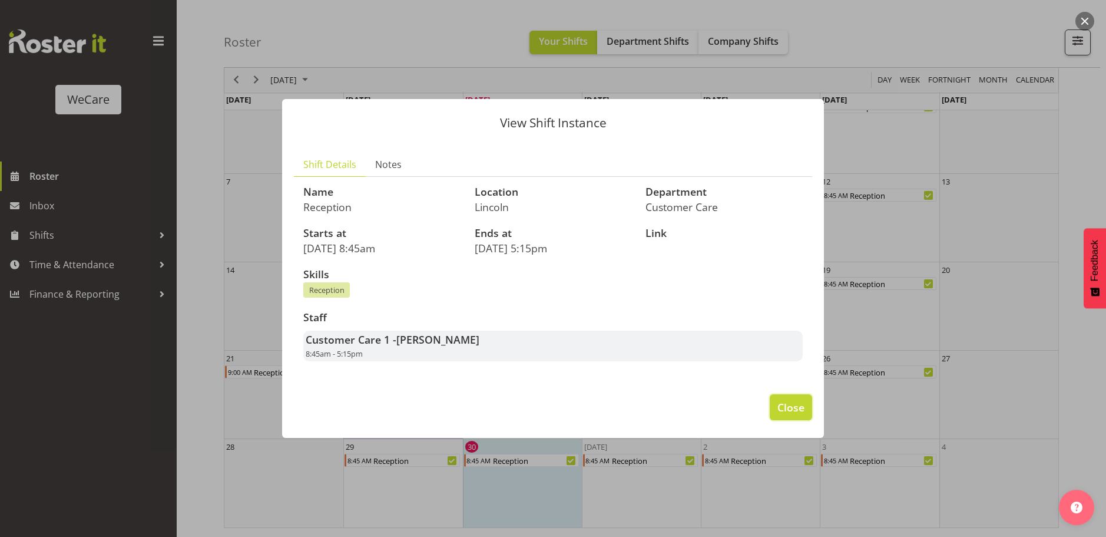
click at [794, 403] on span "Close" at bounding box center [790, 406] width 27 height 15
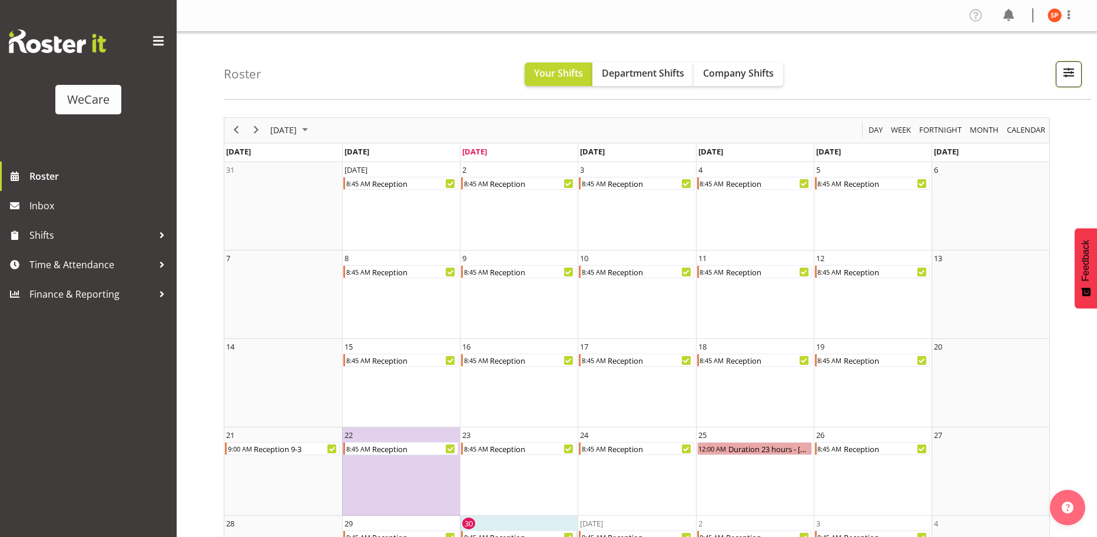
click at [1065, 71] on span "button" at bounding box center [1068, 72] width 15 height 15
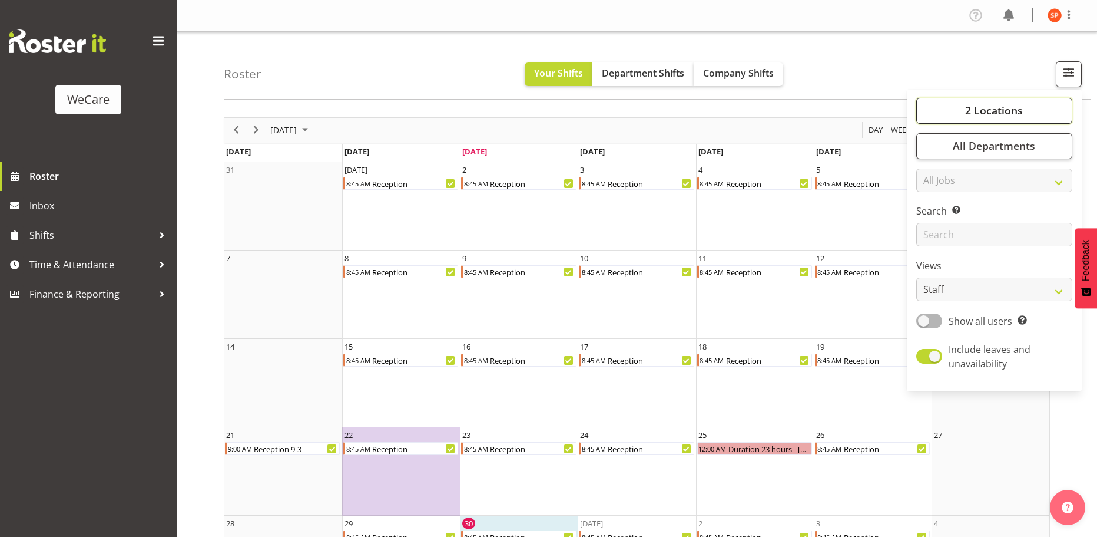
click at [995, 105] on span "2 Locations" at bounding box center [994, 110] width 58 height 14
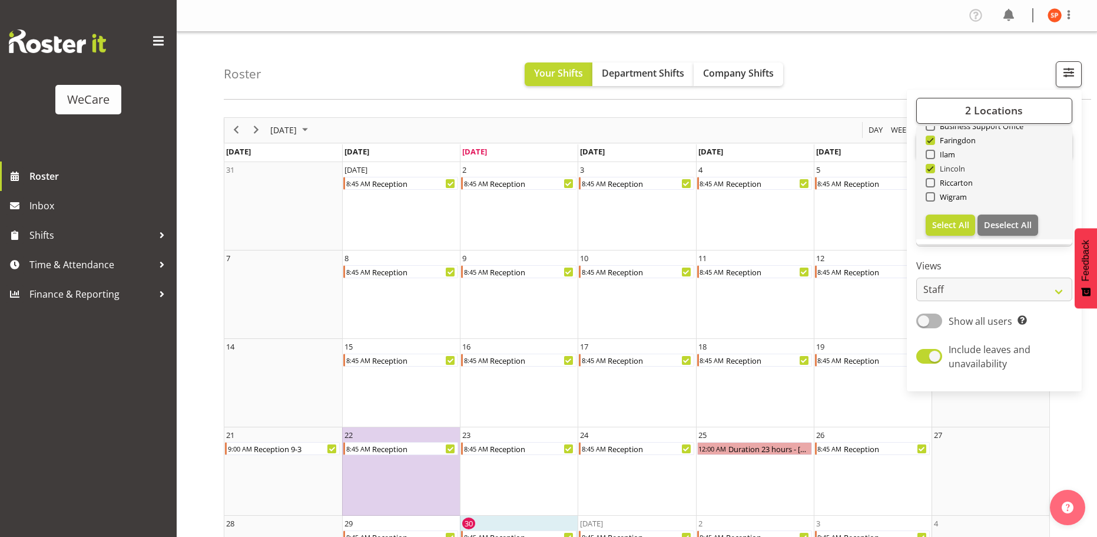
click at [932, 167] on span at bounding box center [930, 168] width 9 height 9
click at [932, 167] on input "Lincoln" at bounding box center [930, 168] width 8 height 8
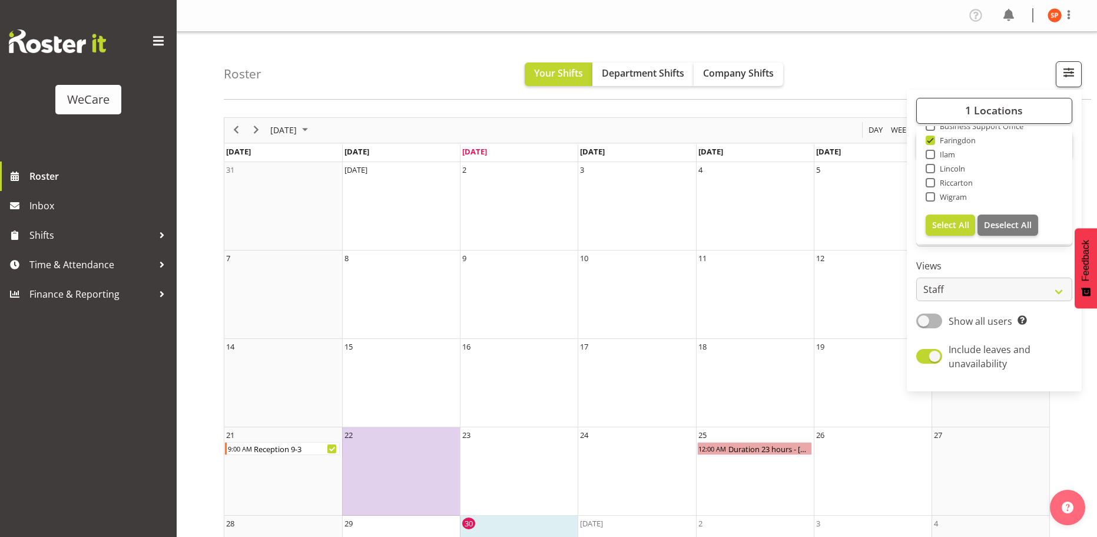
click at [980, 257] on div "1 Locations Clear Business Support Office [GEOGRAPHIC_DATA] Ilam [GEOGRAPHIC_DA…" at bounding box center [994, 240] width 175 height 292
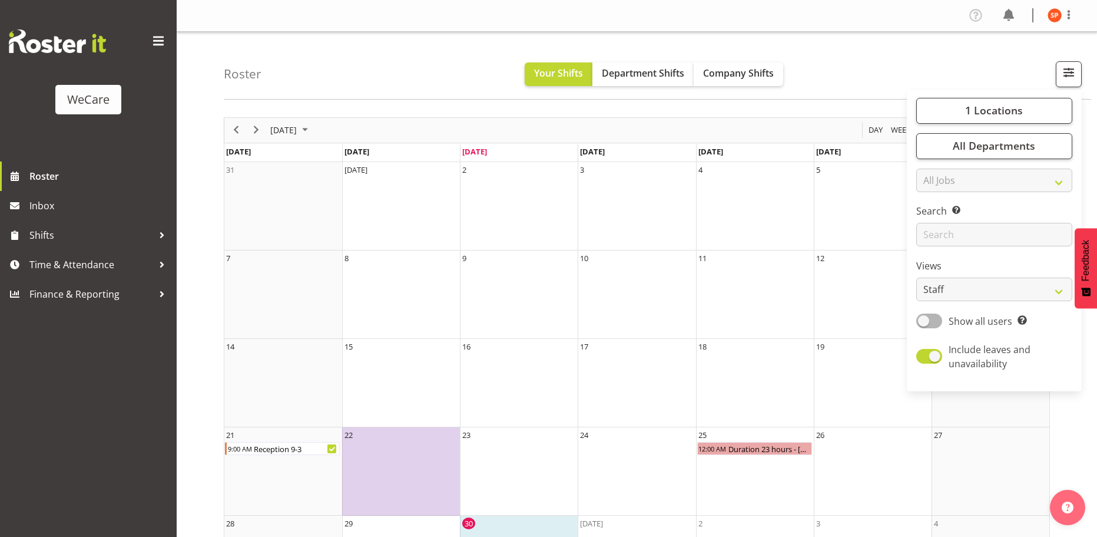
click at [985, 64] on div "Roster Your Shifts Department Shifts Company Shifts 1 Locations Clear Business …" at bounding box center [658, 66] width 868 height 68
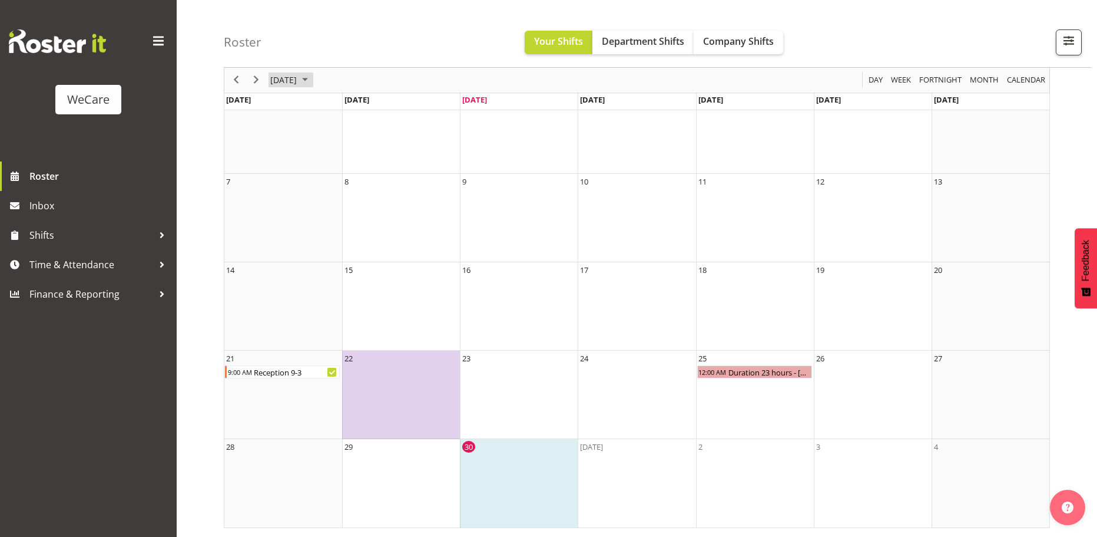
click at [293, 83] on span "[DATE]" at bounding box center [283, 80] width 29 height 15
click at [330, 219] on span "Oct" at bounding box center [322, 212] width 27 height 27
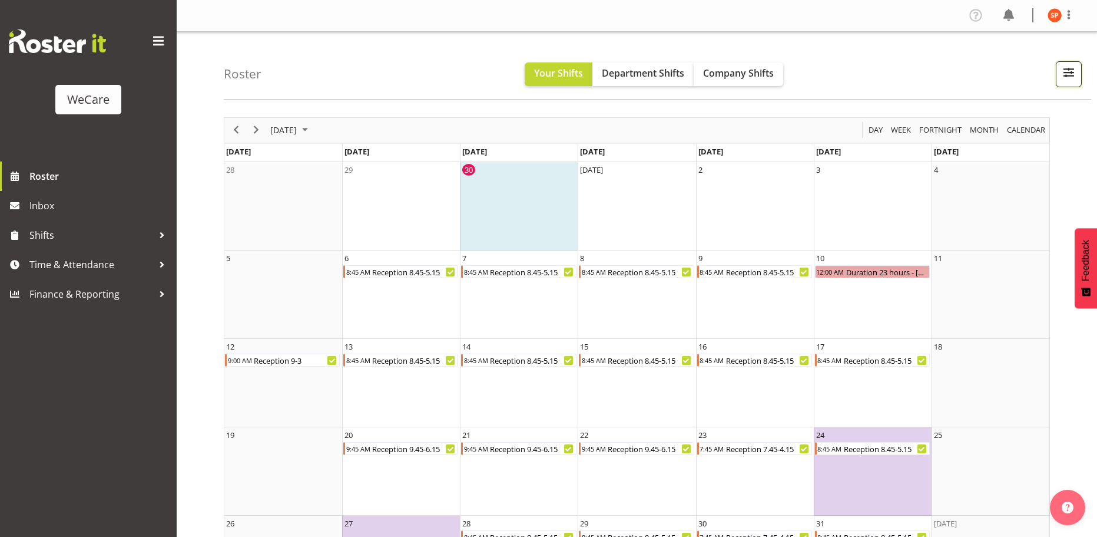
click at [1065, 77] on span "button" at bounding box center [1068, 72] width 15 height 15
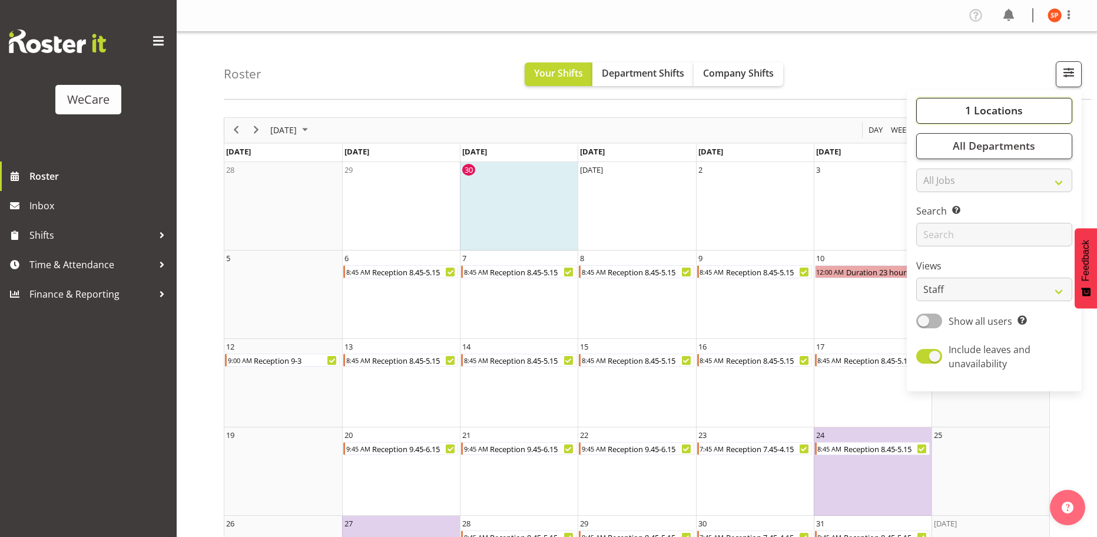
click at [997, 117] on span "1 Locations" at bounding box center [994, 110] width 58 height 14
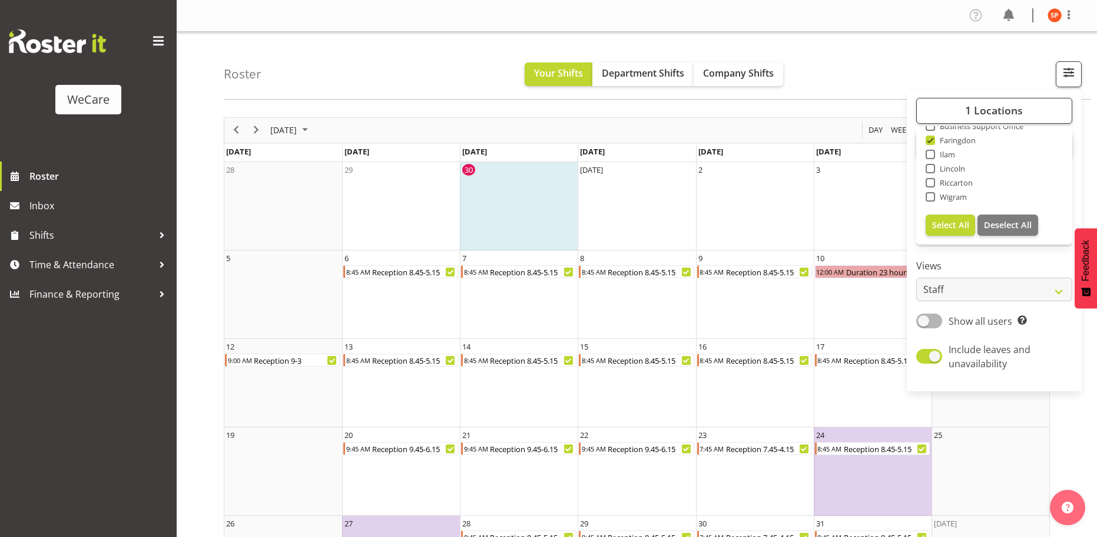
click at [973, 29] on div "Profile Log Out" at bounding box center [637, 16] width 921 height 32
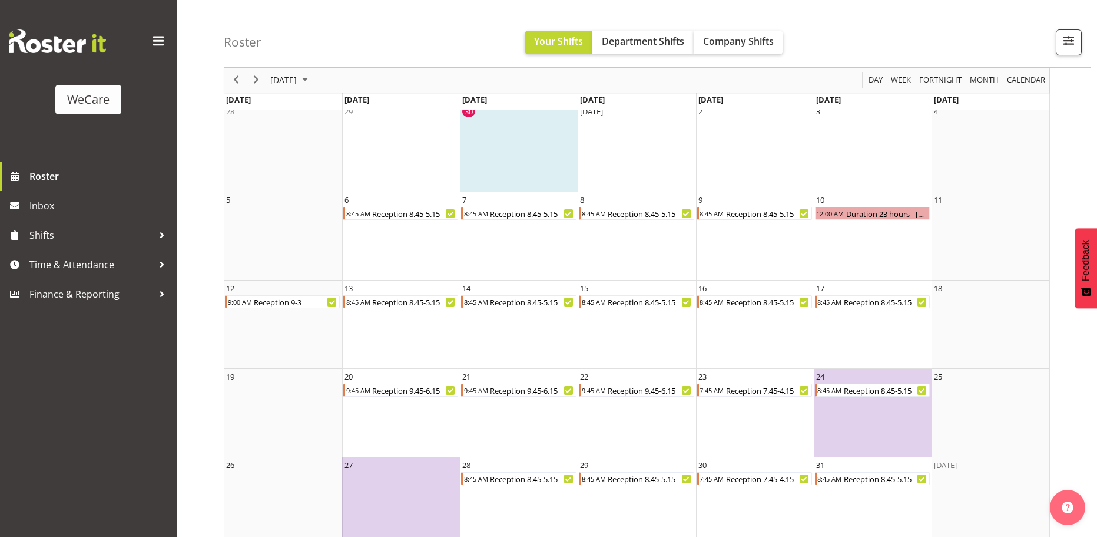
scroll to position [51, 0]
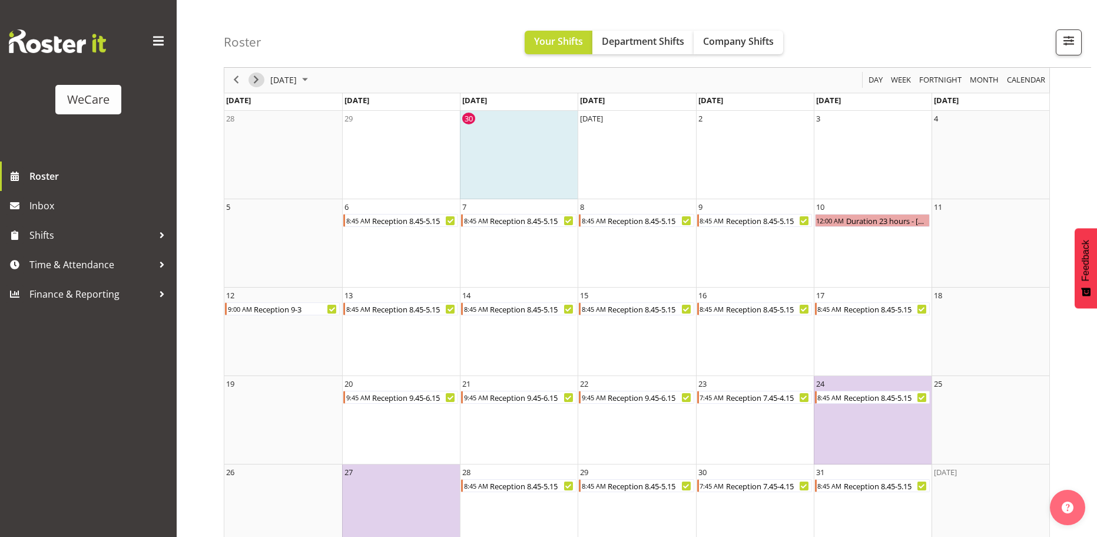
click at [260, 77] on span "Next" at bounding box center [256, 80] width 14 height 15
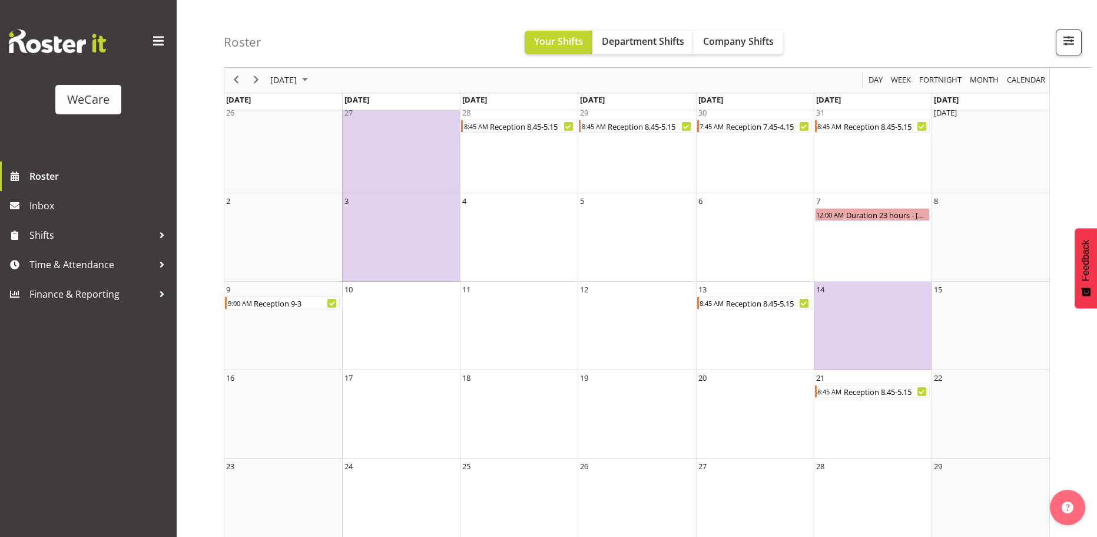
scroll to position [56, 0]
click at [1065, 49] on button "button" at bounding box center [1069, 42] width 26 height 26
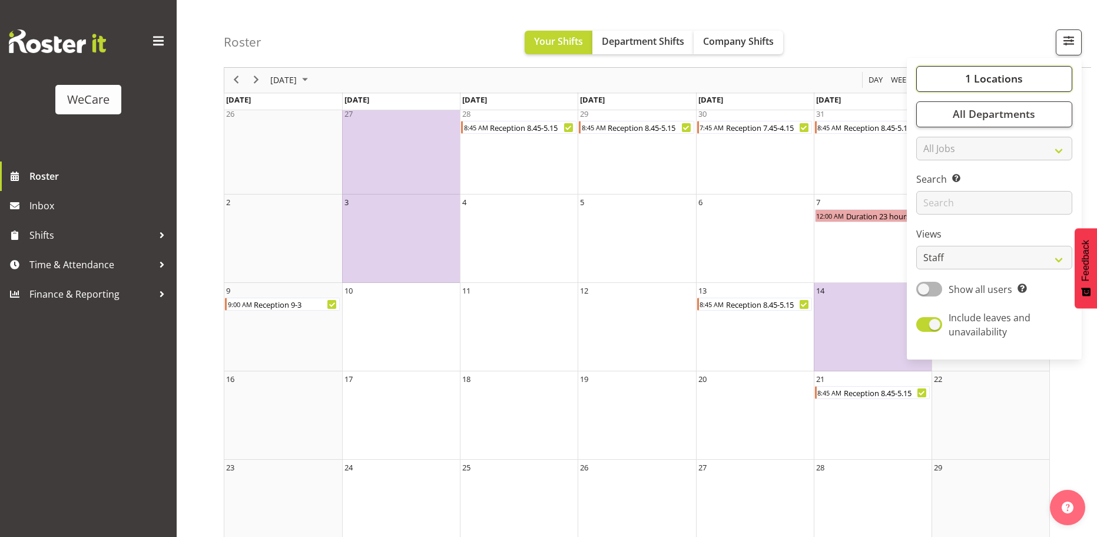
click at [1004, 88] on button "1 Locations" at bounding box center [994, 79] width 156 height 26
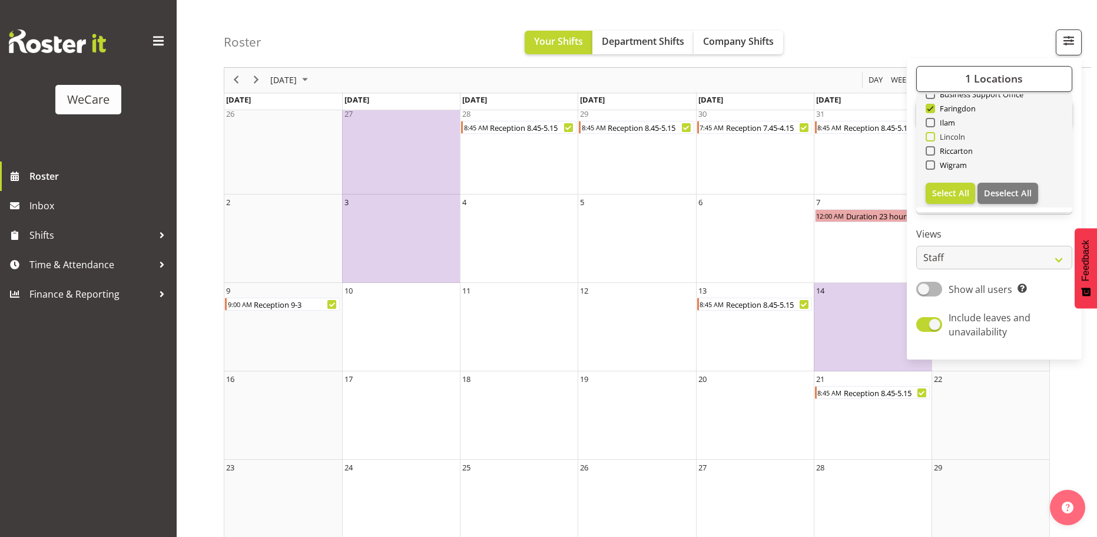
click at [932, 137] on span at bounding box center [930, 136] width 9 height 9
click at [932, 137] on input "Lincoln" at bounding box center [930, 137] width 8 height 8
checkbox input "true"
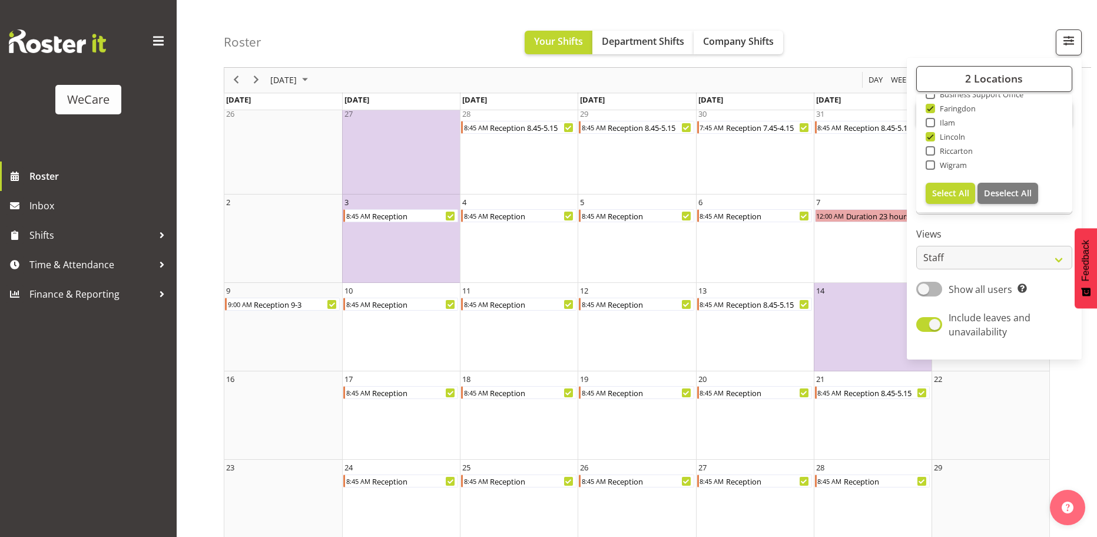
click at [931, 109] on span at bounding box center [930, 108] width 9 height 9
click at [931, 109] on input "Faringdon" at bounding box center [930, 109] width 8 height 8
checkbox input "false"
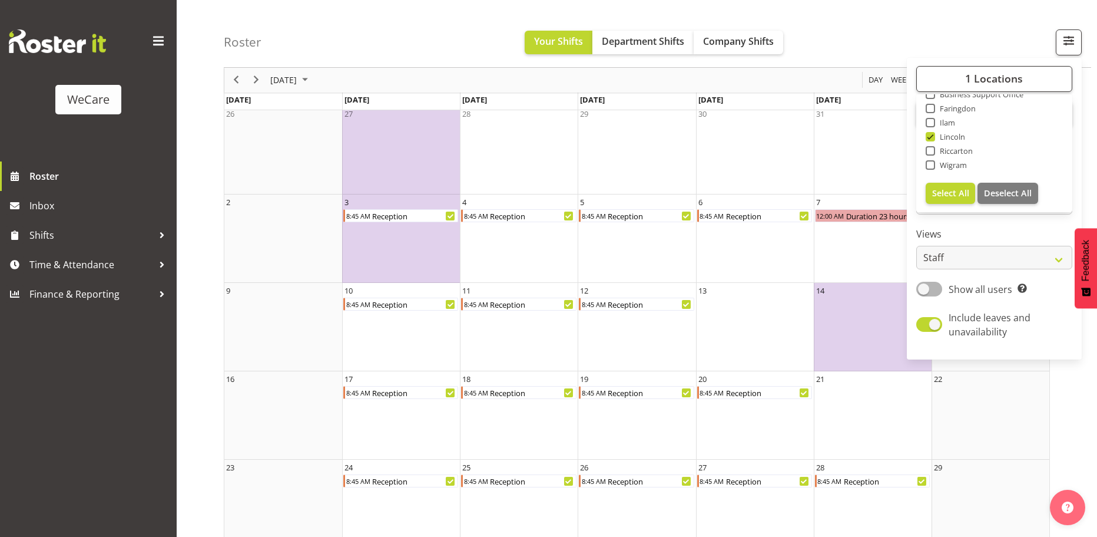
click at [923, 28] on div "Roster Your Shifts Department Shifts Company Shifts 1 Locations Clear Business …" at bounding box center [658, 34] width 868 height 68
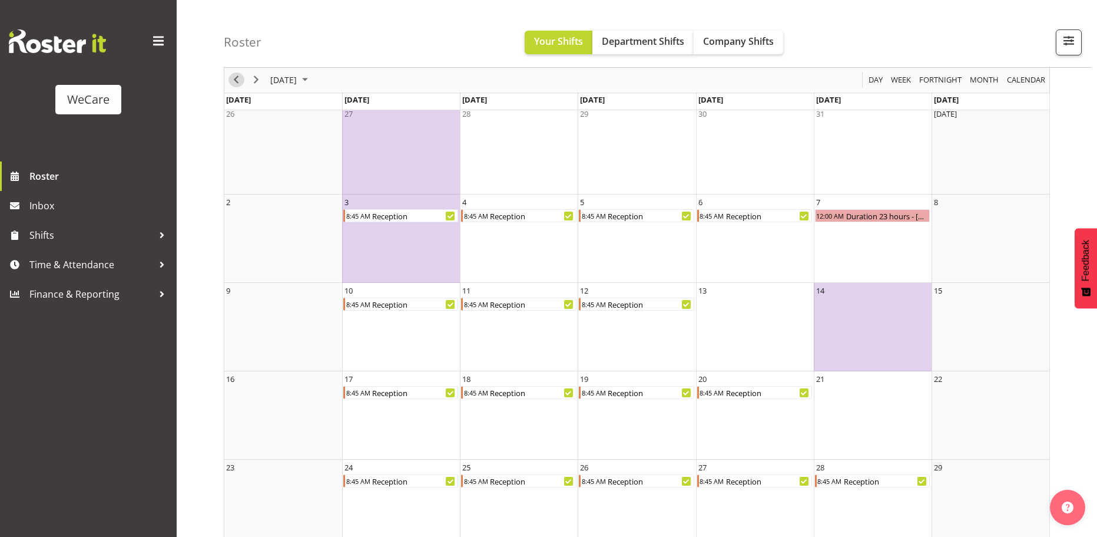
click at [236, 85] on span "Previous" at bounding box center [236, 80] width 14 height 15
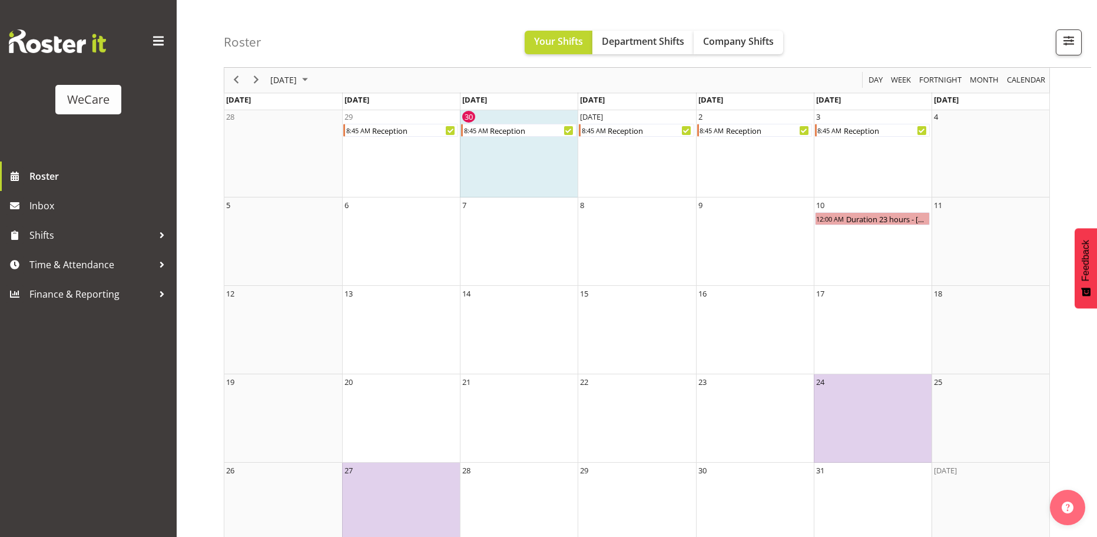
scroll to position [52, 0]
click at [261, 80] on span "Next" at bounding box center [256, 80] width 14 height 15
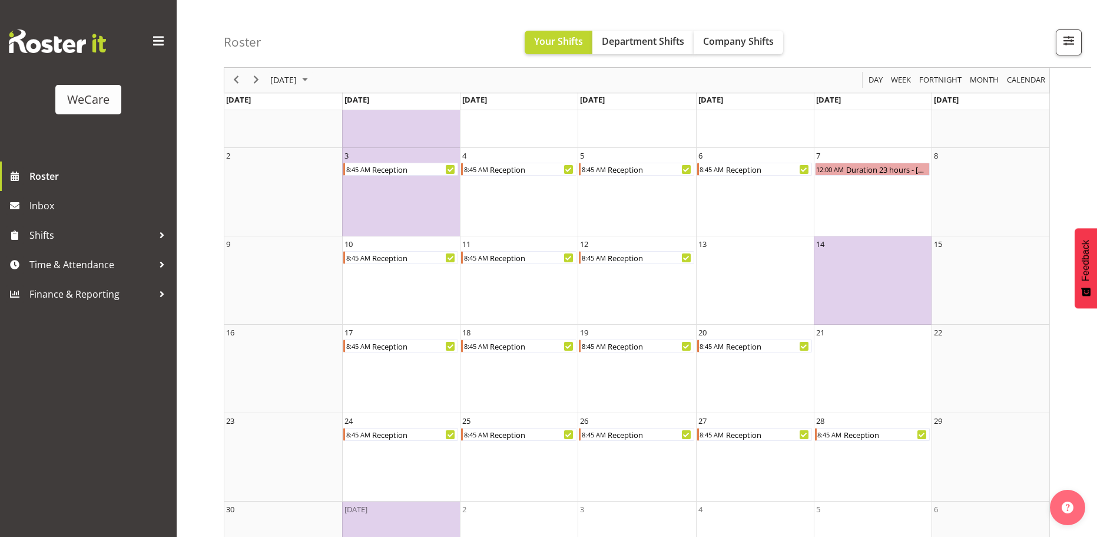
scroll to position [101, 0]
click at [295, 83] on span "[DATE]" at bounding box center [283, 80] width 29 height 15
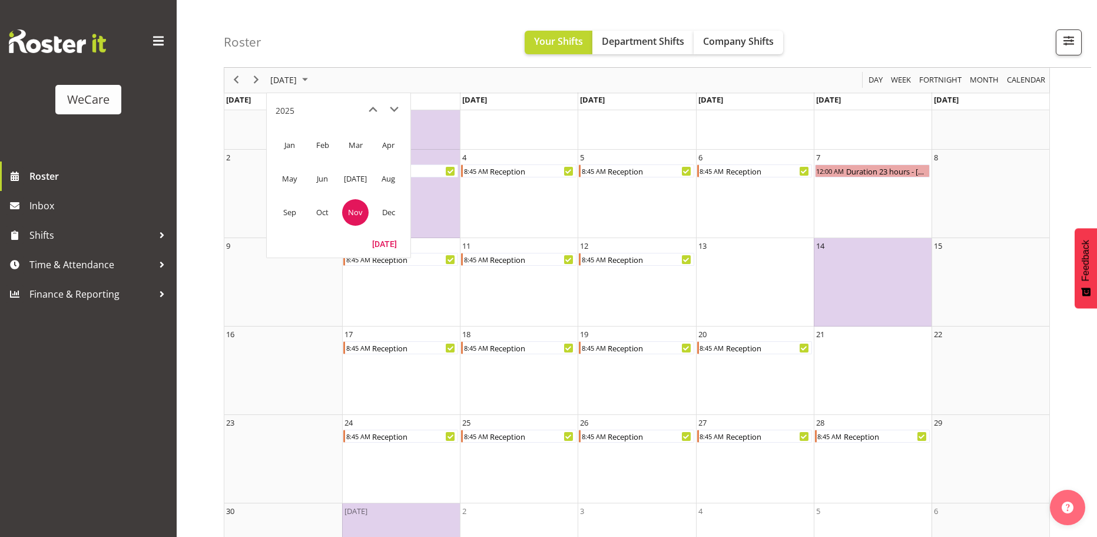
click at [389, 221] on span "Dec" at bounding box center [388, 212] width 27 height 27
